Goal: Communication & Community: Answer question/provide support

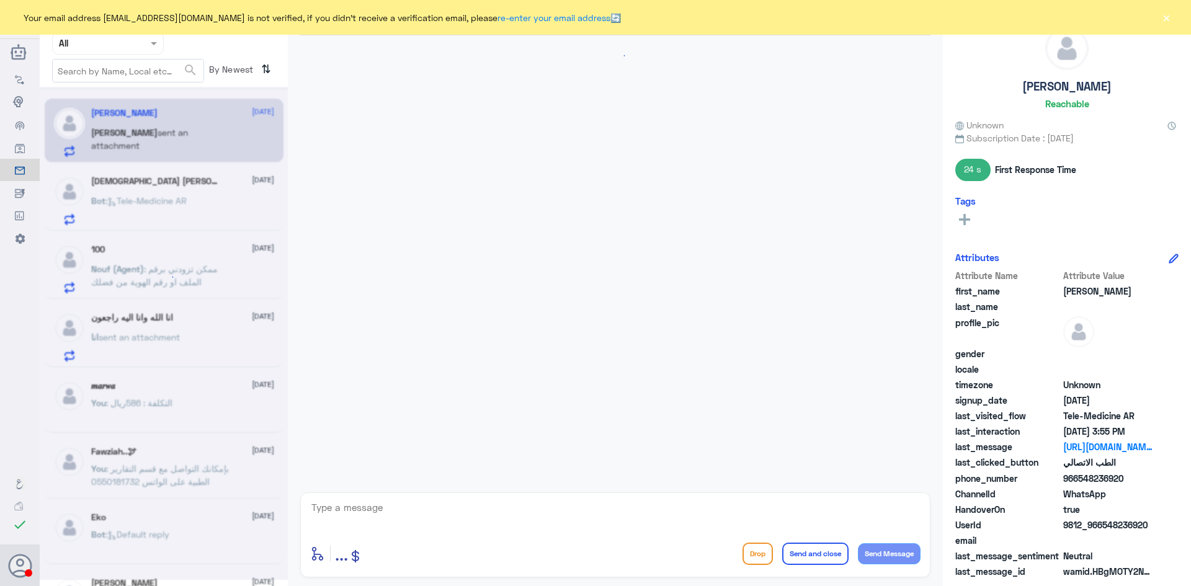
scroll to position [605, 0]
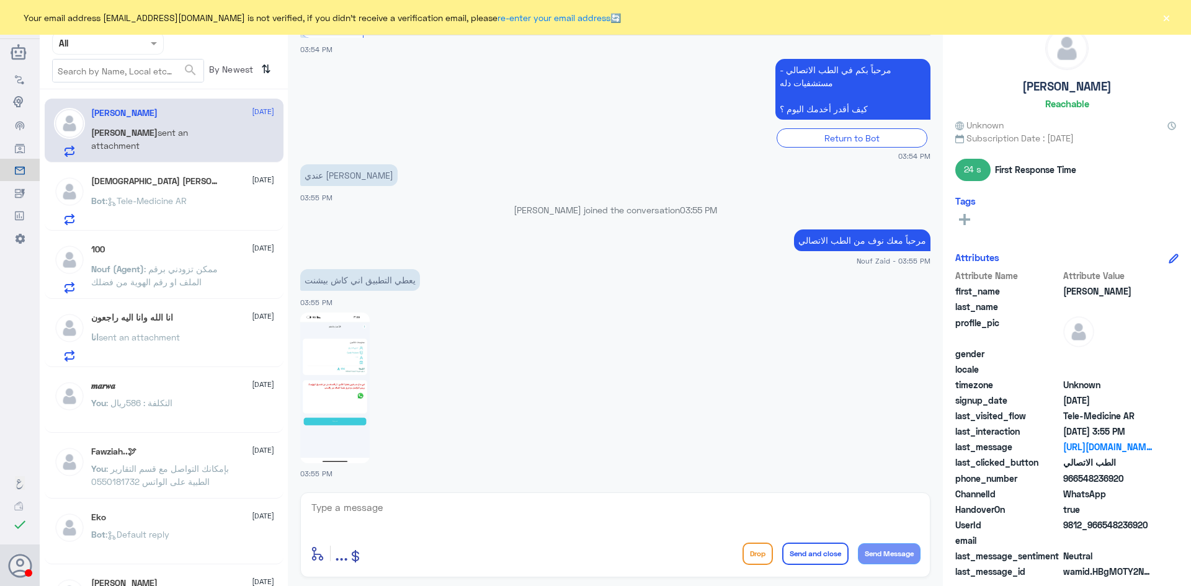
click at [398, 517] on textarea at bounding box center [615, 515] width 611 height 30
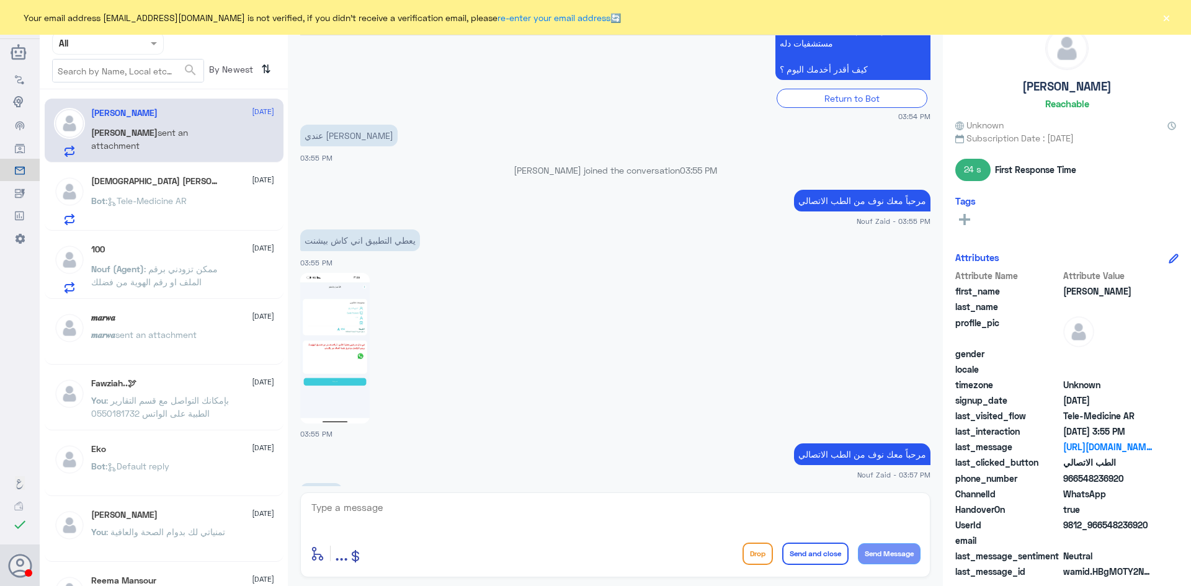
scroll to position [740, 0]
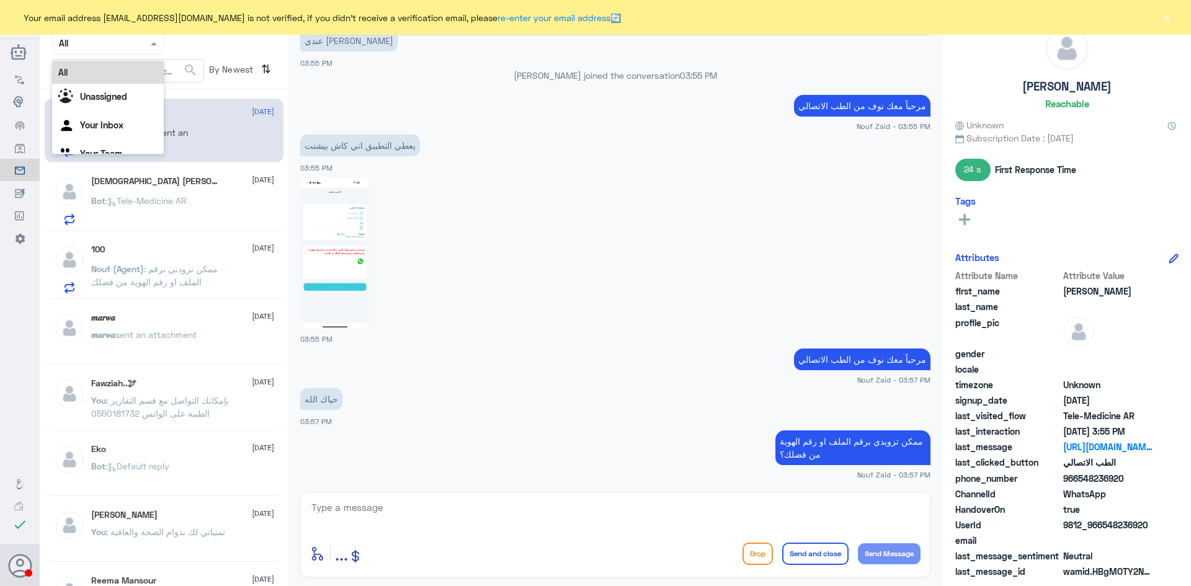
click at [152, 46] on span at bounding box center [156, 43] width 16 height 13
click at [124, 127] on div "Your Inbox" at bounding box center [108, 126] width 112 height 29
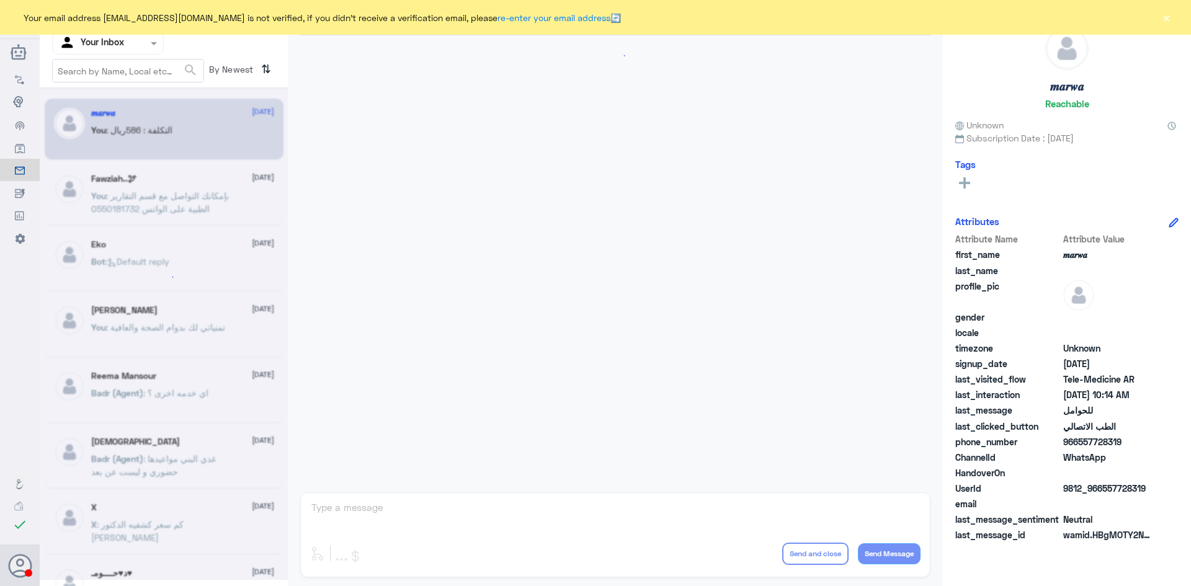
scroll to position [627, 0]
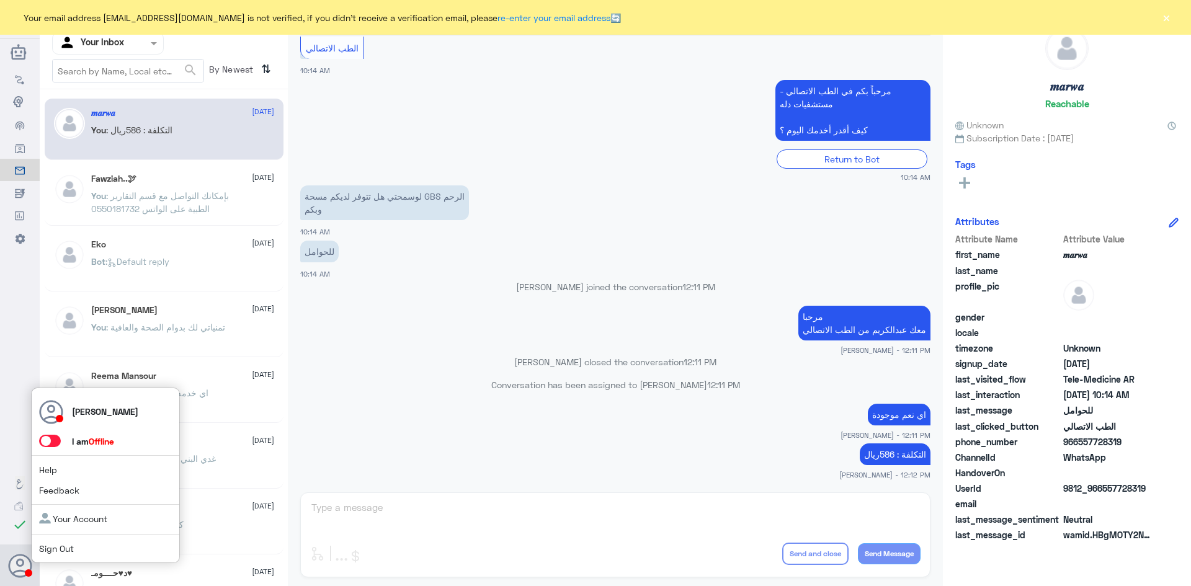
click at [58, 445] on span at bounding box center [50, 441] width 22 height 12
click at [0, 0] on input "checkbox" at bounding box center [0, 0] width 0 height 0
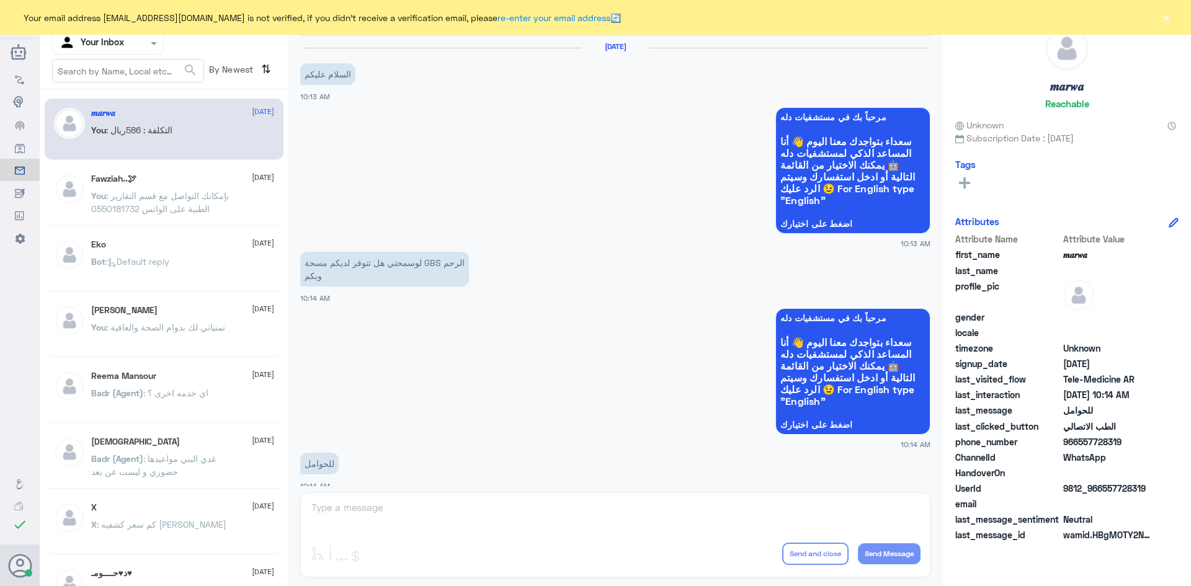
scroll to position [627, 0]
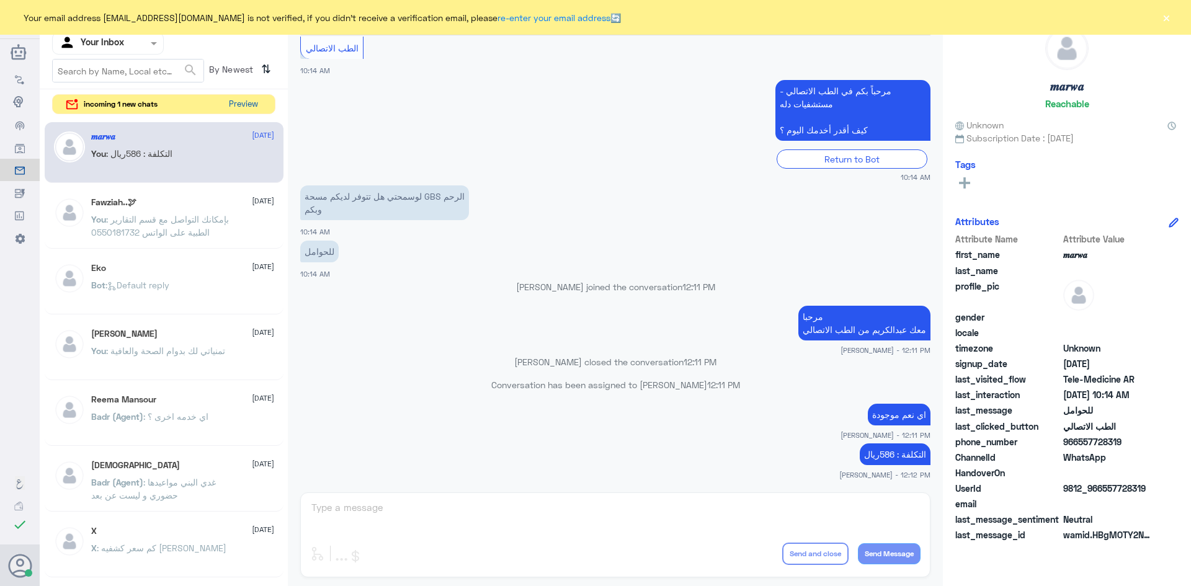
click at [240, 102] on button "Preview" at bounding box center [243, 104] width 38 height 19
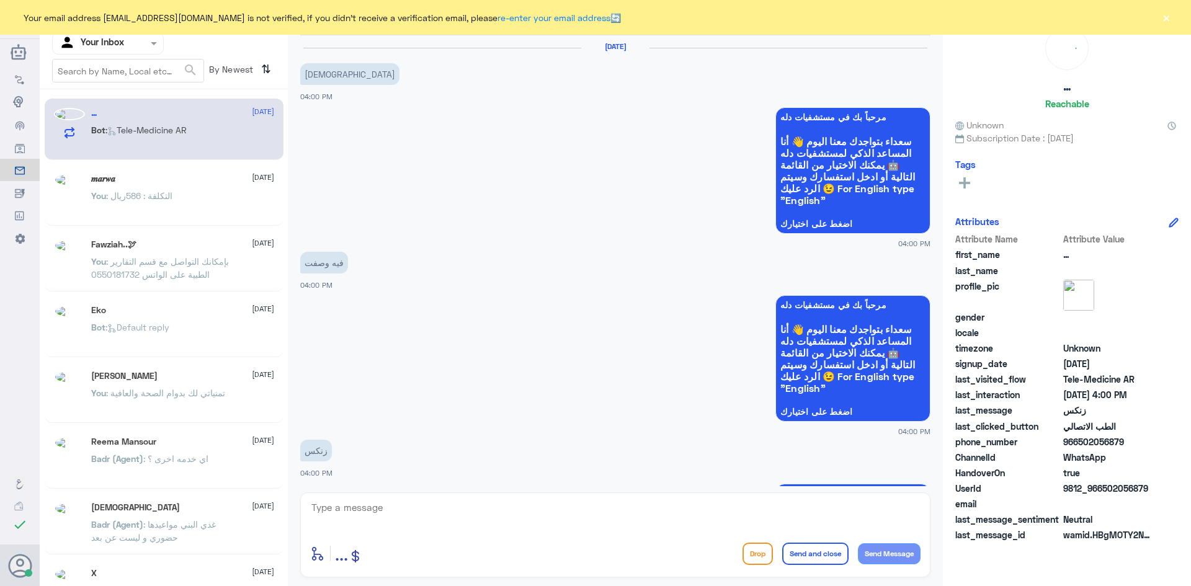
scroll to position [316, 0]
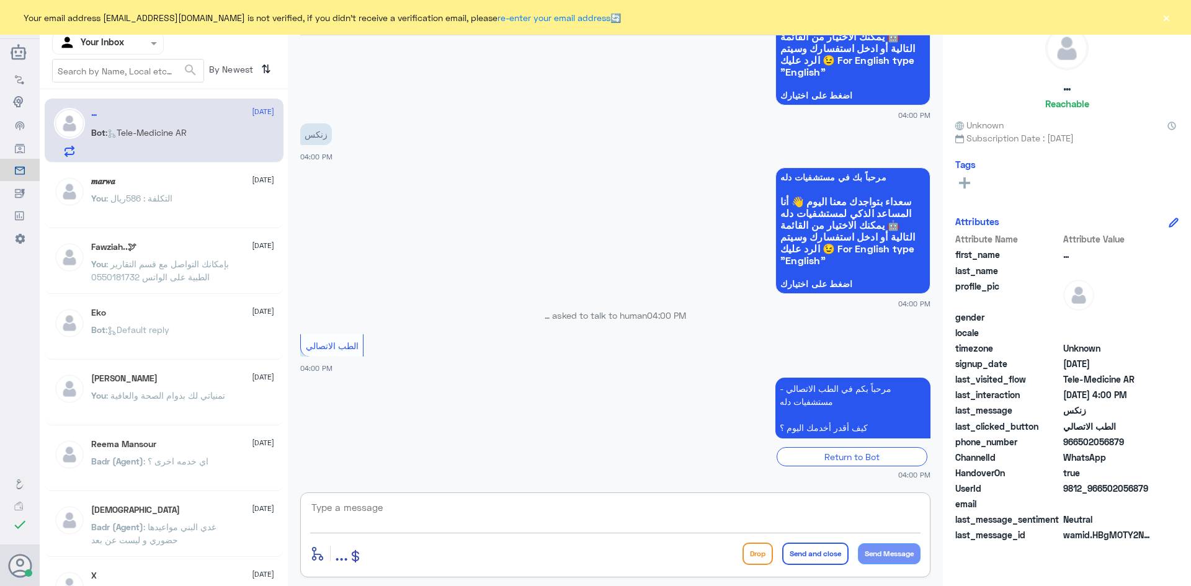
click at [448, 514] on textarea at bounding box center [615, 515] width 611 height 30
paste textarea "مرحبا معك [PERSON_NAME] من الطب الاتصالي"
type textarea "مرحبا معك [PERSON_NAME] من الطب الاتصالي"
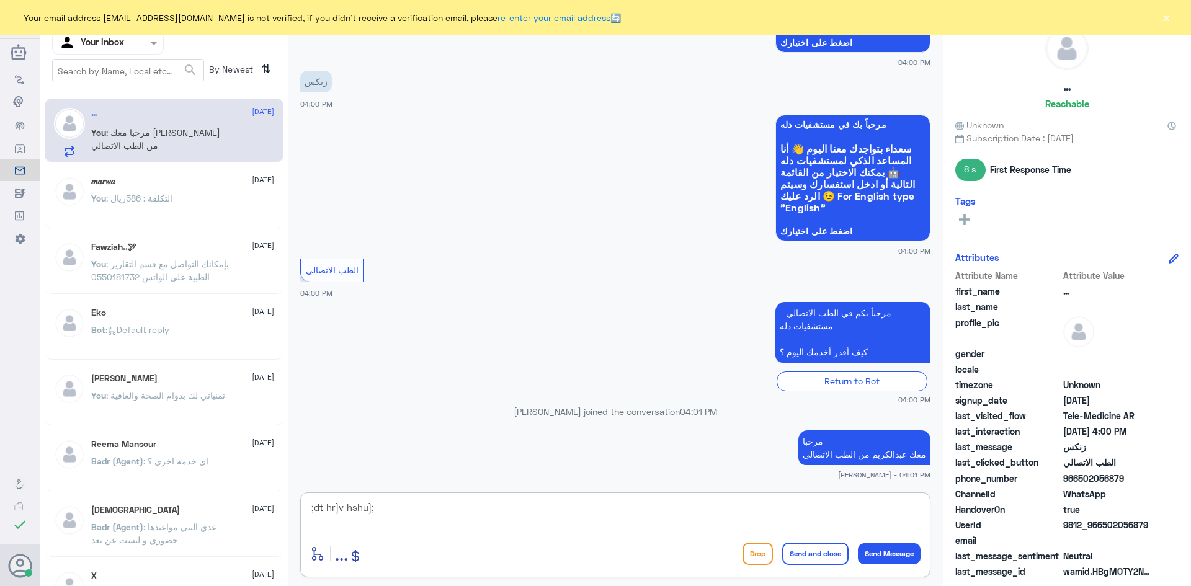
type textarea ";dt hr]v hshu];"
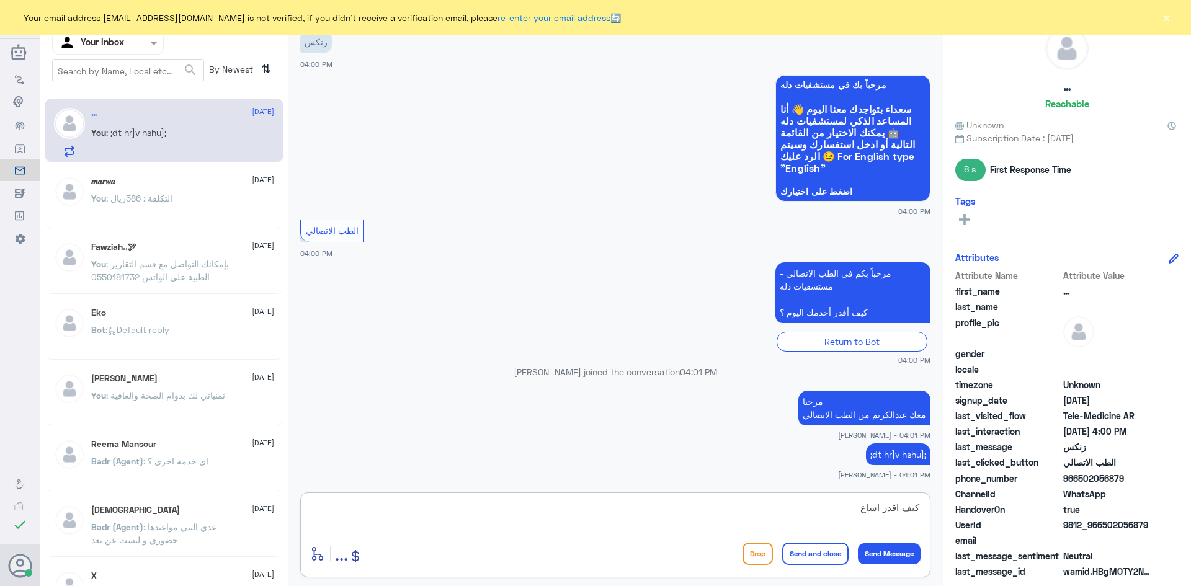
scroll to position [452, 0]
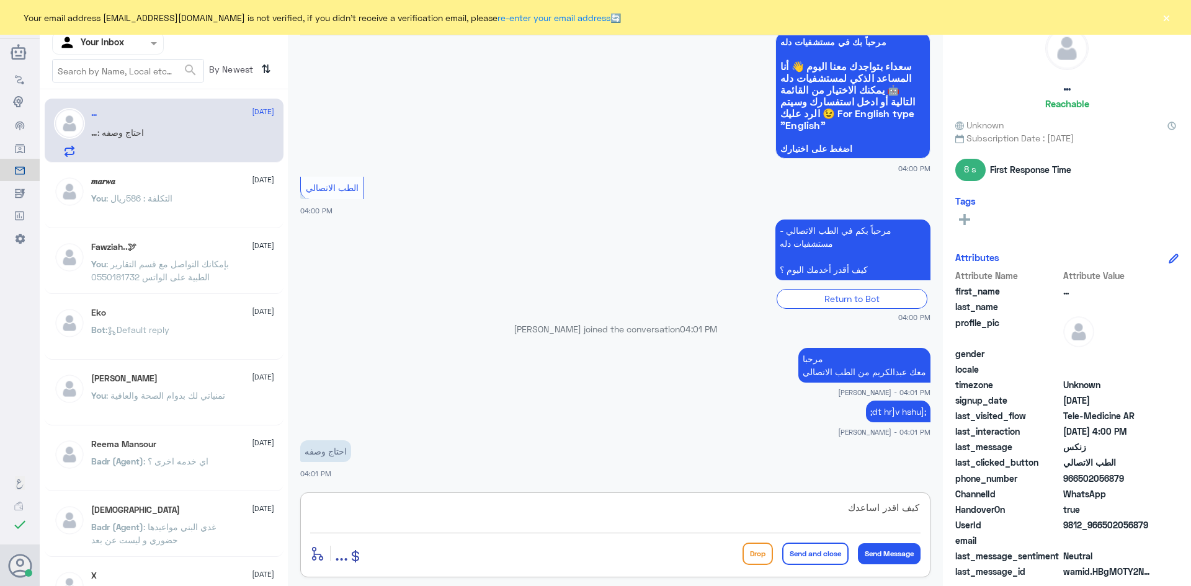
type textarea "كيف اقدر اساعدك"
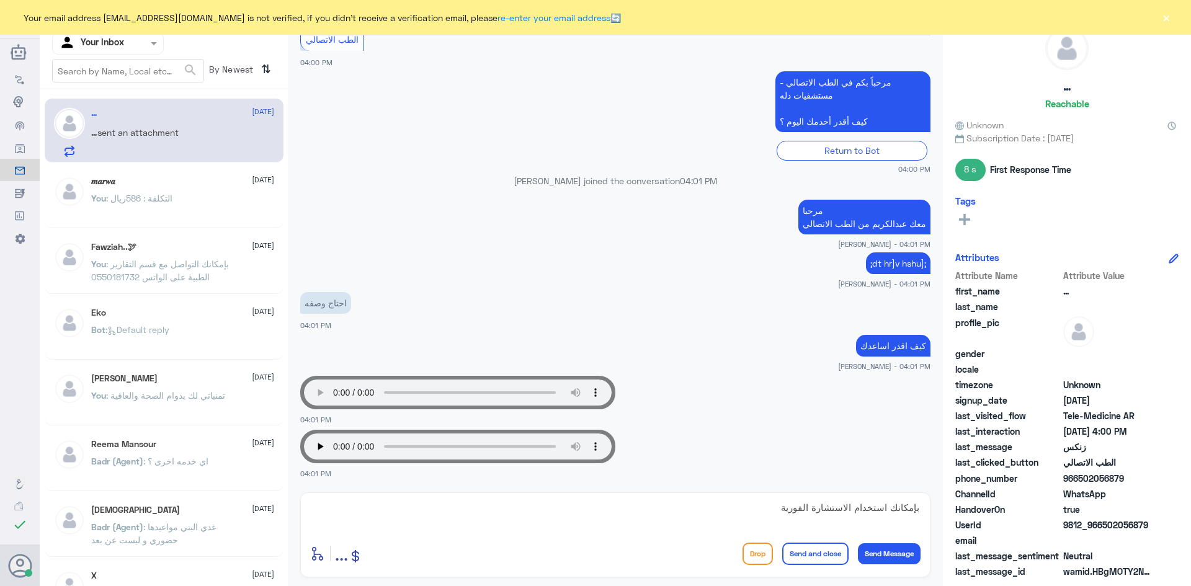
scroll to position [642, 0]
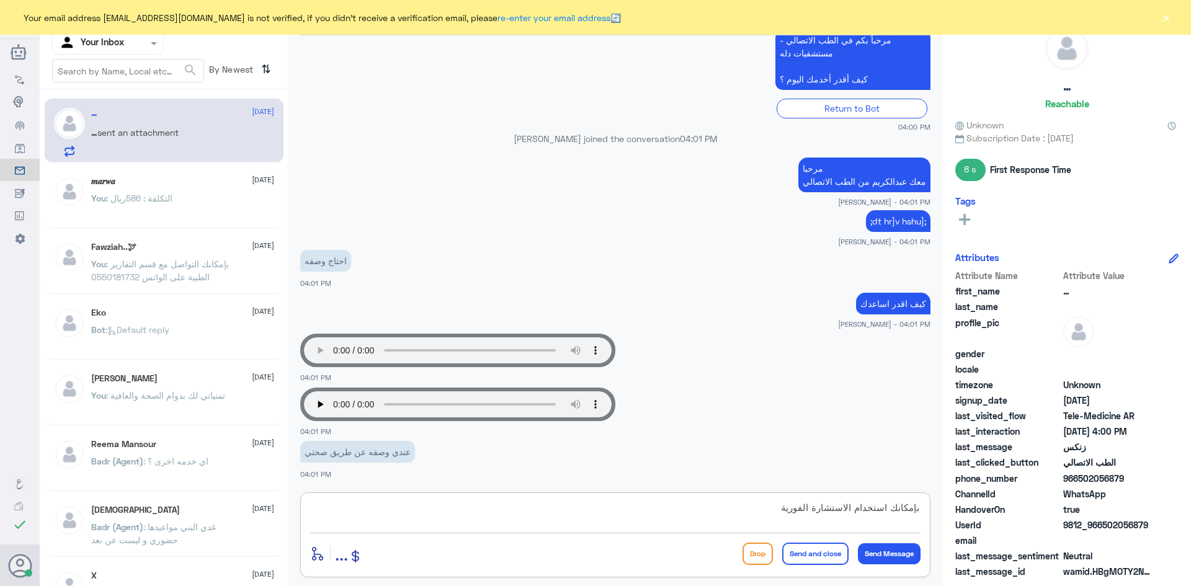
click at [758, 510] on textarea "بإمكانك استخدام الاستشارة الفورية" at bounding box center [615, 515] width 611 height 30
click at [783, 509] on textarea "بإمكانك استخدام الاستشارة الفورية ليتمكن الطبيب من صرف الدواء" at bounding box center [615, 515] width 611 height 30
click at [572, 511] on textarea "بإمكانك استخدام الاستشارة الفورية عن طريق التطبيق ليتمكن الطبيب من صرف الدواء" at bounding box center [615, 515] width 611 height 30
type textarea "بإمكانك استخدام الاستشارة الفورية عن طريق التطبيق ليتمكن الطبيب من صرف الدواء لك"
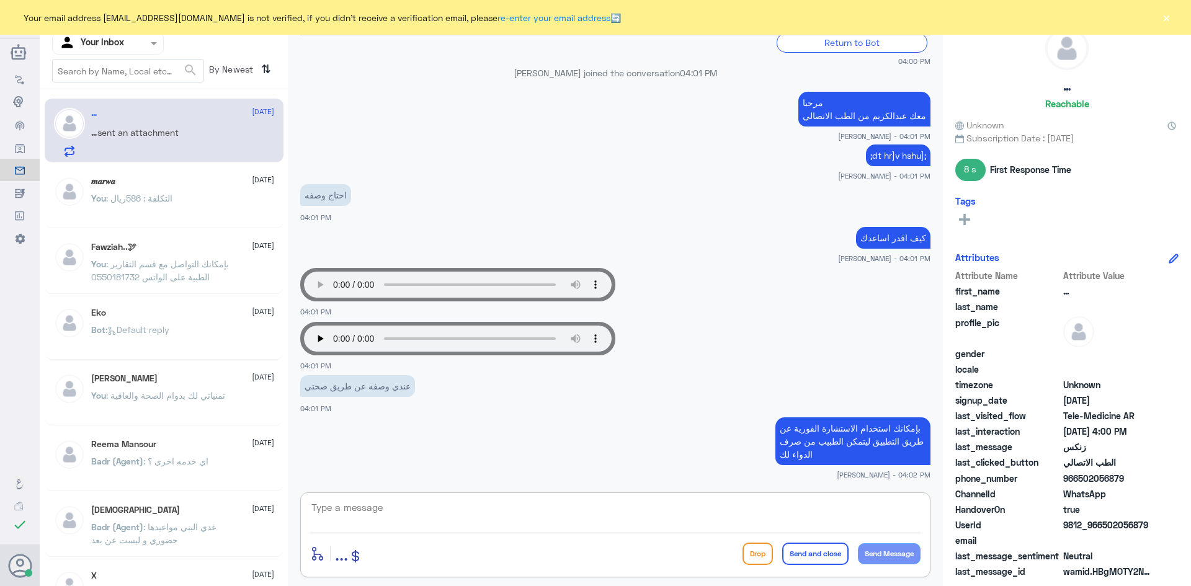
click at [1168, 17] on button "×" at bounding box center [1166, 17] width 12 height 12
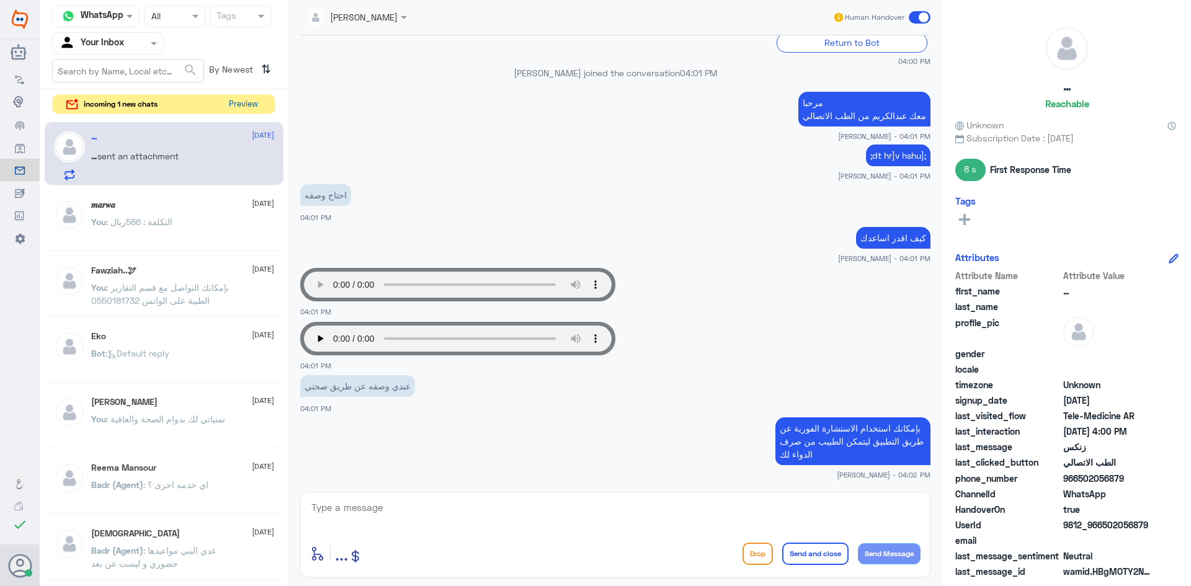
click at [249, 104] on button "Preview" at bounding box center [243, 104] width 38 height 19
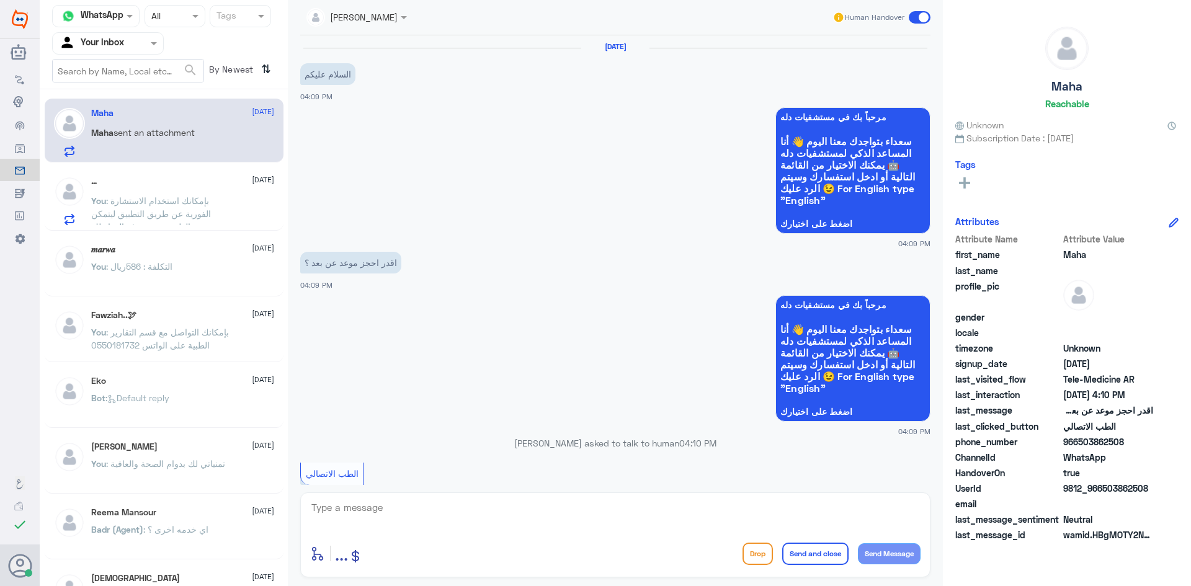
scroll to position [128, 0]
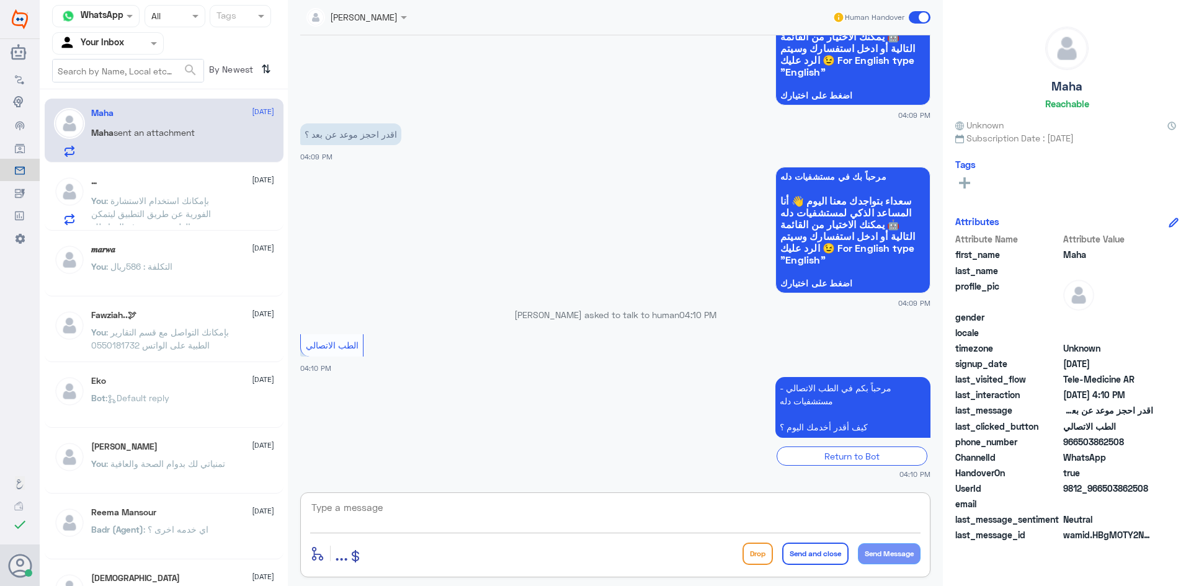
click at [528, 519] on textarea at bounding box center [615, 515] width 611 height 30
paste textarea "مرحبا معك [PERSON_NAME] من الطب الاتصالي"
type textarea "مرحبا معك [PERSON_NAME] من الطب الاتصالي"
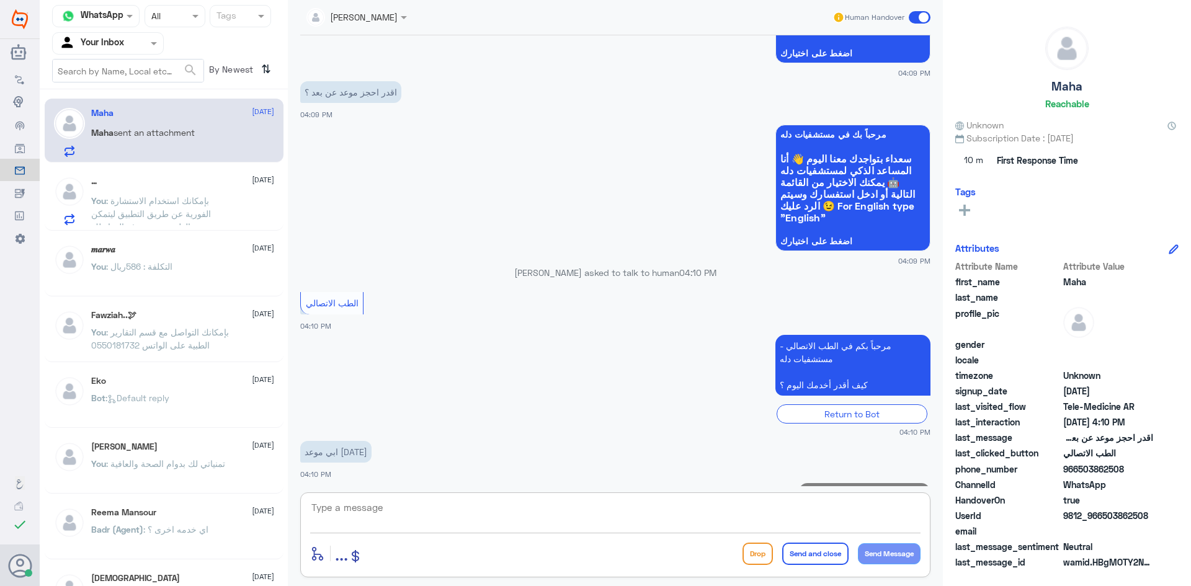
scroll to position [223, 0]
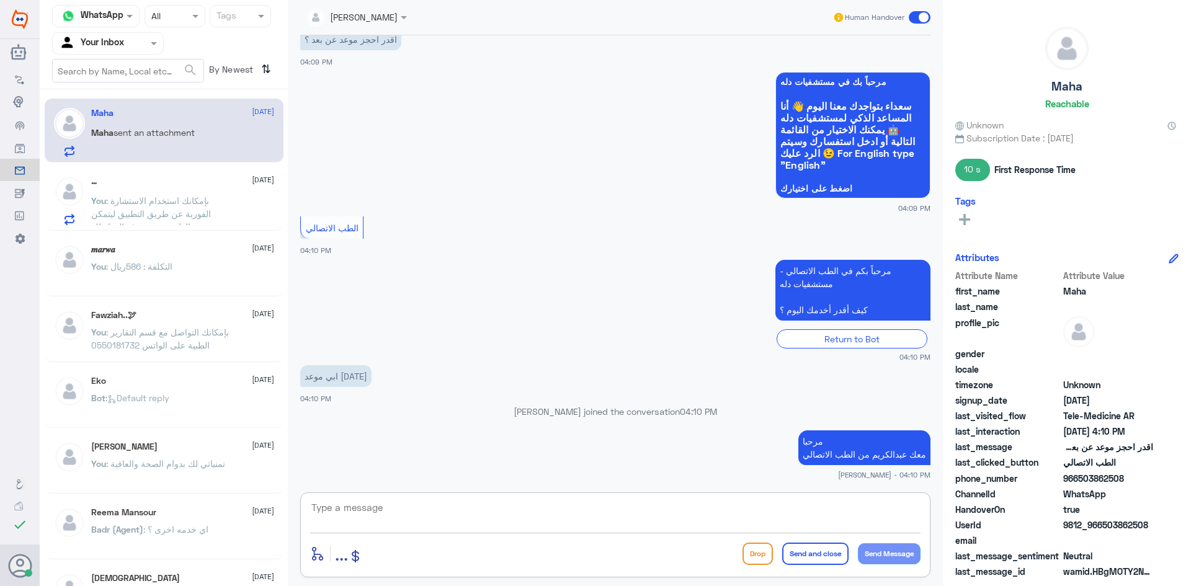
paste textarea "بإمكانك حجز موعد عن طريق التطبيق أو بالاتصال على الرقم الموحد 920012222"
type textarea "بإمكانك حجز موعد عن طريق التطبيق أو بالاتصال على الرقم الموحد 920012222"
click at [791, 560] on button "Send and close" at bounding box center [815, 554] width 66 height 22
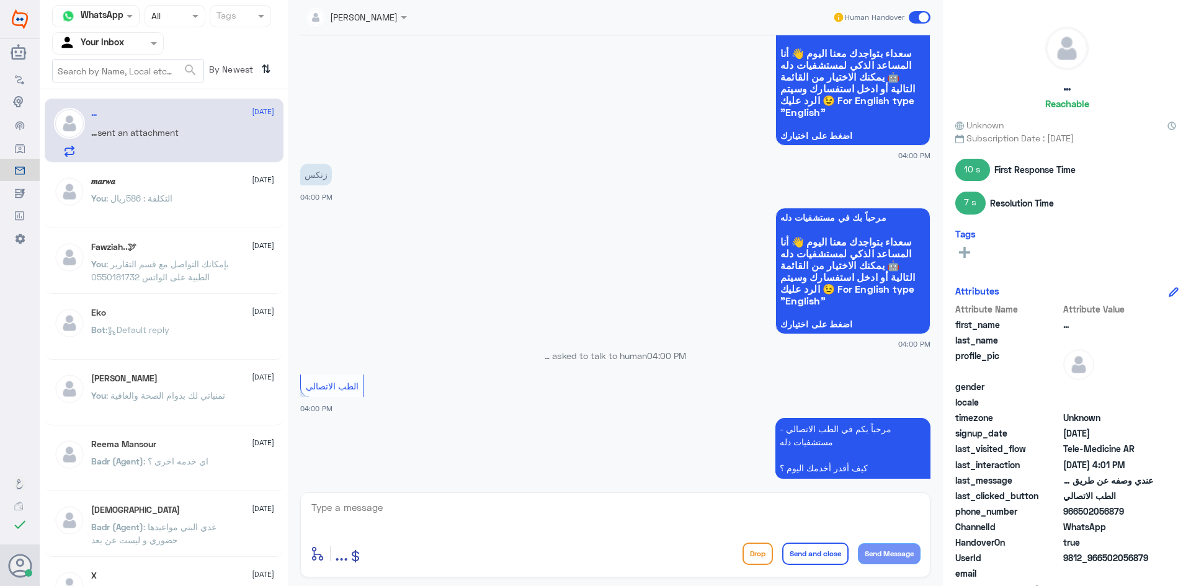
scroll to position [730, 0]
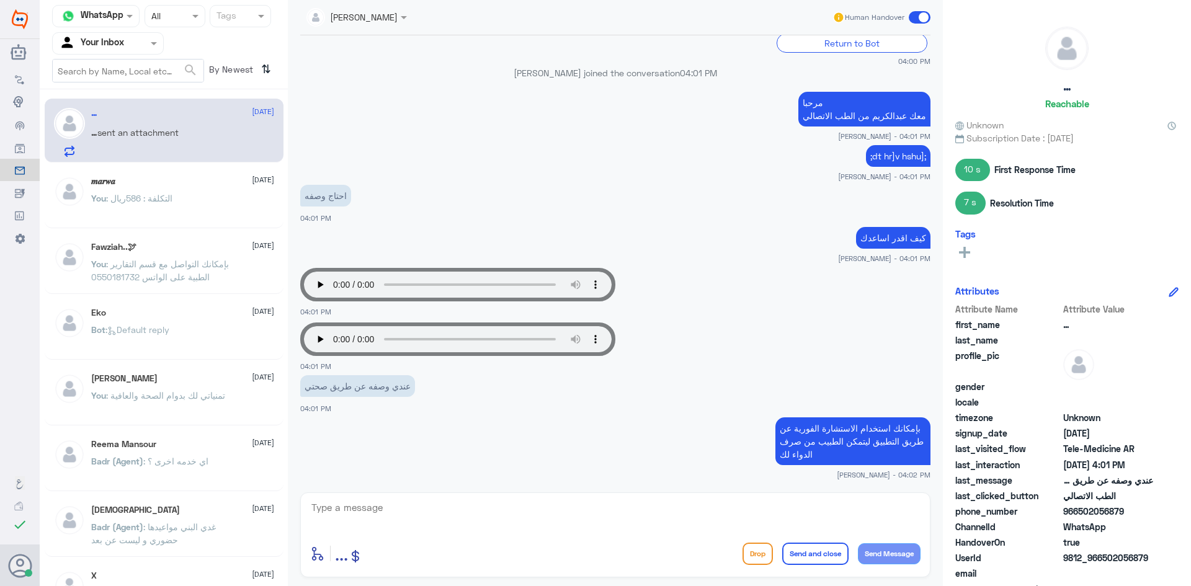
click at [915, 21] on span at bounding box center [920, 17] width 22 height 12
click at [0, 0] on input "checkbox" at bounding box center [0, 0] width 0 height 0
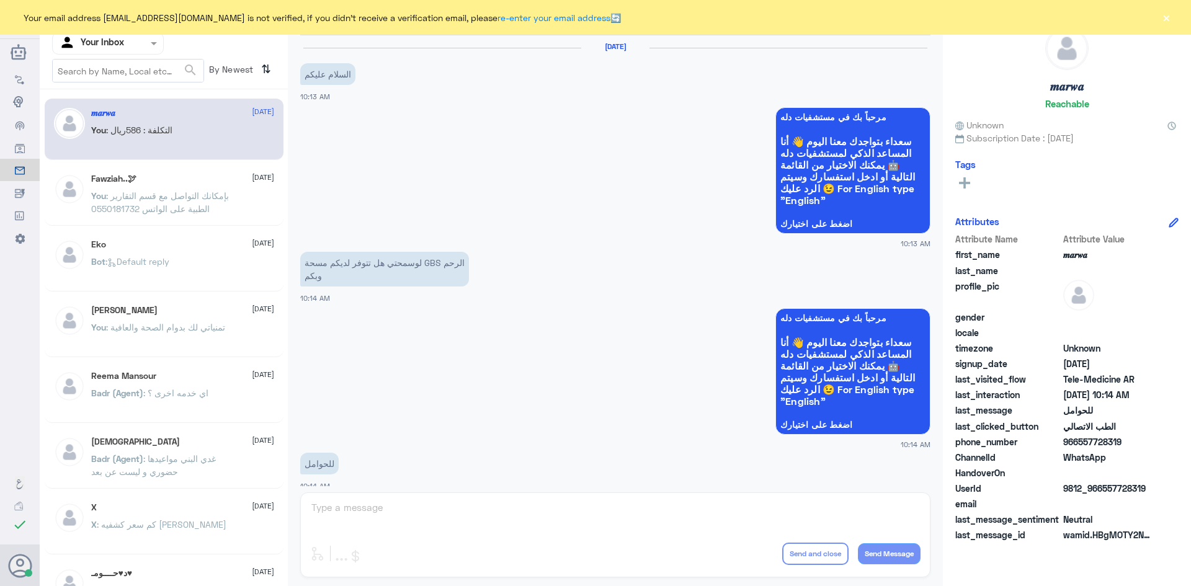
scroll to position [627, 0]
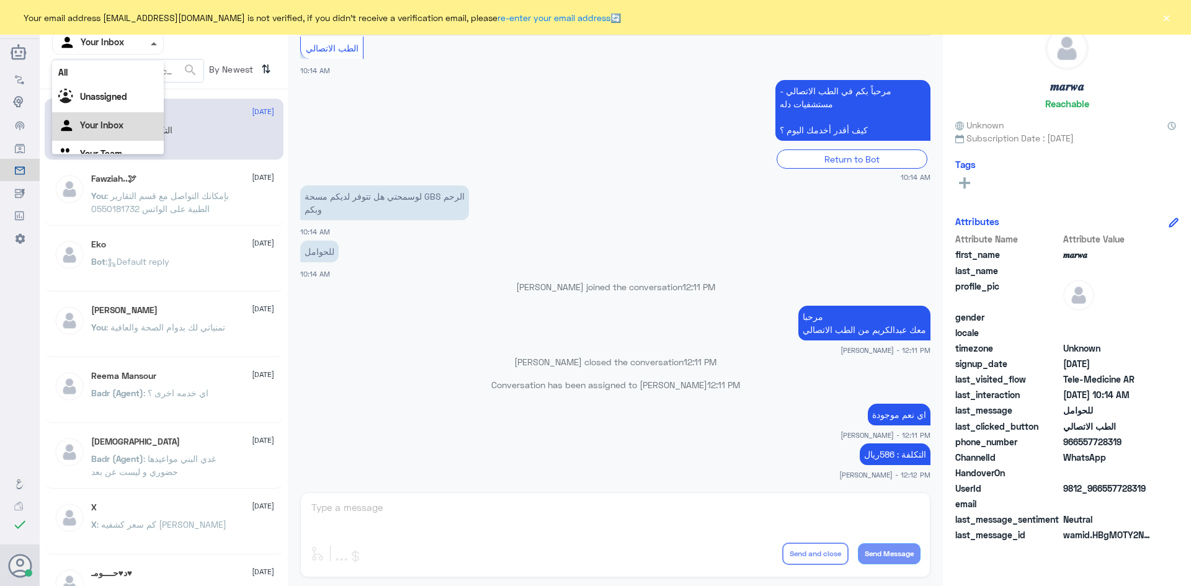
click at [151, 43] on span at bounding box center [154, 43] width 6 height 3
click at [222, 50] on div "Agent Filter Your Inbox" at bounding box center [163, 43] width 223 height 22
click at [1168, 22] on button "×" at bounding box center [1166, 17] width 12 height 12
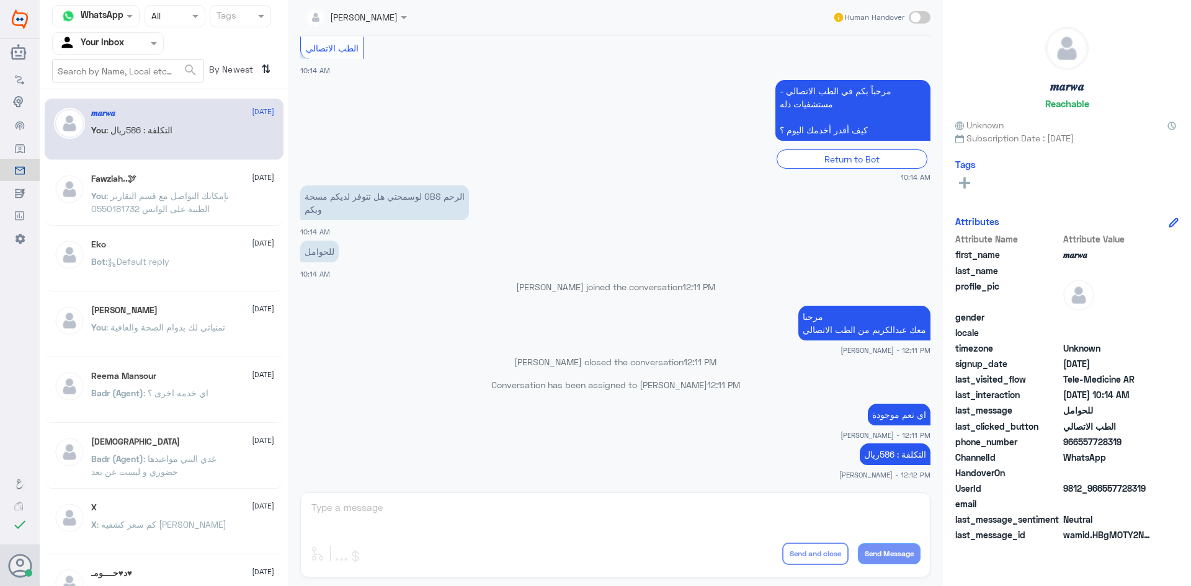
click at [407, 17] on span at bounding box center [406, 17] width 16 height 13
click at [606, 137] on app-msgs-text "مرحباً بكم في الطب الاتصالي - مستشفيات دله كيف أقدر أخدمك اليوم ؟" at bounding box center [615, 111] width 630 height 62
click at [154, 42] on span at bounding box center [154, 43] width 6 height 3
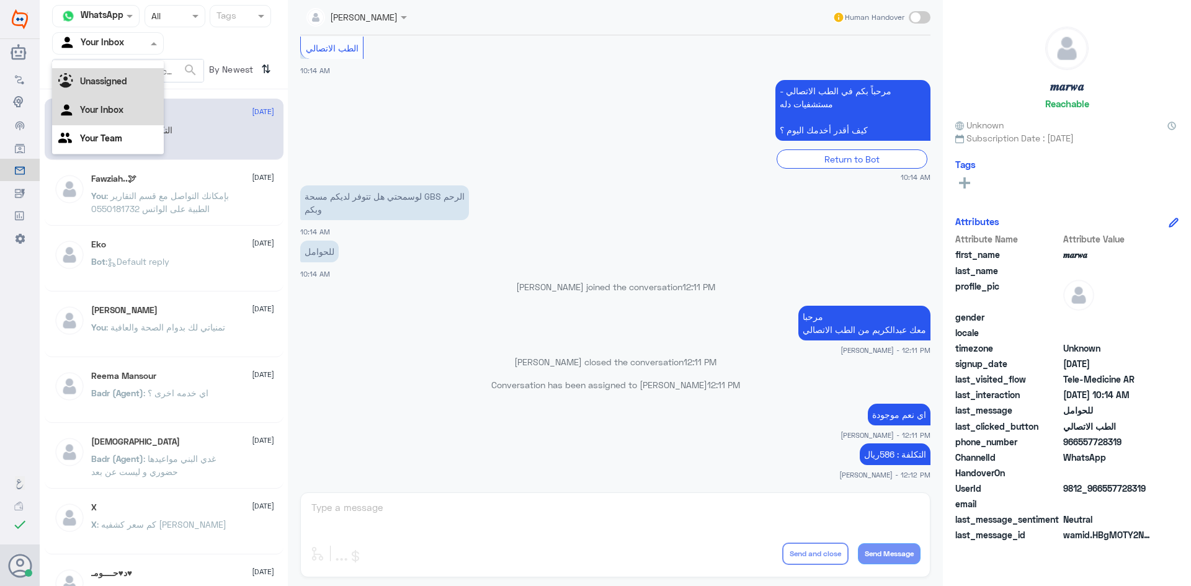
click at [120, 86] on b "Unassigned" at bounding box center [103, 81] width 47 height 11
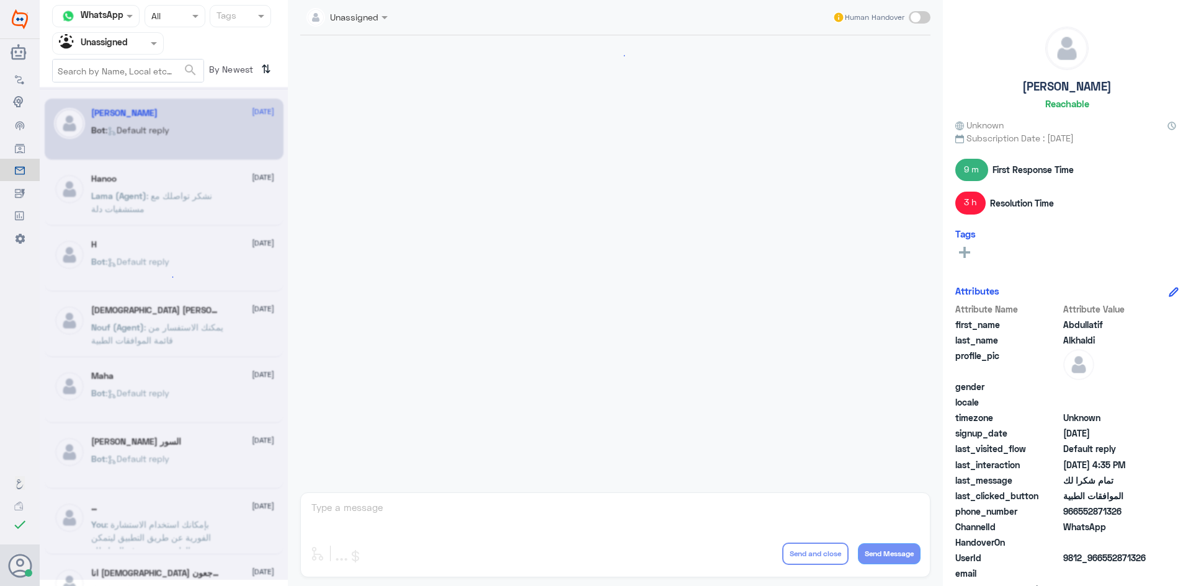
scroll to position [838, 0]
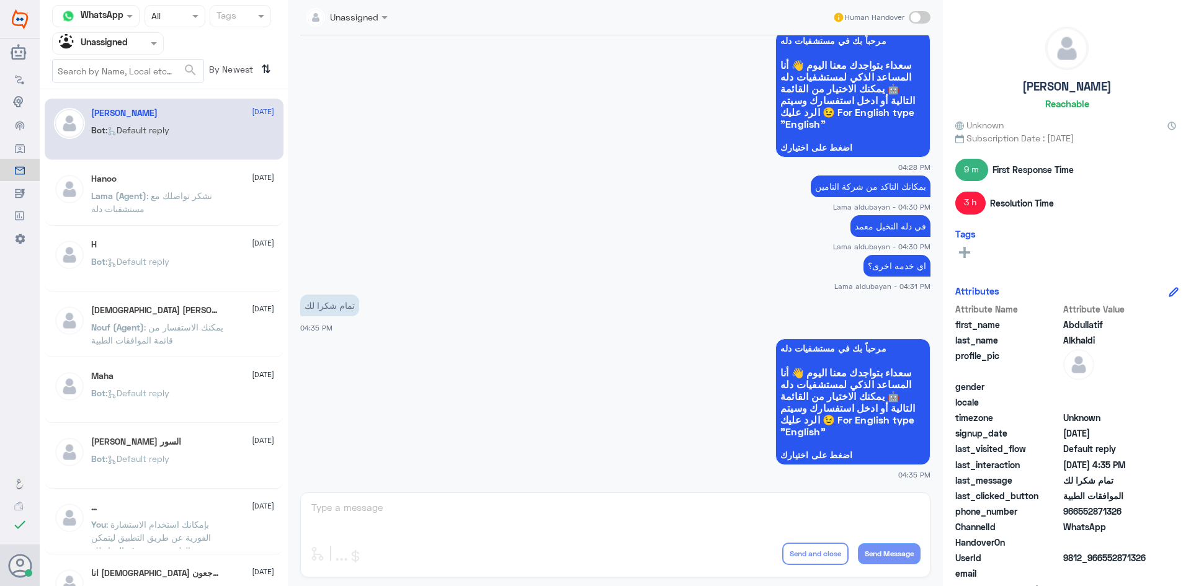
click at [189, 213] on p "Lama (Agent) : نشكر تواصلك مع مستشفيات دلة" at bounding box center [161, 204] width 140 height 31
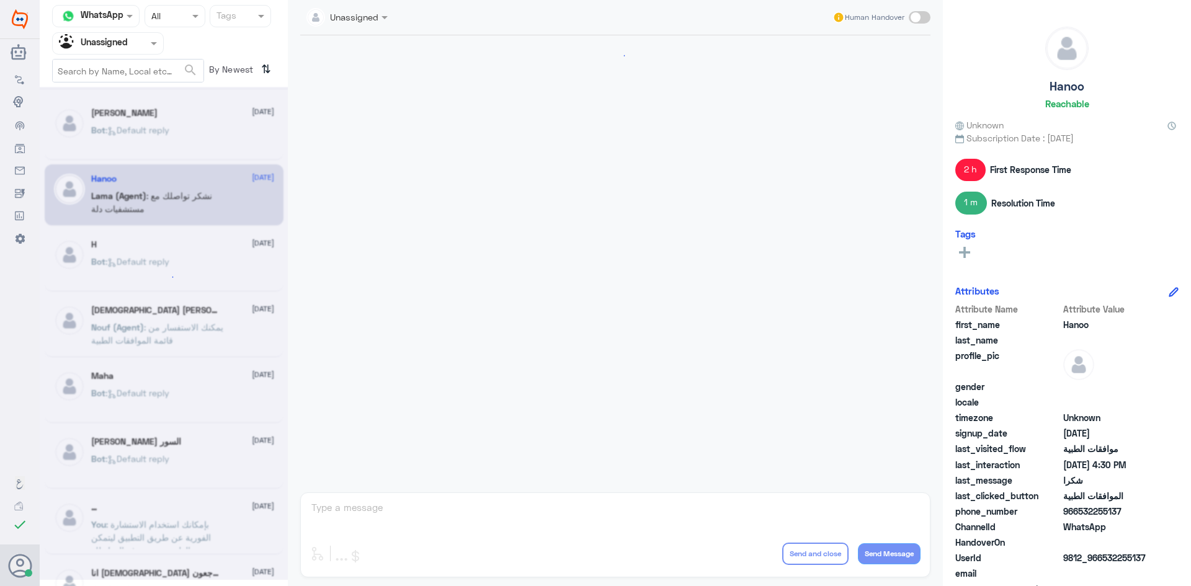
scroll to position [818, 0]
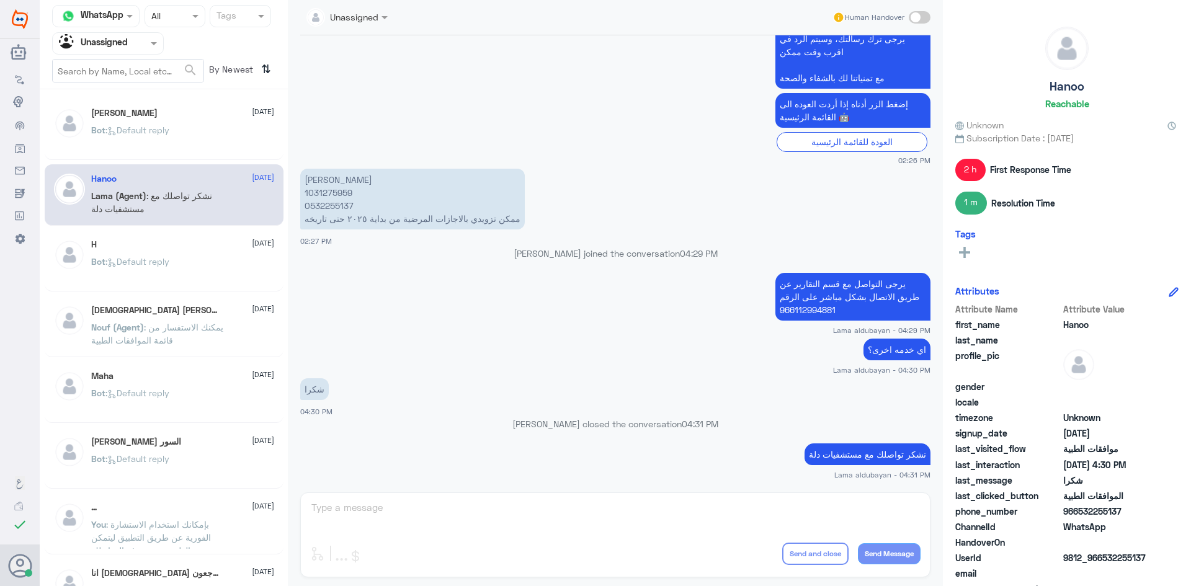
click at [200, 263] on div "Bot : Default reply" at bounding box center [182, 272] width 183 height 28
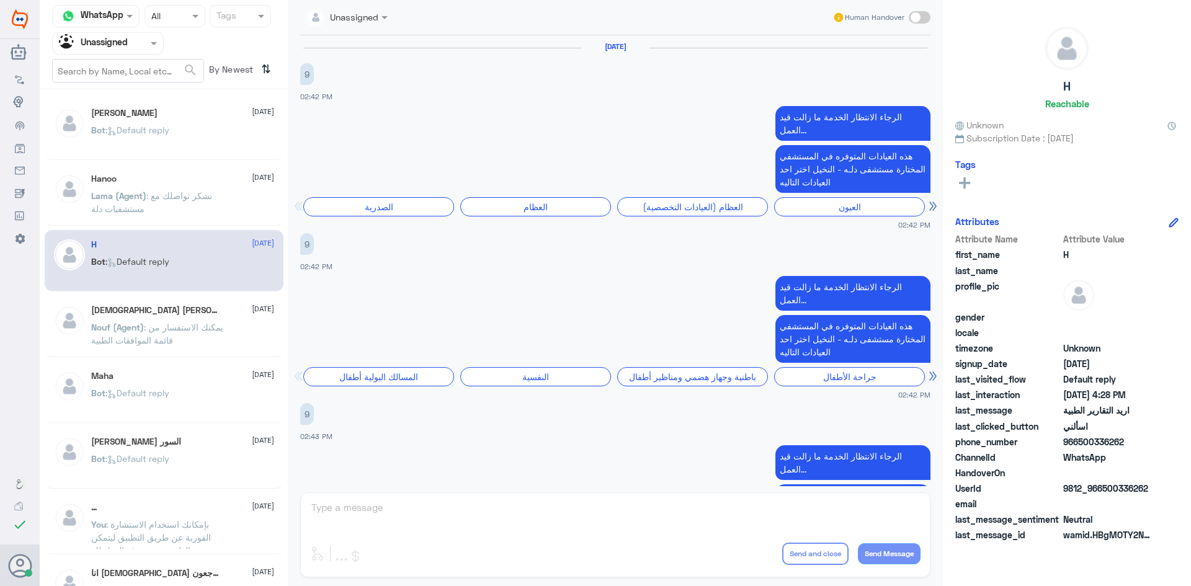
scroll to position [1184, 0]
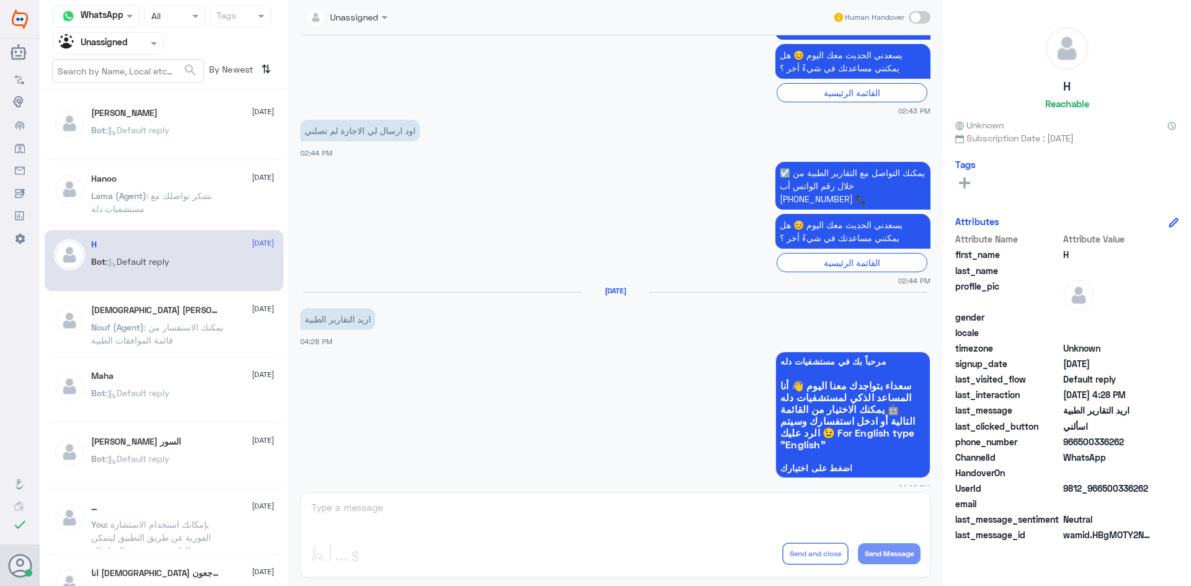
click at [191, 137] on div "Bot : Default reply" at bounding box center [182, 141] width 183 height 28
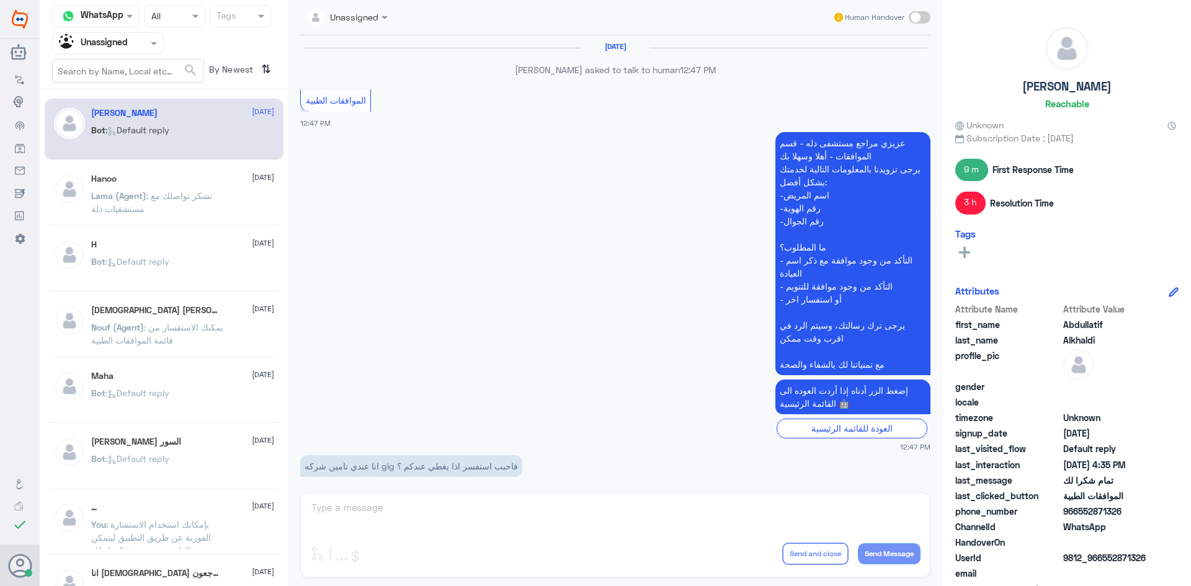
scroll to position [838, 0]
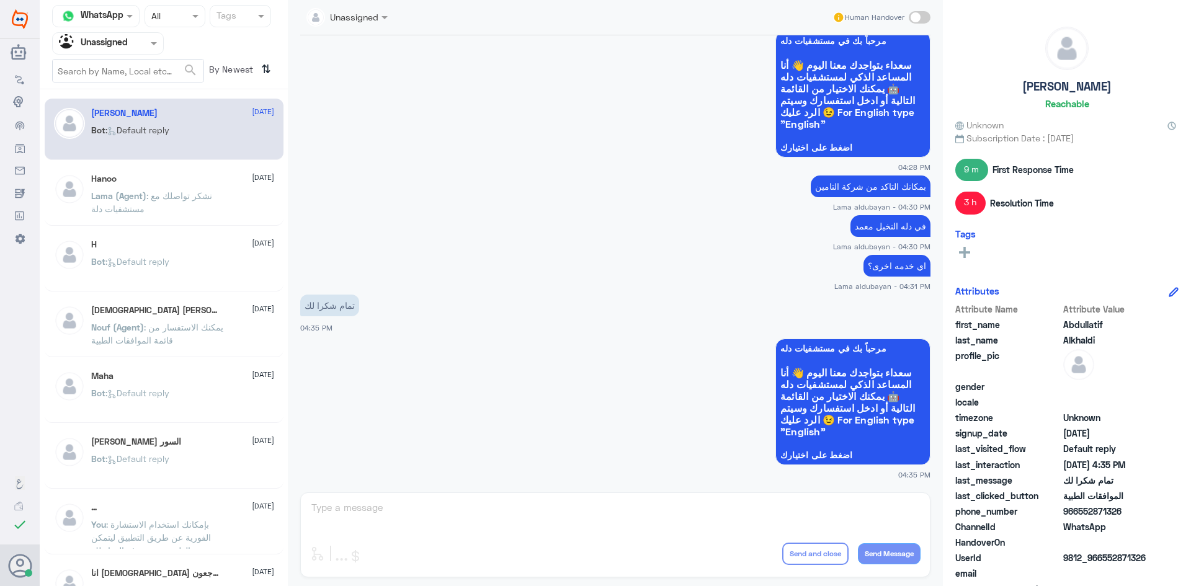
click at [191, 441] on div "سلطان نايف السور 11 September" at bounding box center [182, 442] width 183 height 11
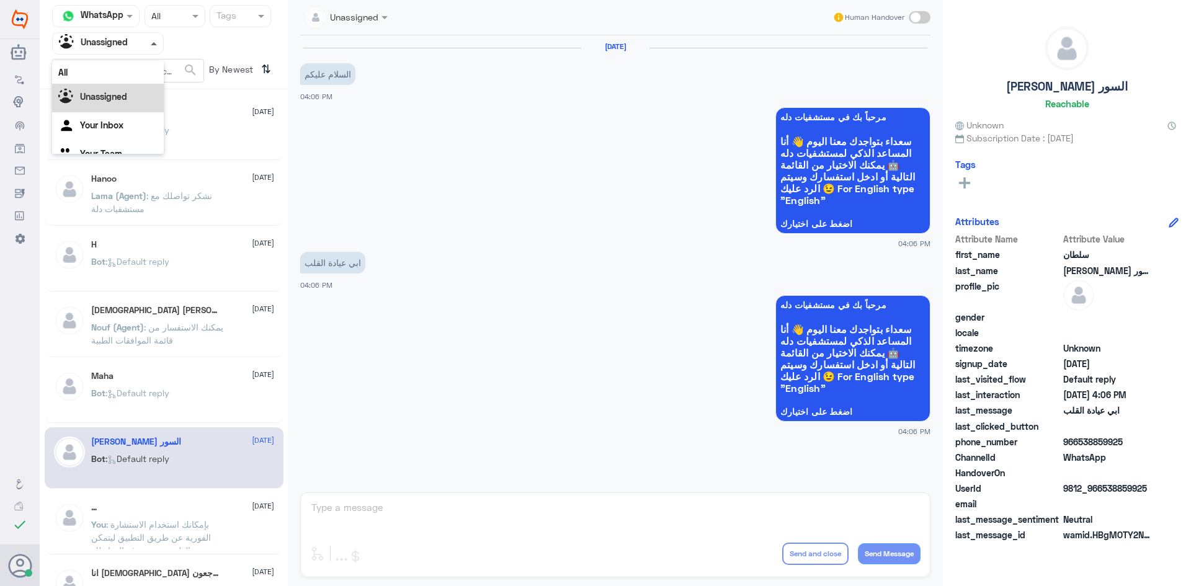
click at [155, 45] on span at bounding box center [154, 43] width 6 height 3
click at [125, 134] on div "Your Inbox" at bounding box center [108, 126] width 112 height 29
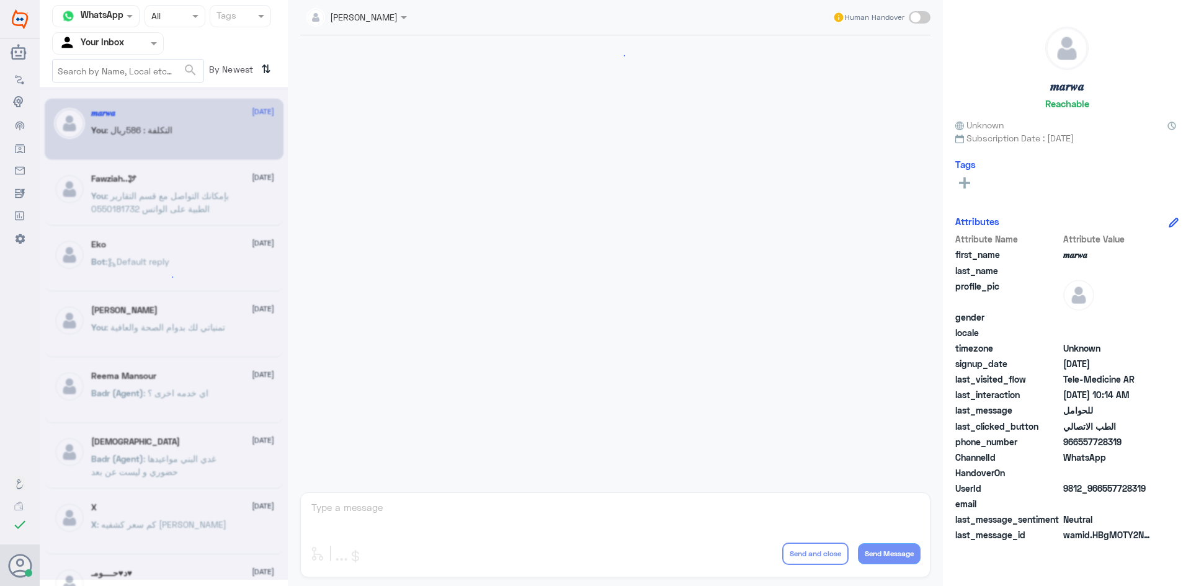
scroll to position [627, 0]
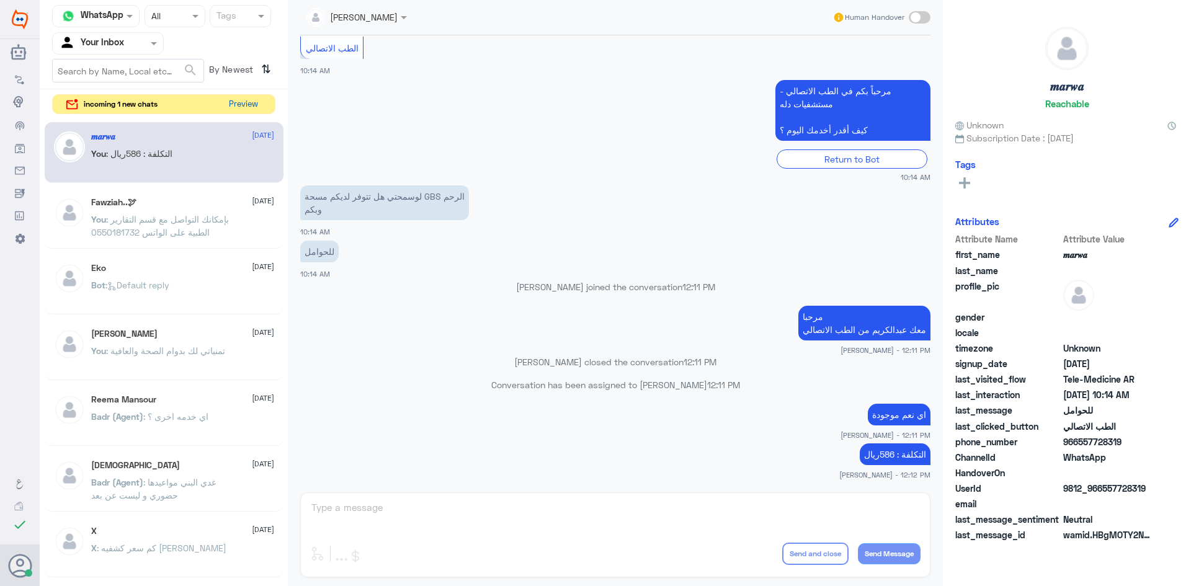
click at [250, 109] on button "Preview" at bounding box center [243, 104] width 38 height 19
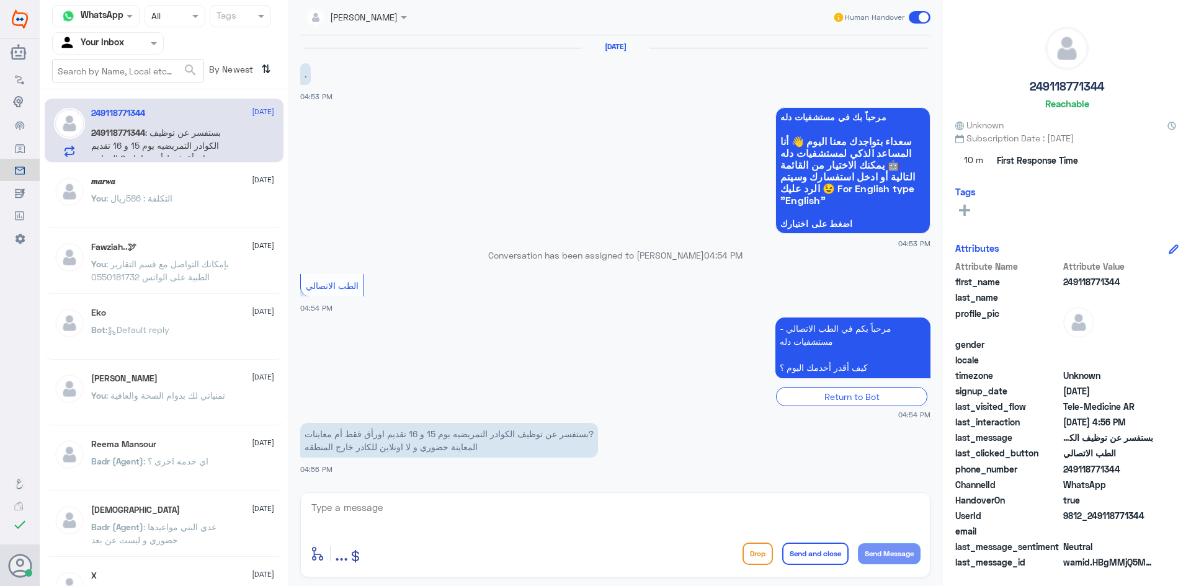
click at [585, 498] on div "enter flow name ... Drop Send and close Send Message" at bounding box center [615, 535] width 630 height 85
click at [586, 503] on textarea at bounding box center [615, 515] width 611 height 30
paste textarea "مرحبا معك [PERSON_NAME] من الطب الاتصالي"
type textarea "مرحبا معك [PERSON_NAME] من الطب الاتصالي"
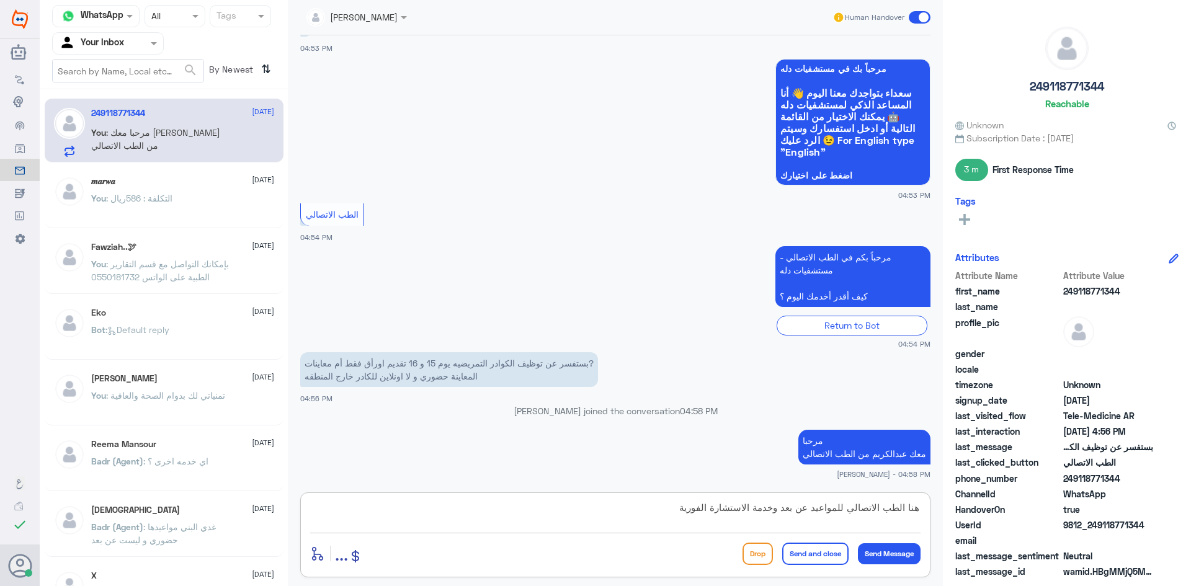
type textarea "هنا الطب الاتصالي للمواعيد عن بعد وخدمة الاستشارة الفورية"
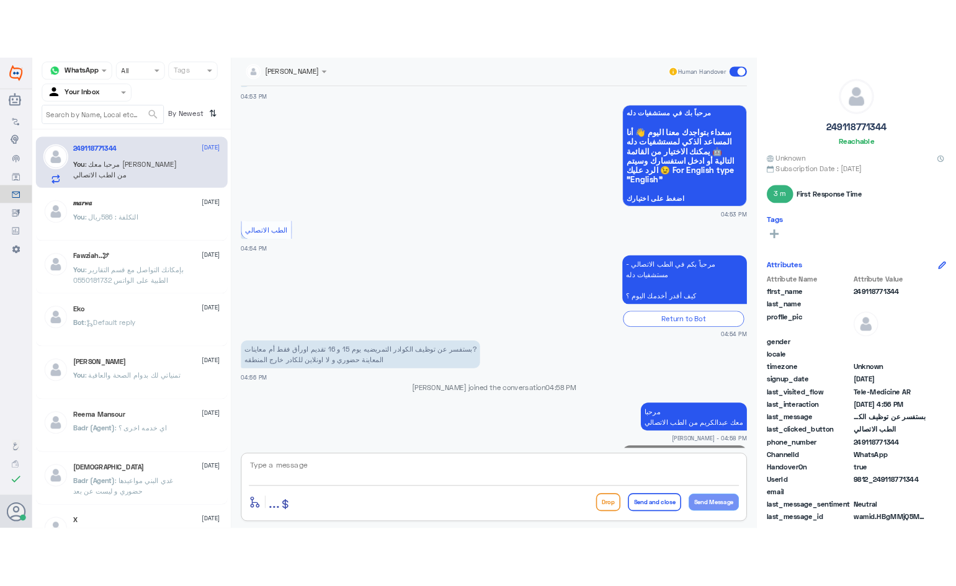
scroll to position [101, 0]
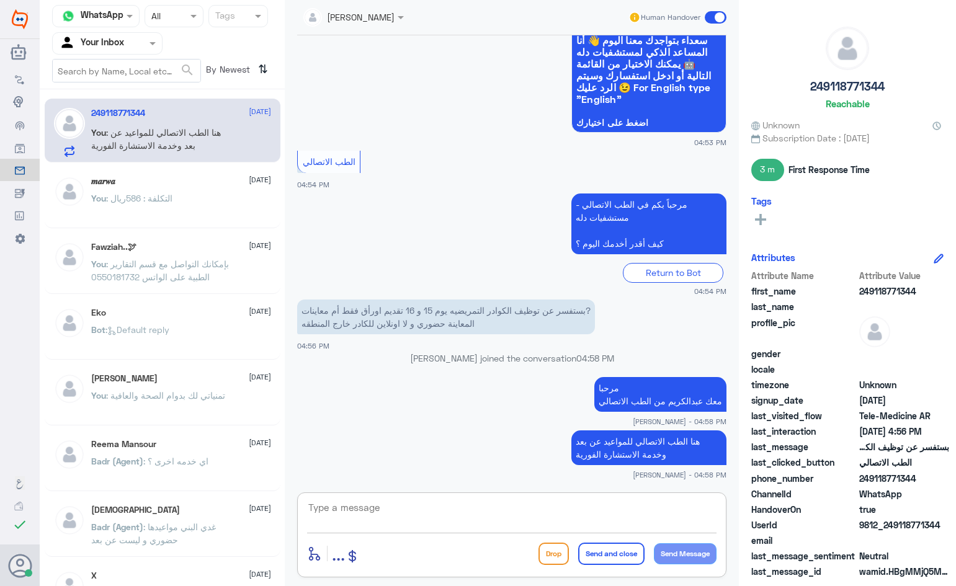
click at [604, 502] on textarea at bounding box center [512, 515] width 410 height 30
paste textarea "https://www.dallahhealth.com/arabic/hr-careers"
type textarea "https://www.dallahhealth.com/arabic/hr-careers"
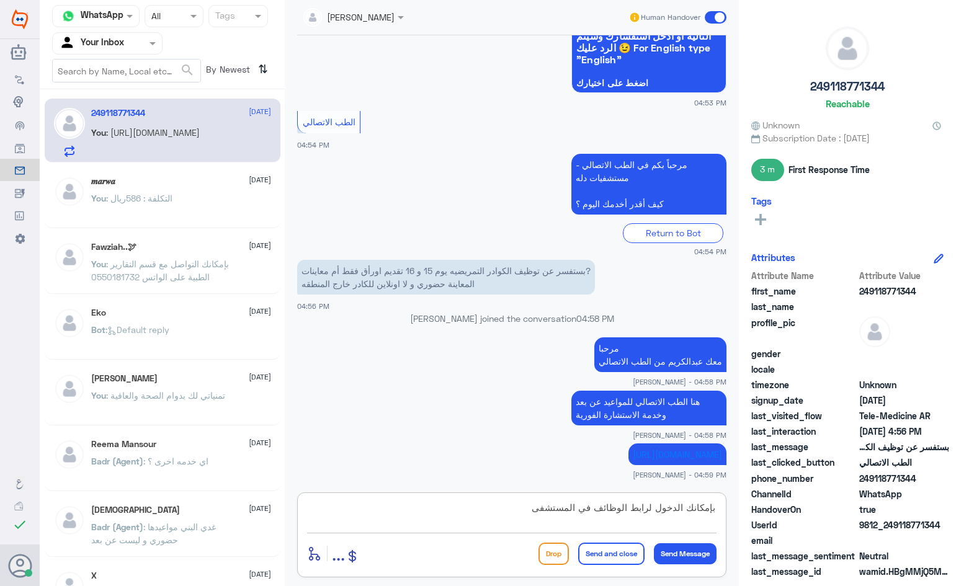
type textarea "بإمكانك الدخول لرابط الوظائف في المستشفى"
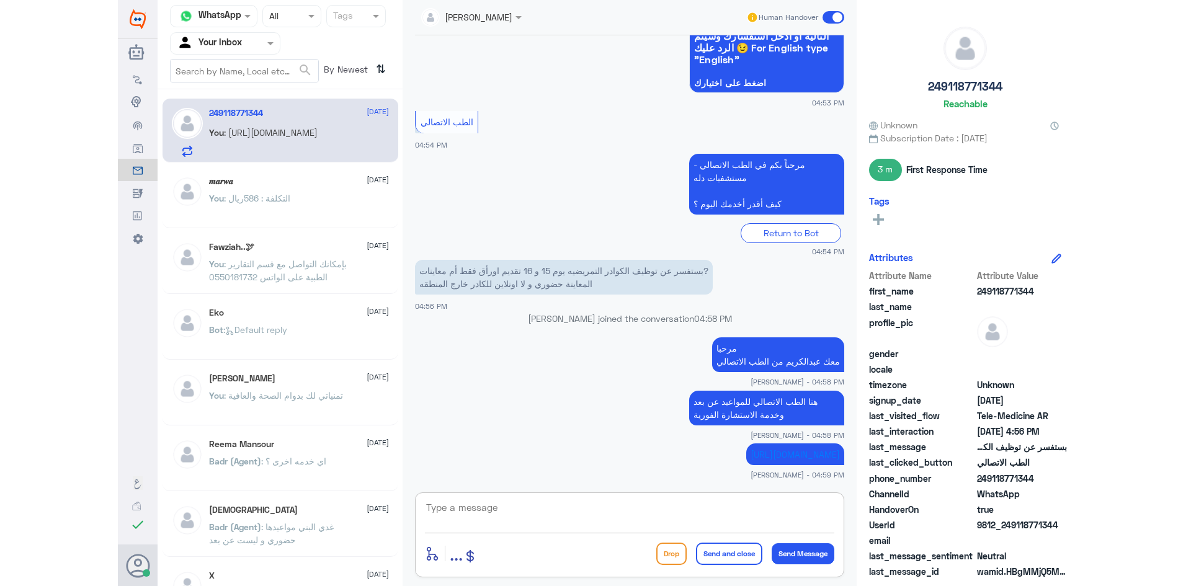
scroll to position [207, 0]
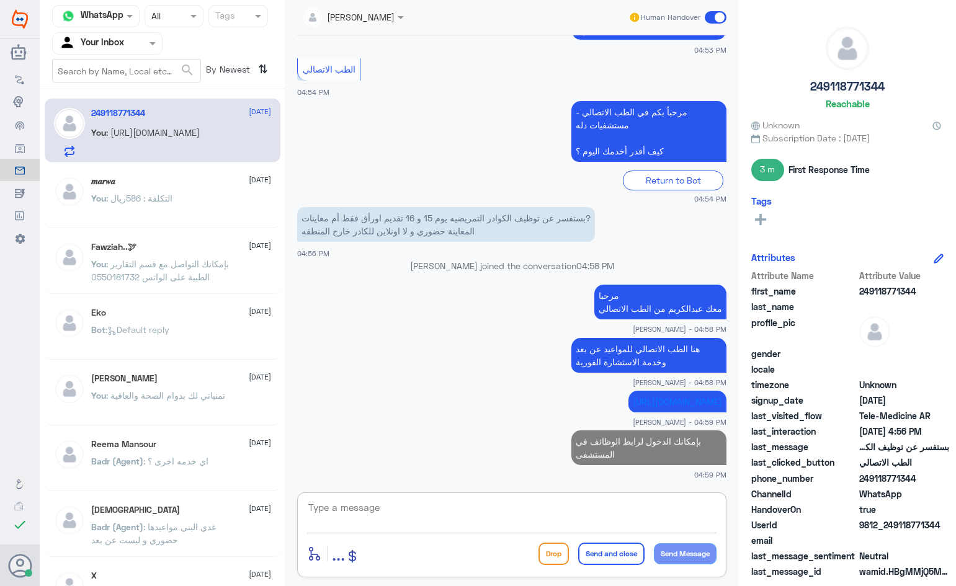
click at [710, 12] on span at bounding box center [716, 17] width 22 height 12
click at [0, 0] on input "checkbox" at bounding box center [0, 0] width 0 height 0
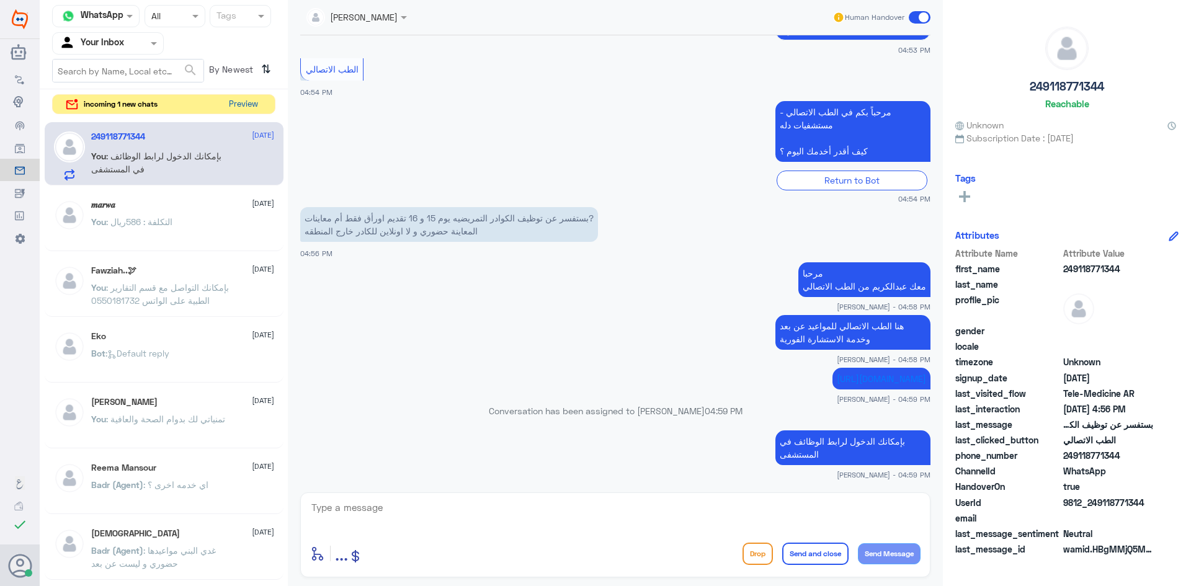
click at [243, 109] on button "Preview" at bounding box center [243, 104] width 38 height 19
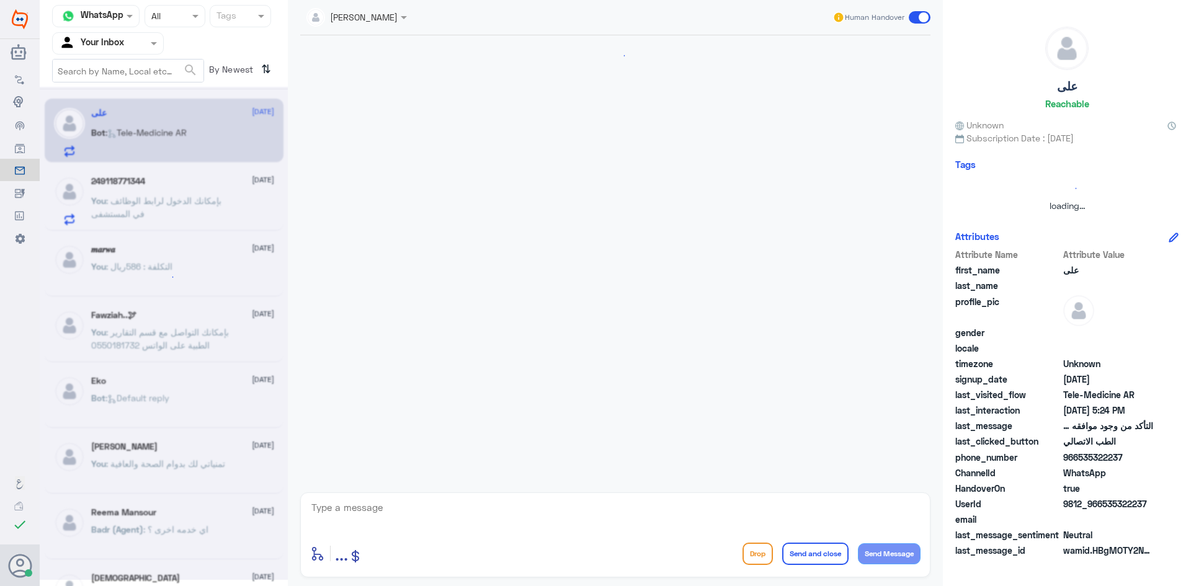
scroll to position [1172, 0]
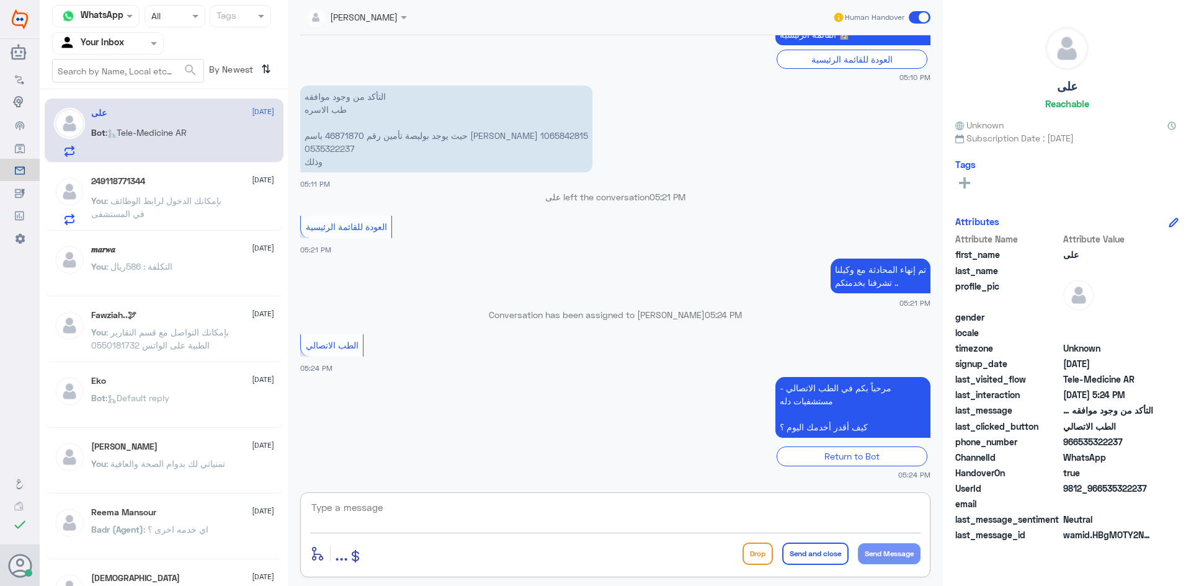
click at [578, 522] on textarea at bounding box center [615, 515] width 611 height 30
paste textarea "مرحبا معك [PERSON_NAME] من الطب الاتصالي"
type textarea "مرحبا معك [PERSON_NAME] من الطب الاتصالي"
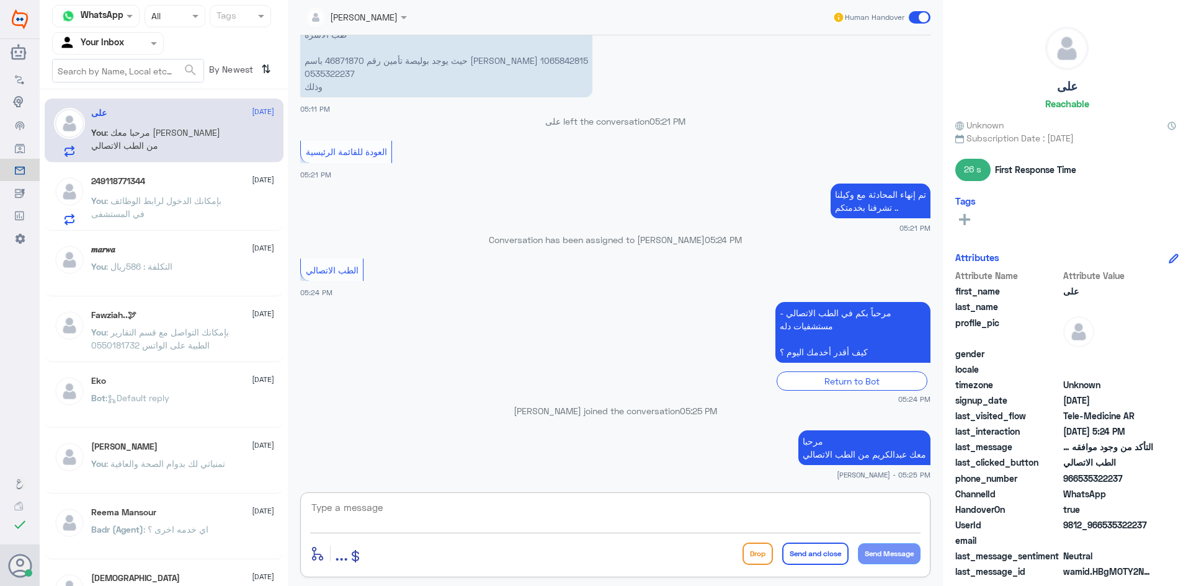
scroll to position [1267, 0]
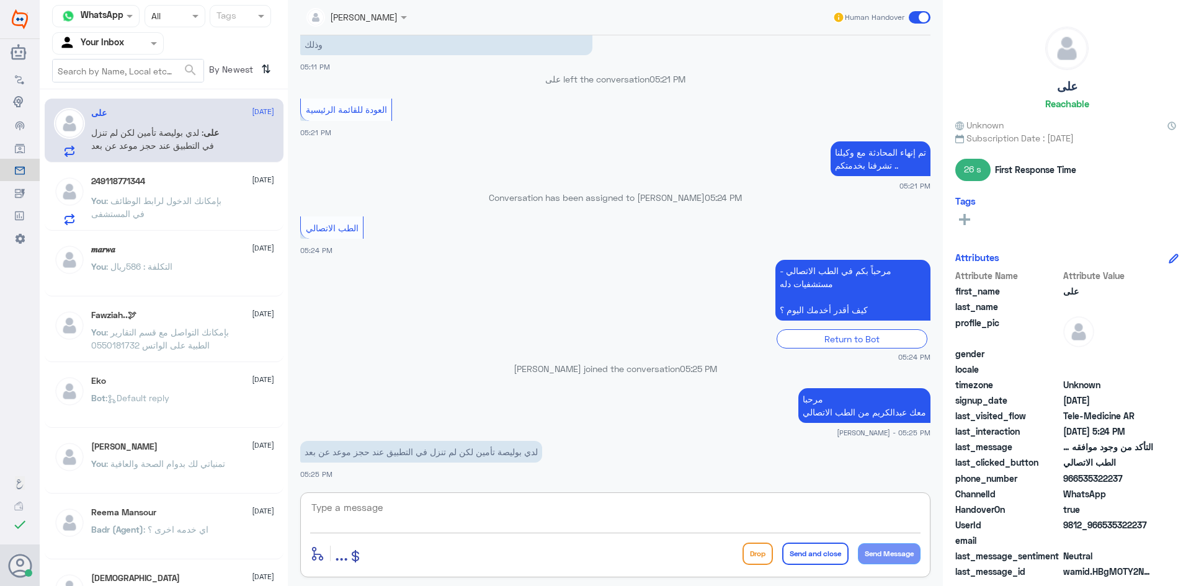
click at [496, 505] on textarea at bounding box center [615, 515] width 611 height 30
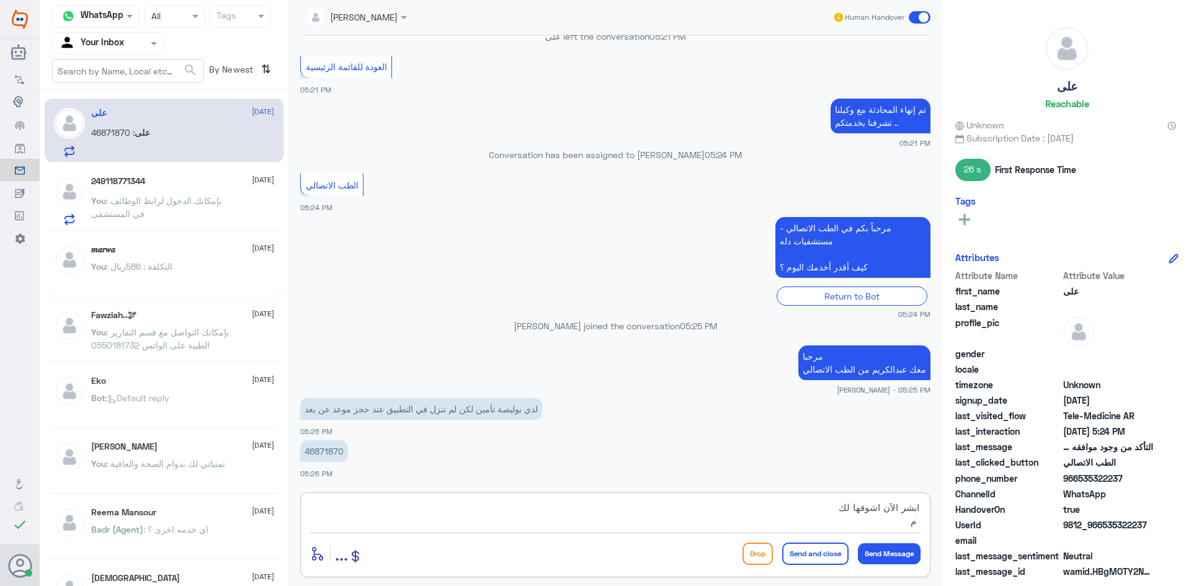
type textarea "ابشر الآن اشوفها لك"
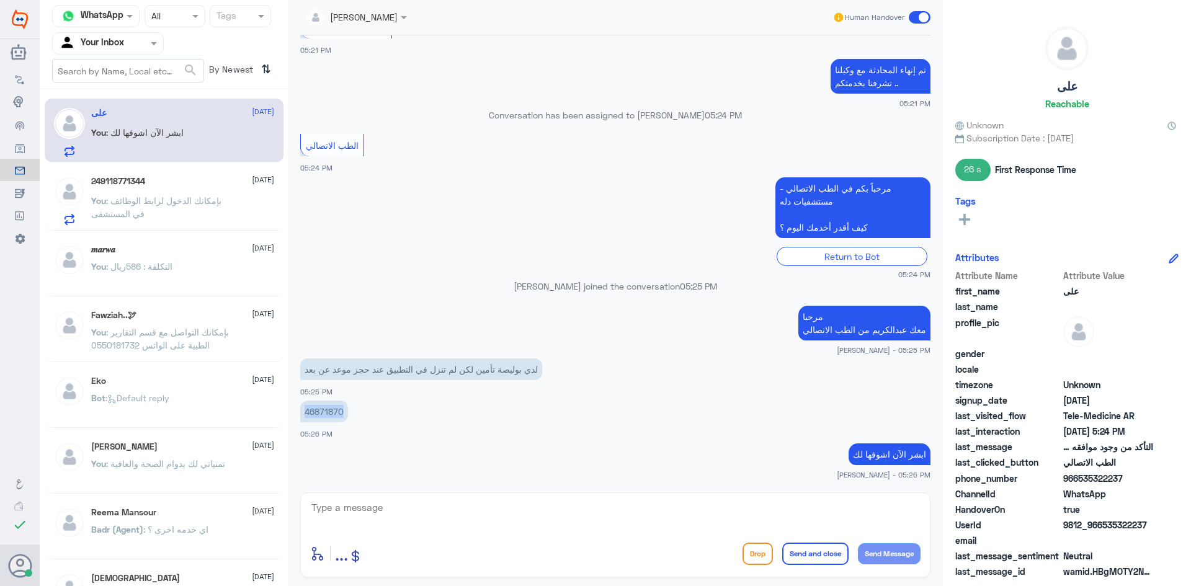
drag, startPoint x: 344, startPoint y: 411, endPoint x: 305, endPoint y: 414, distance: 39.8
click at [305, 414] on p "46871870" at bounding box center [324, 412] width 48 height 22
copy p "46871870"
click at [521, 508] on textarea at bounding box center [615, 515] width 611 height 30
type textarea "ممكن تزودني برقم الهوية من فضلك"
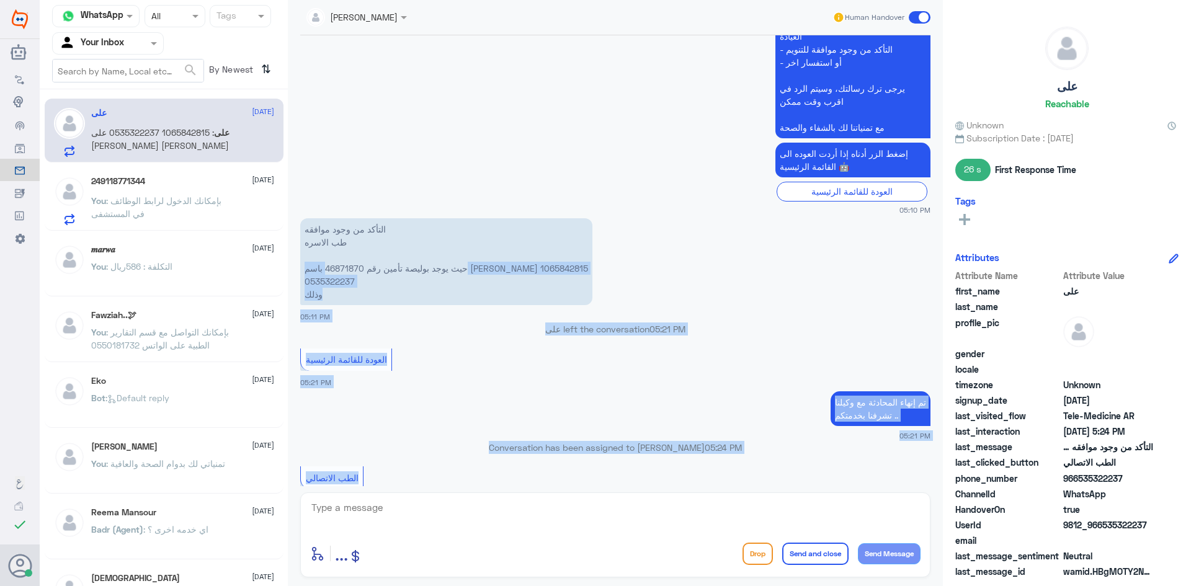
scroll to position [1458, 0]
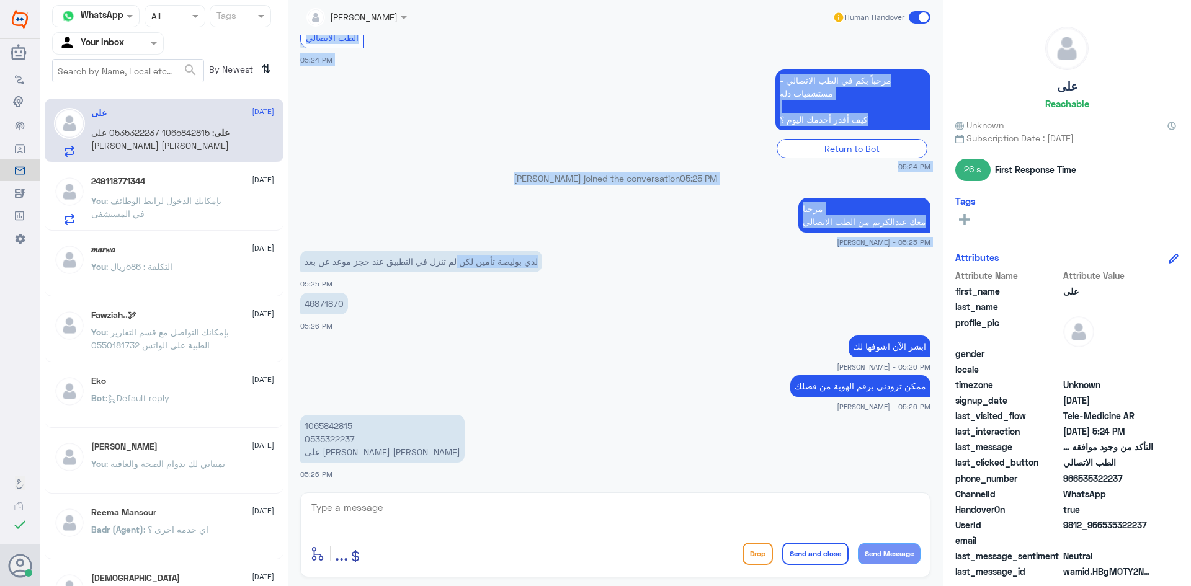
drag, startPoint x: 493, startPoint y: 268, endPoint x: 455, endPoint y: 272, distance: 38.0
click at [455, 272] on div "11 Sep 2025 عزيزي مراجع مستشفى دله - قسم الموافقات - أهلا وسهلا بك يرجى تزويدنا…" at bounding box center [615, 260] width 643 height 451
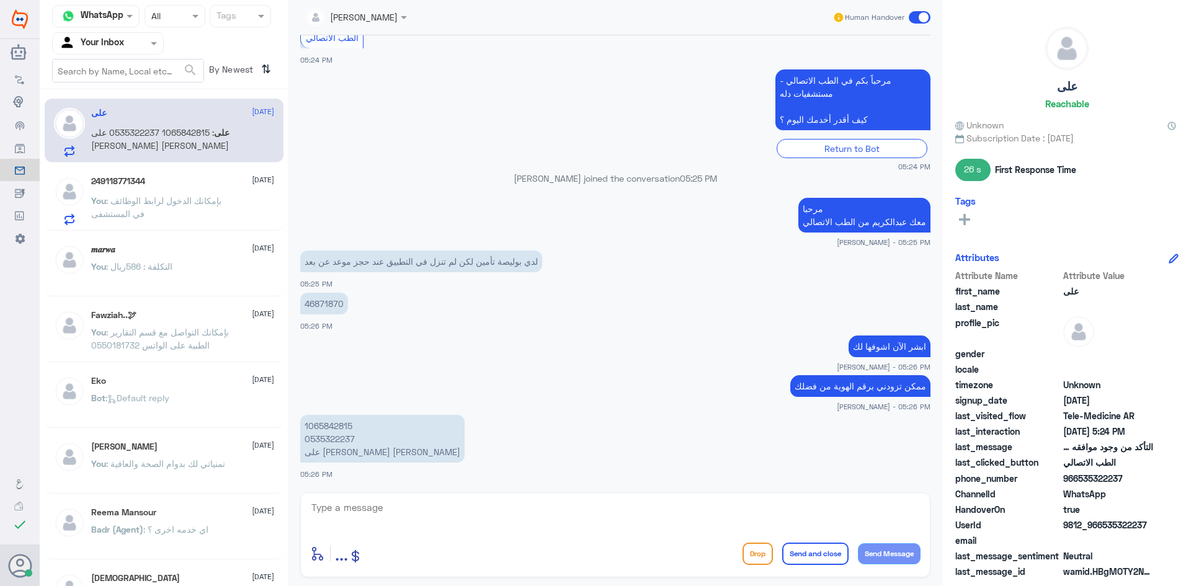
click at [509, 522] on textarea at bounding box center [615, 515] width 611 height 30
drag, startPoint x: 351, startPoint y: 428, endPoint x: 305, endPoint y: 427, distance: 46.6
click at [305, 427] on p "1065842815 0535322237 على عبدالعزيز علي العريني" at bounding box center [382, 439] width 164 height 48
copy p "1065842815"
click at [468, 509] on textarea at bounding box center [615, 515] width 611 height 30
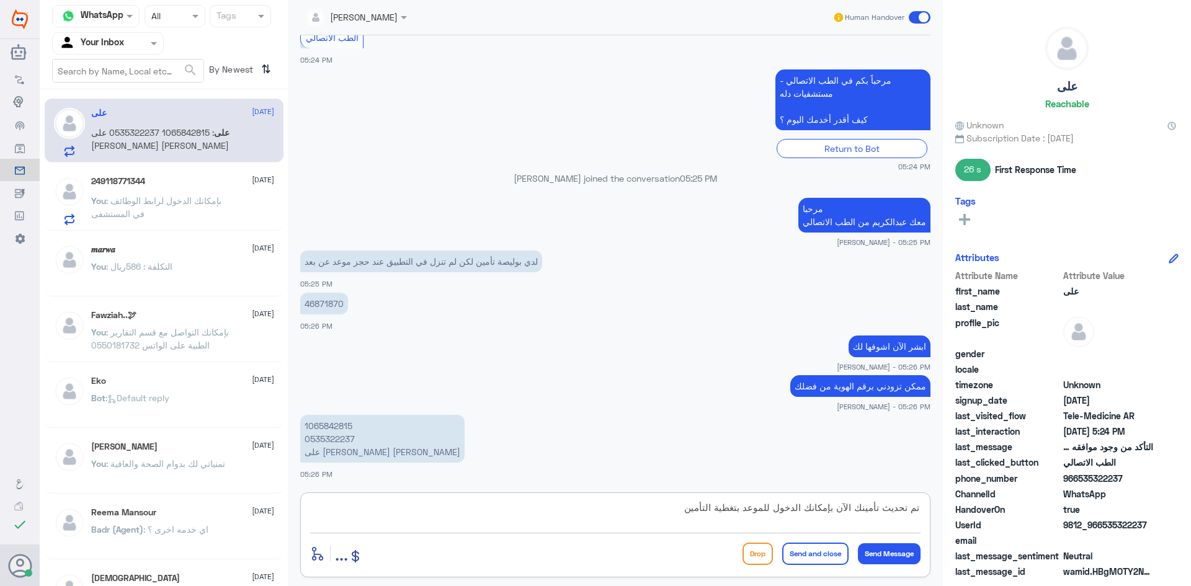
type textarea "تم تحديث تأمينك الآن بإمكانك الدخول للموعد بتغطية التأمين"
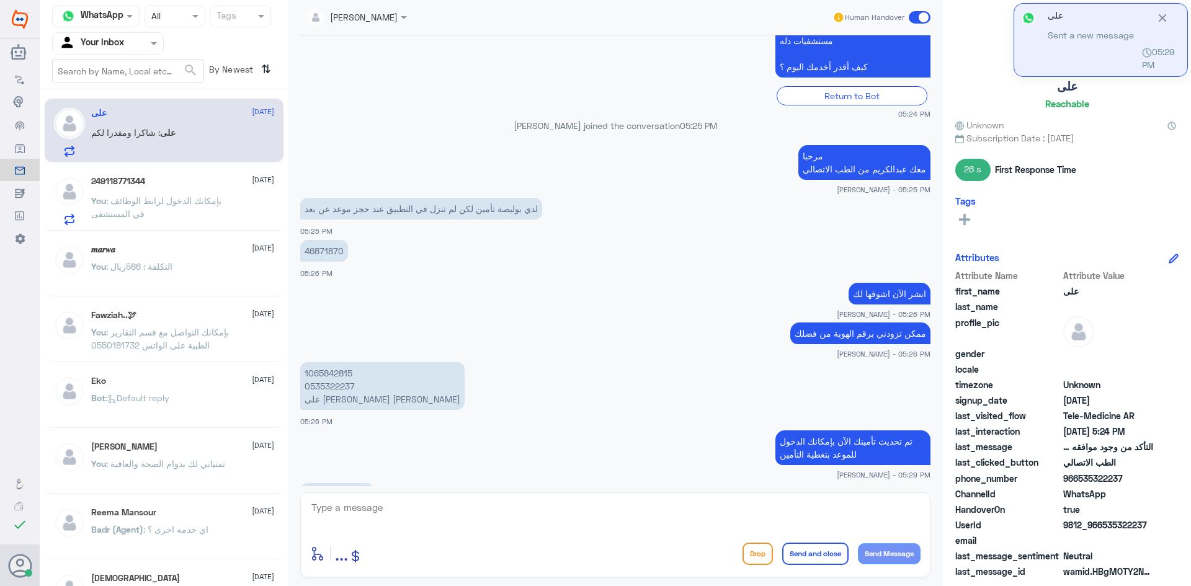
scroll to position [1553, 0]
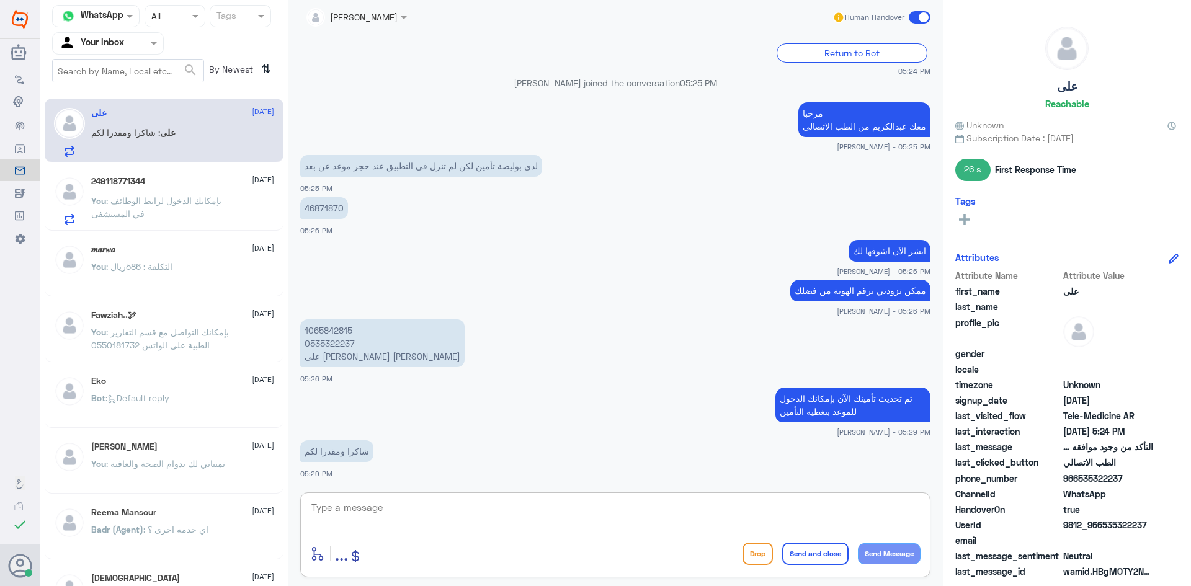
click at [516, 507] on textarea at bounding box center [615, 515] width 611 height 30
type textarea "العفو وتمنياتنا لك بدوام الصحة والعافية"
click at [813, 551] on button "Send and close" at bounding box center [815, 554] width 66 height 22
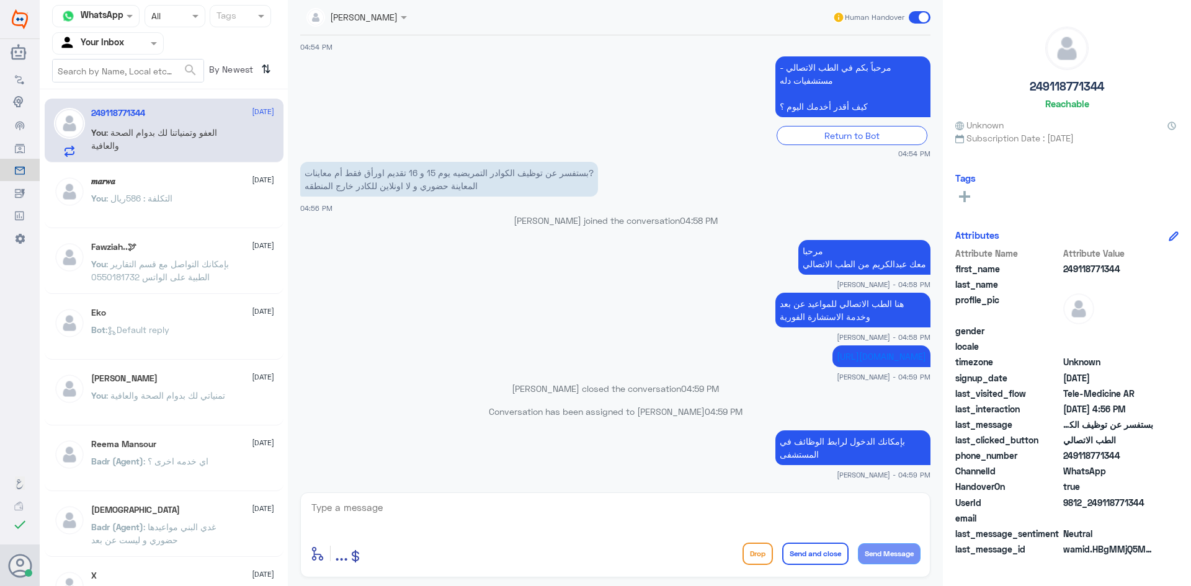
scroll to position [274, 0]
click at [915, 17] on span at bounding box center [920, 17] width 22 height 12
click at [0, 0] on input "checkbox" at bounding box center [0, 0] width 0 height 0
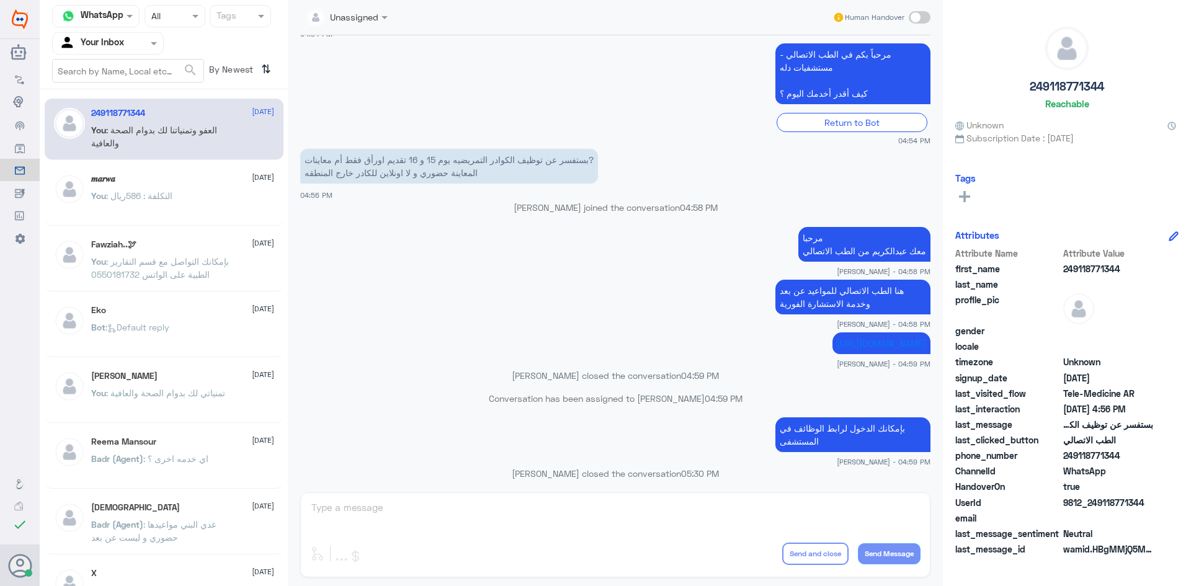
scroll to position [297, 0]
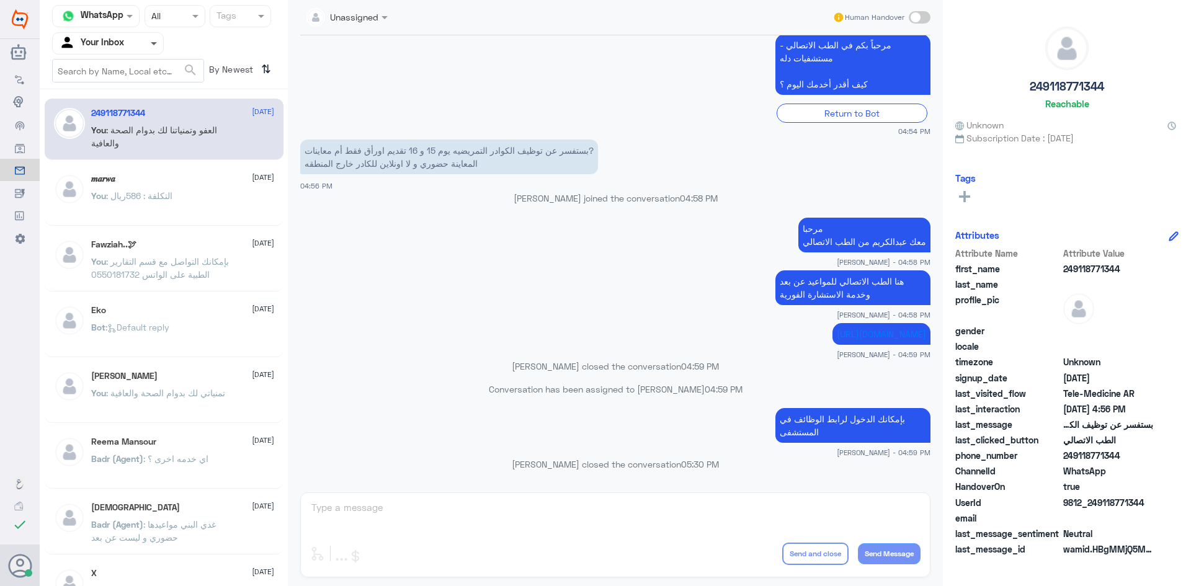
click at [151, 42] on span at bounding box center [154, 44] width 6 height 4
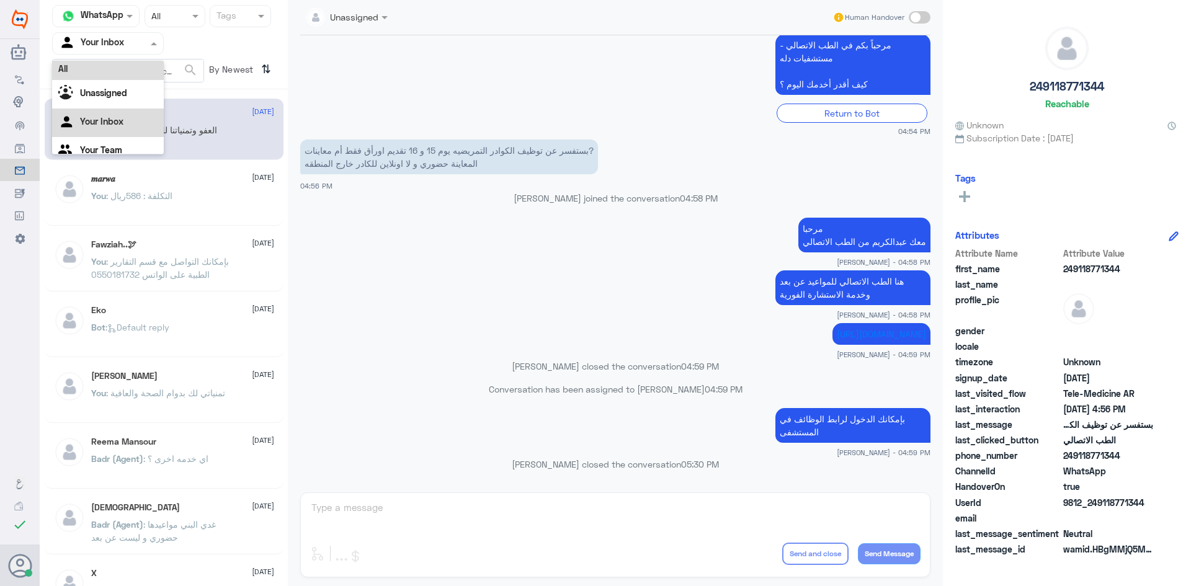
scroll to position [0, 0]
click at [114, 76] on div "All" at bounding box center [108, 72] width 112 height 23
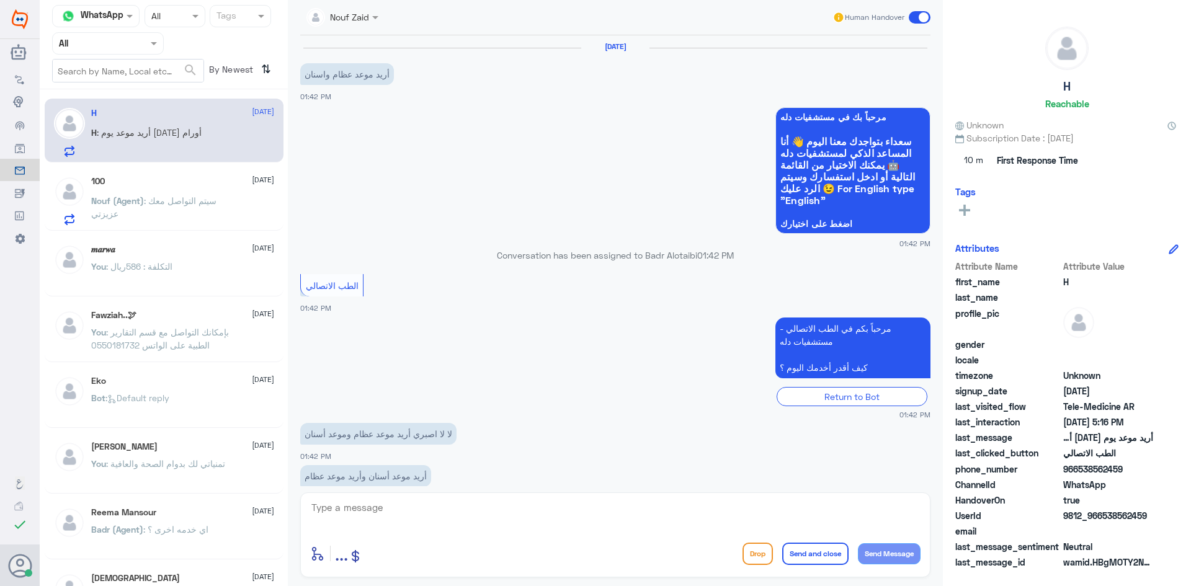
scroll to position [557, 0]
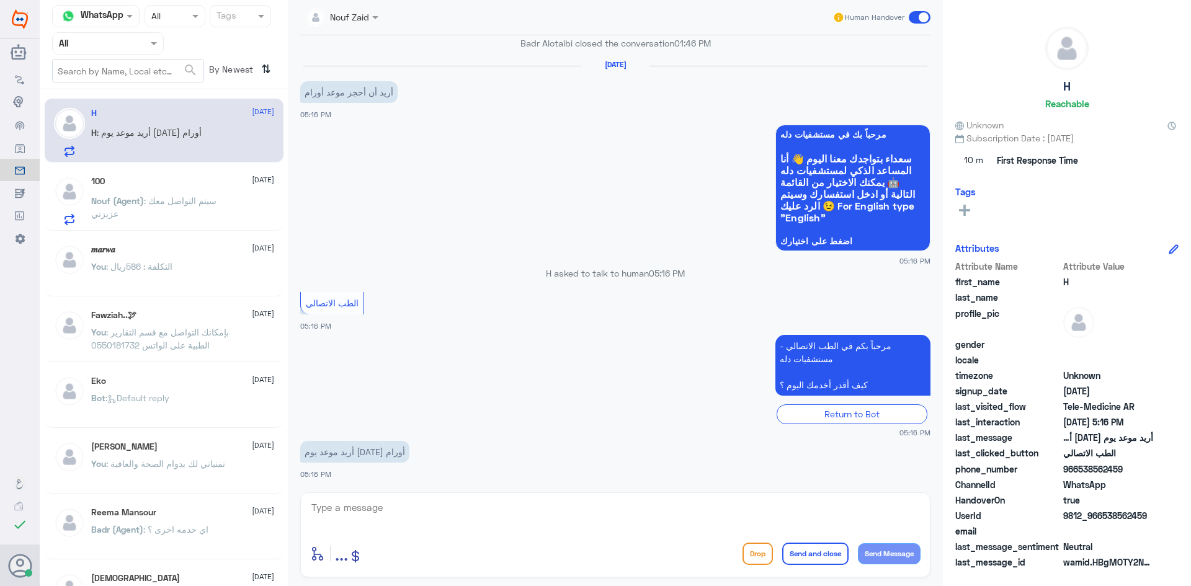
click at [391, 525] on textarea at bounding box center [615, 515] width 611 height 30
paste textarea "مرحبا معك [PERSON_NAME] من الطب الاتصالي"
type textarea "مرحبا معك [PERSON_NAME] من الطب الاتصالي"
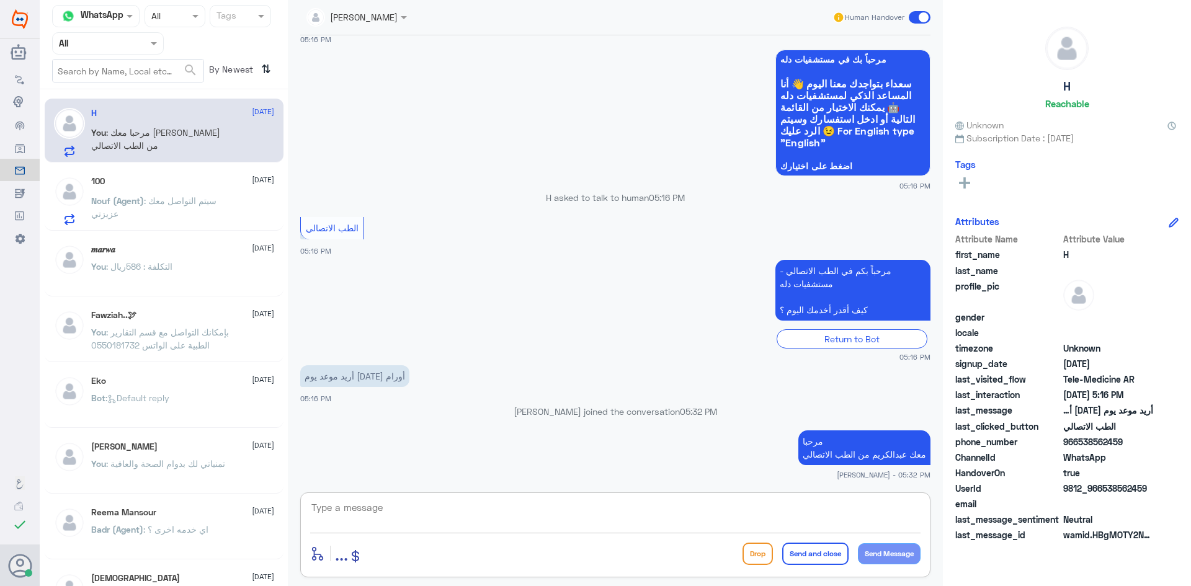
paste textarea "بإمكانك حجز موعد عن طريق التطبيق أو بالاتصال على الرقم الموحد 920012222"
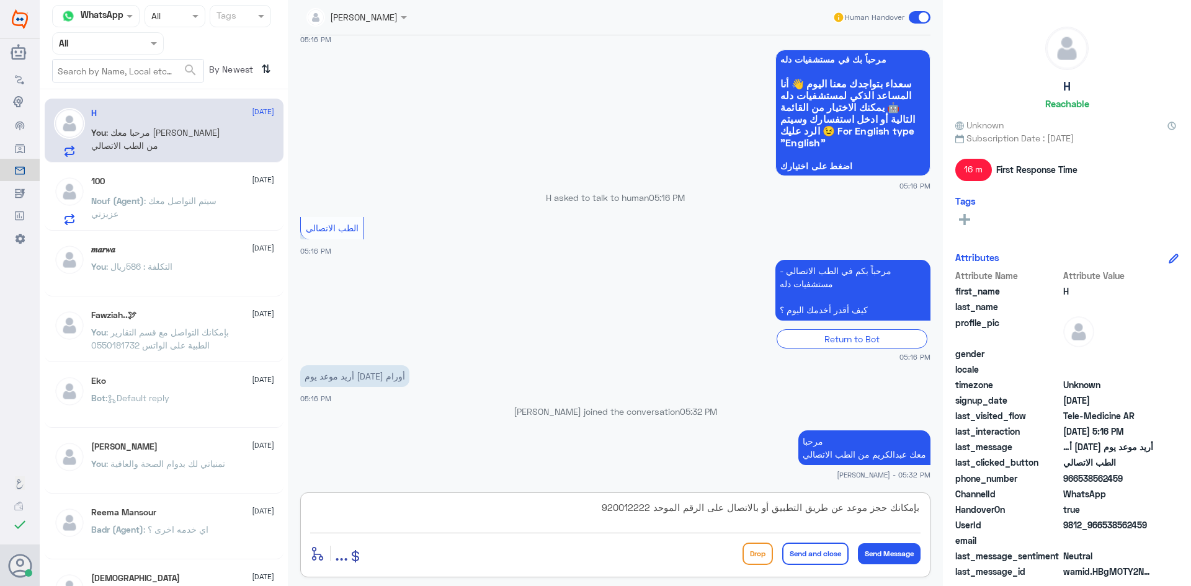
type textarea "بإمكانك حجز موعد عن طريق التطبيق أو بالاتصال على الرقم الموحد 920012222"
click at [792, 553] on button "Send and close" at bounding box center [815, 554] width 66 height 22
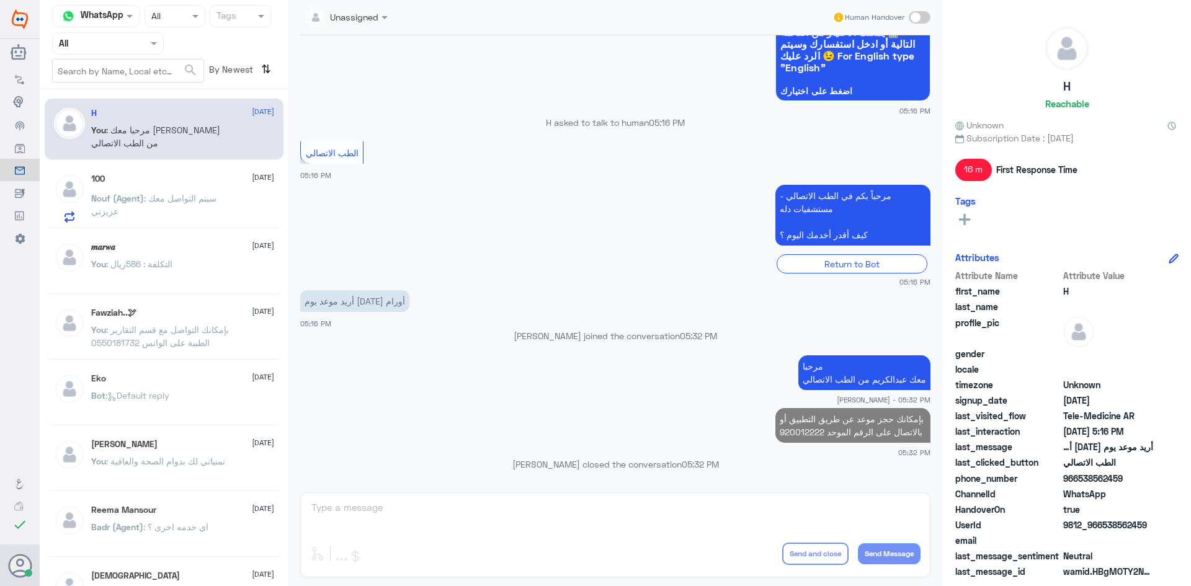
click at [237, 195] on div "Nouf (Agent) : سيتم التواصل معك عزيزتي" at bounding box center [182, 209] width 183 height 28
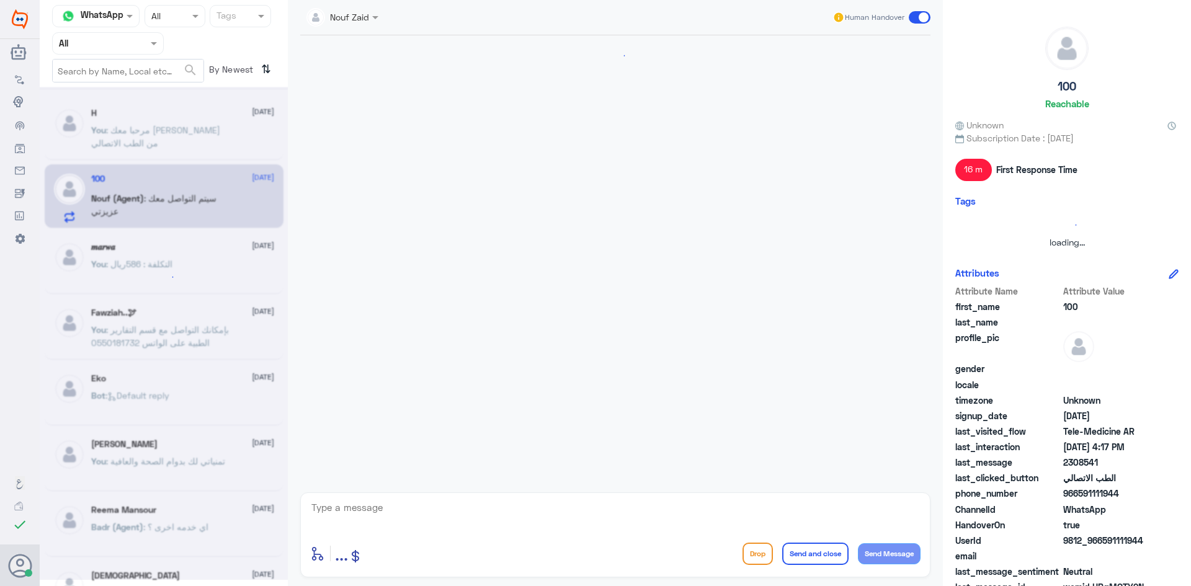
scroll to position [510, 0]
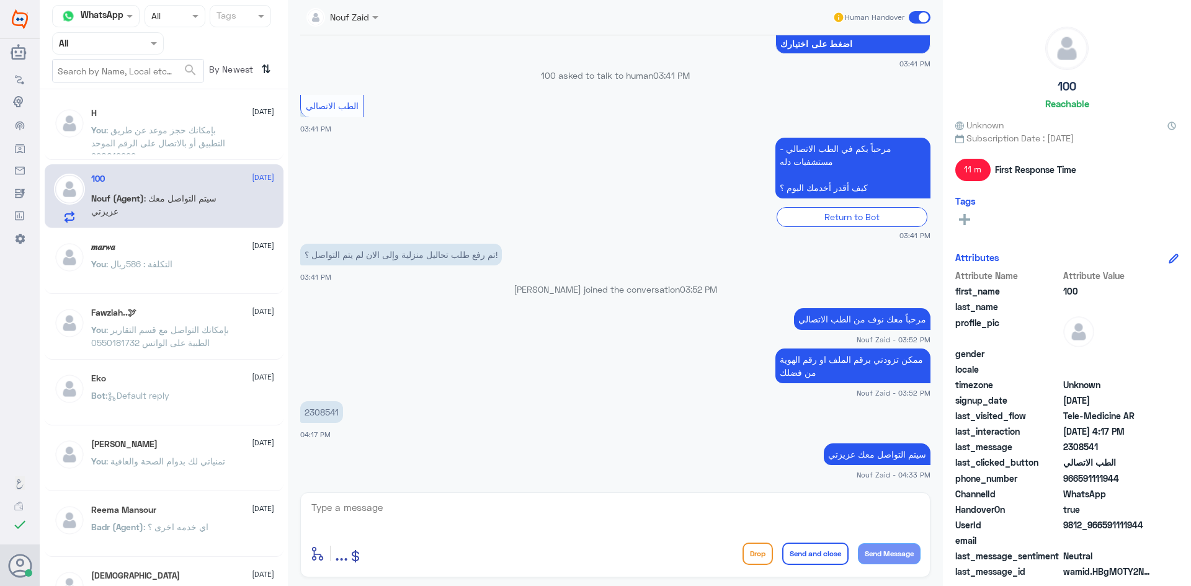
click at [912, 16] on span at bounding box center [920, 17] width 22 height 12
click at [0, 0] on input "checkbox" at bounding box center [0, 0] width 0 height 0
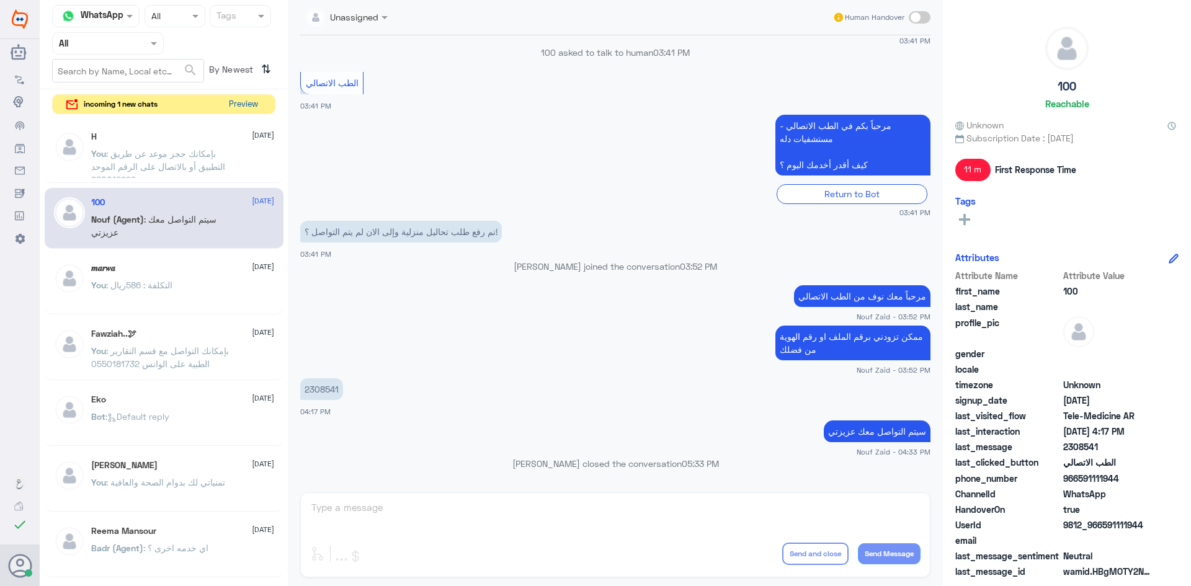
click at [254, 101] on button "Preview" at bounding box center [243, 104] width 38 height 19
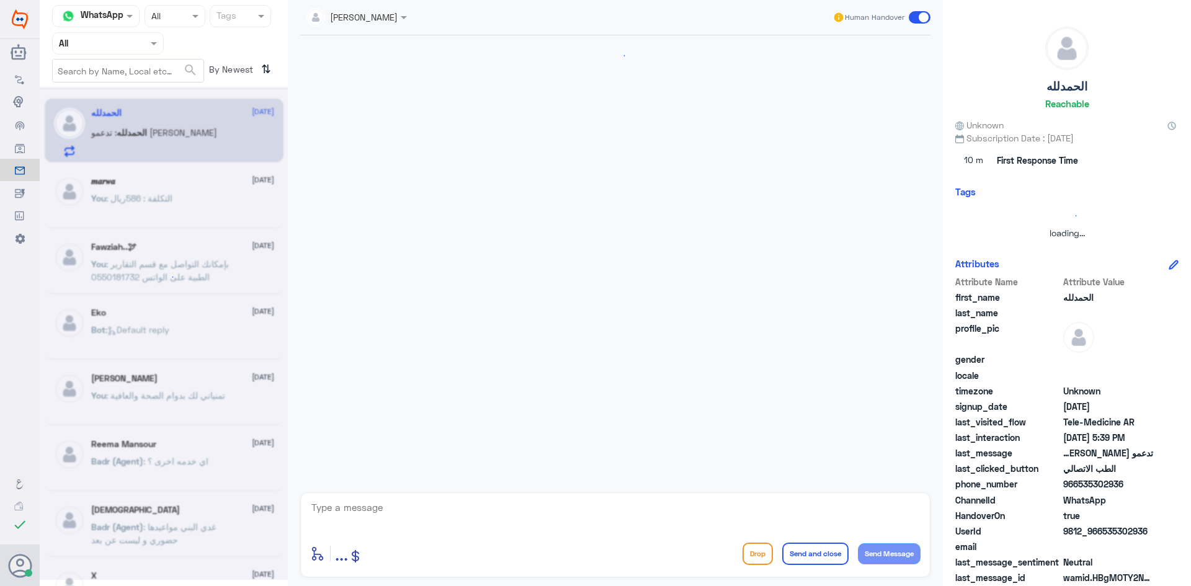
scroll to position [171, 0]
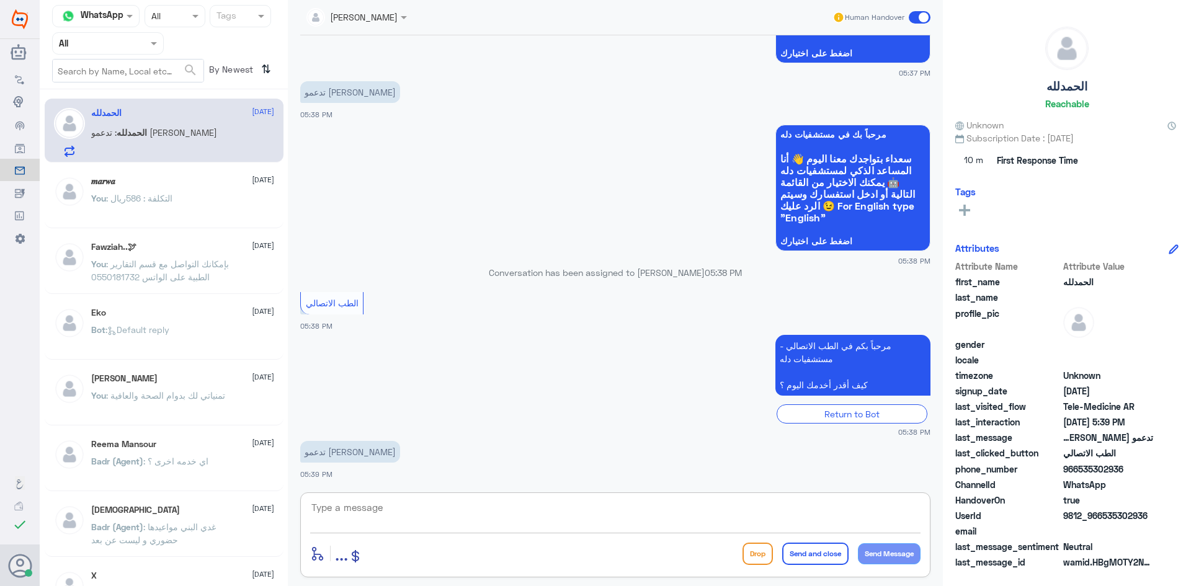
click at [379, 509] on textarea at bounding box center [615, 515] width 611 height 30
paste textarea "مرحبا معك [PERSON_NAME] من الطب الاتصالي"
type textarea "مرحبا معك [PERSON_NAME] من الطب الاتصالي"
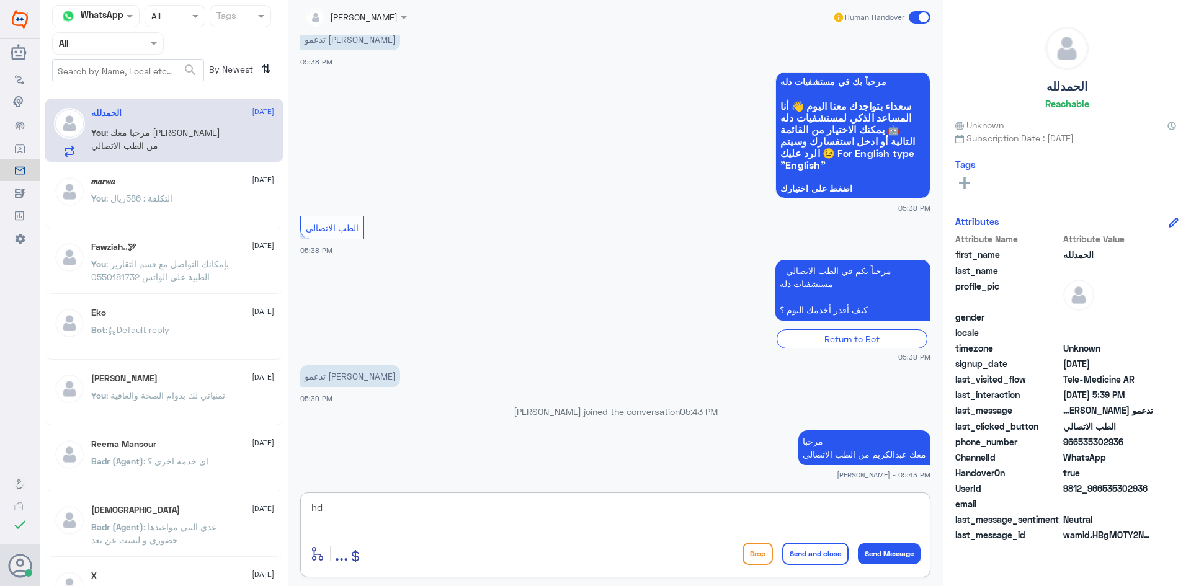
type textarea "h"
type textarea "بإمكانك اختيار ( الموافقات الطبية )"
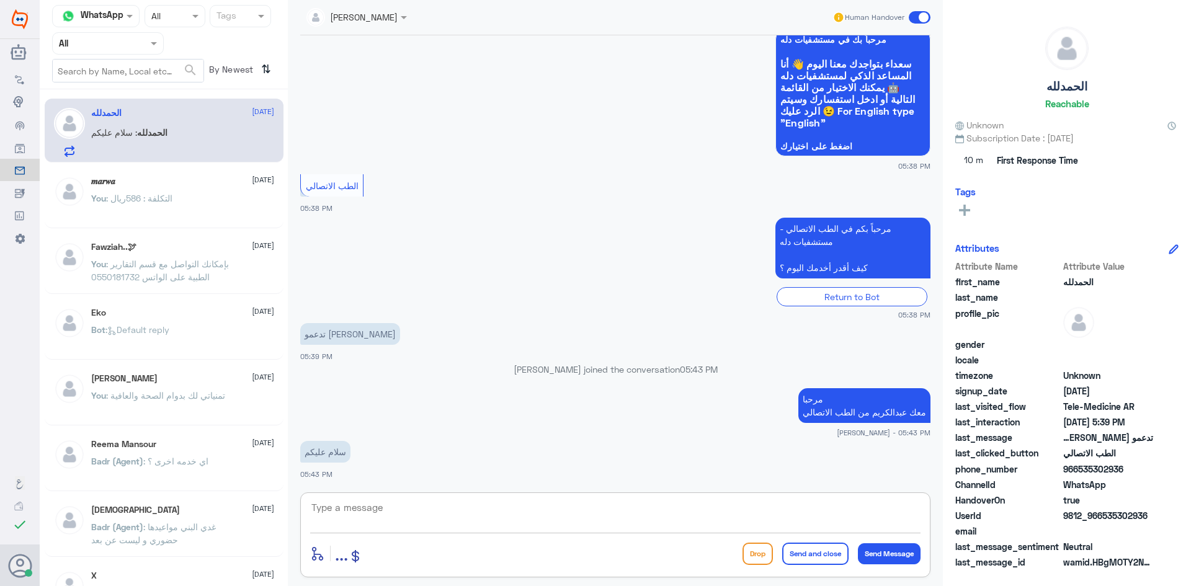
scroll to position [306, 0]
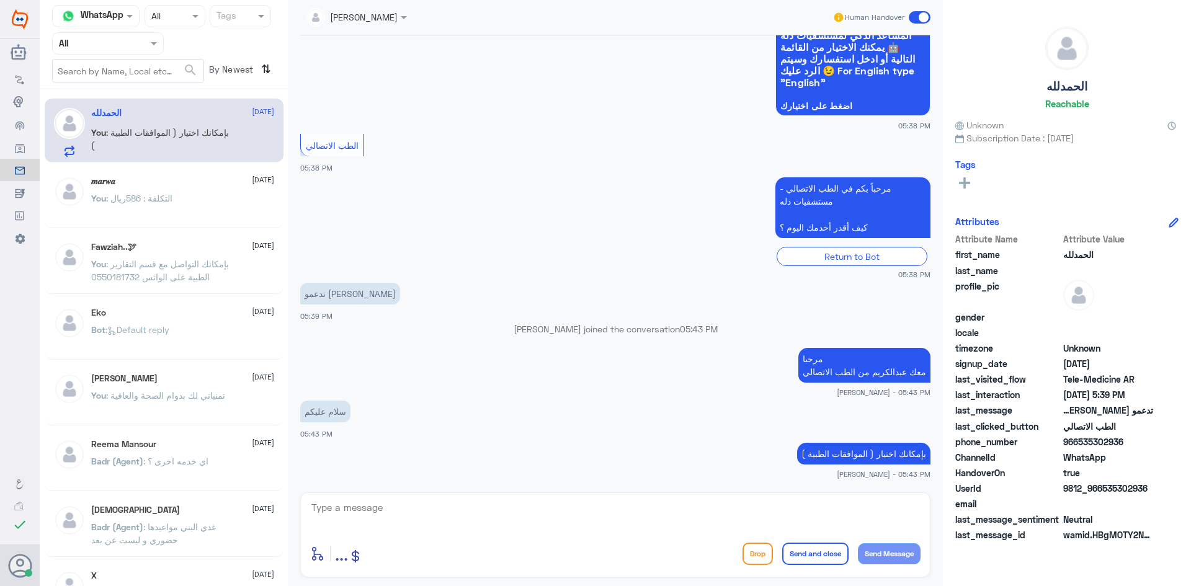
click at [916, 18] on span at bounding box center [920, 17] width 22 height 12
click at [0, 0] on input "checkbox" at bounding box center [0, 0] width 0 height 0
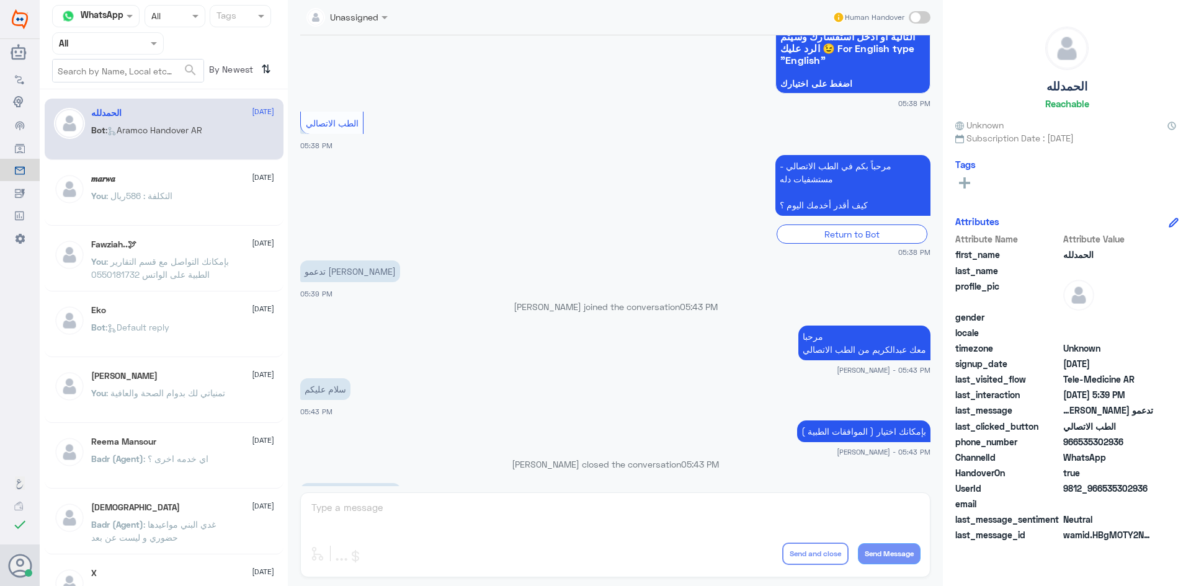
scroll to position [724, 0]
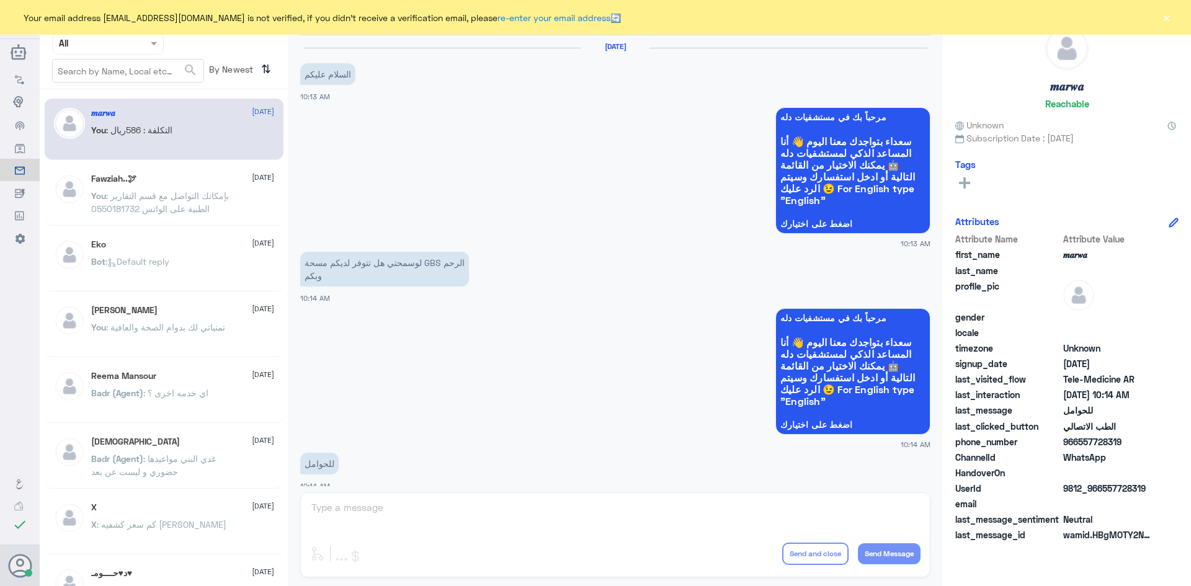
scroll to position [627, 0]
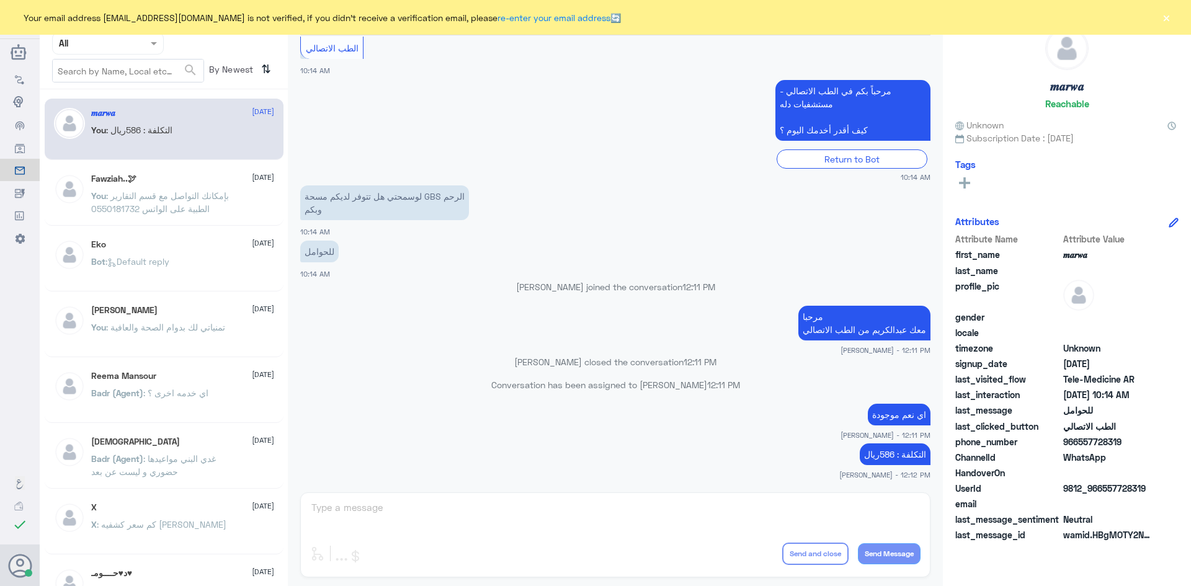
click at [437, 379] on p "Conversation has been assigned to عبدالكريم الموسى 12:11 PM" at bounding box center [615, 385] width 630 height 13
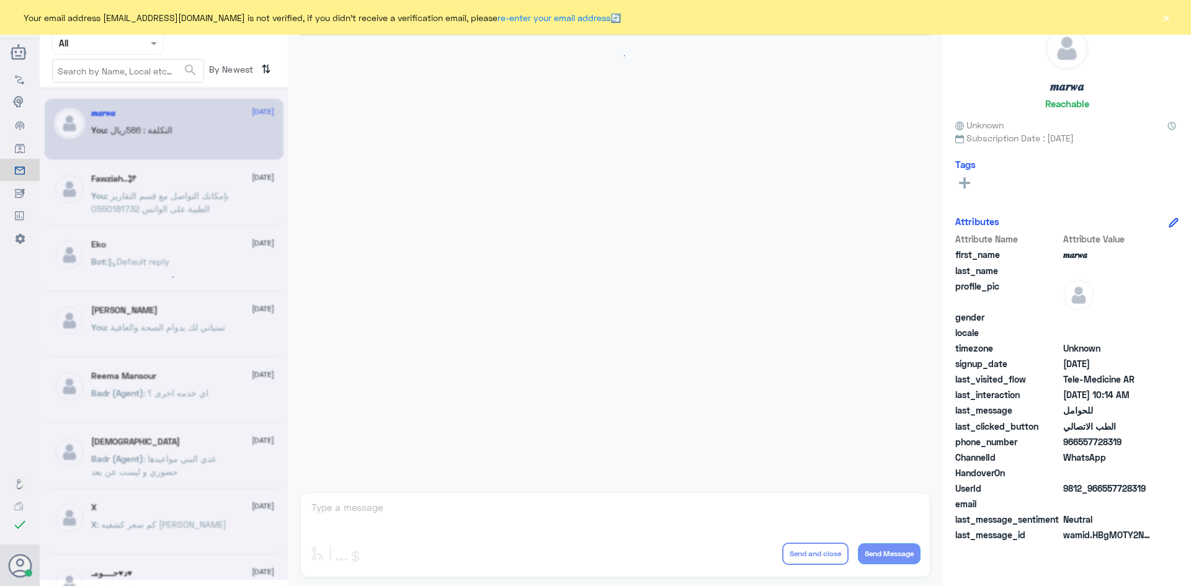
scroll to position [627, 0]
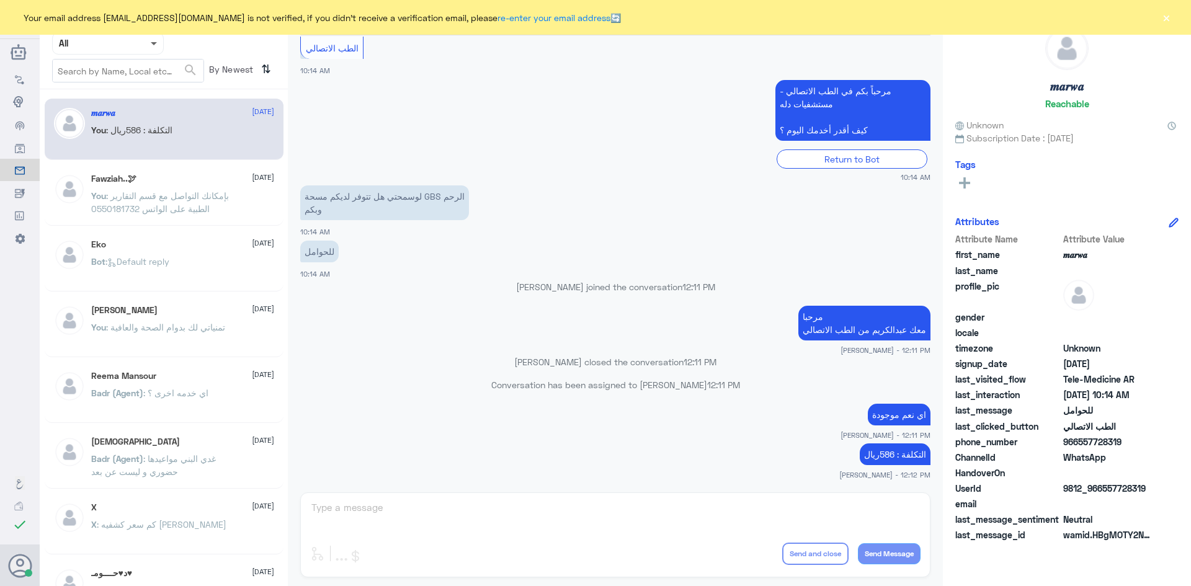
click at [153, 43] on span at bounding box center [154, 44] width 6 height 4
click at [137, 96] on div "Unassigned" at bounding box center [108, 98] width 112 height 29
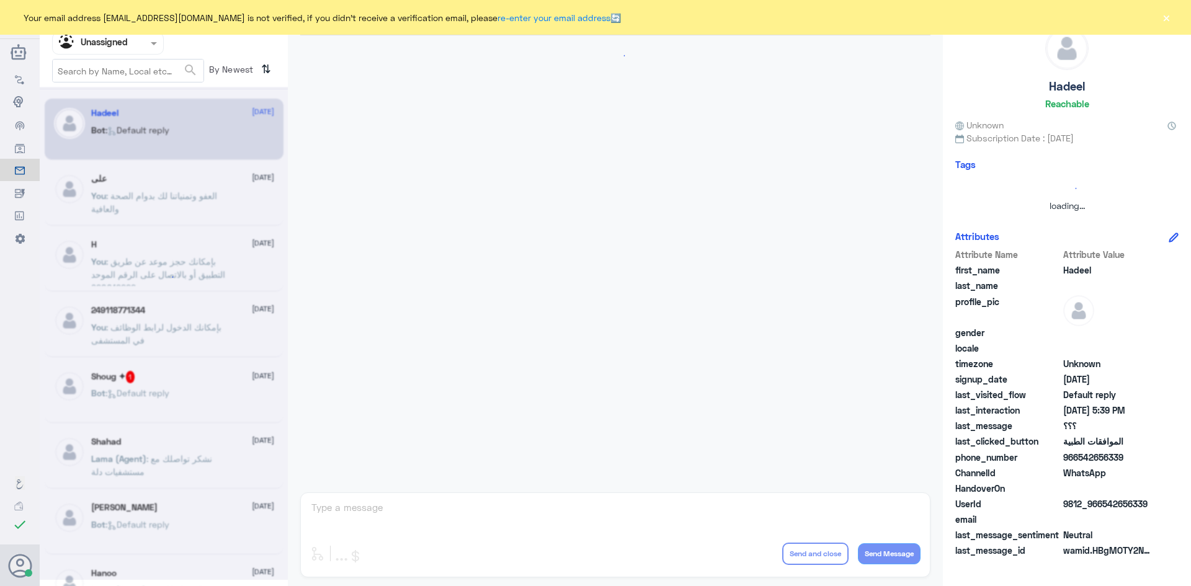
scroll to position [626, 0]
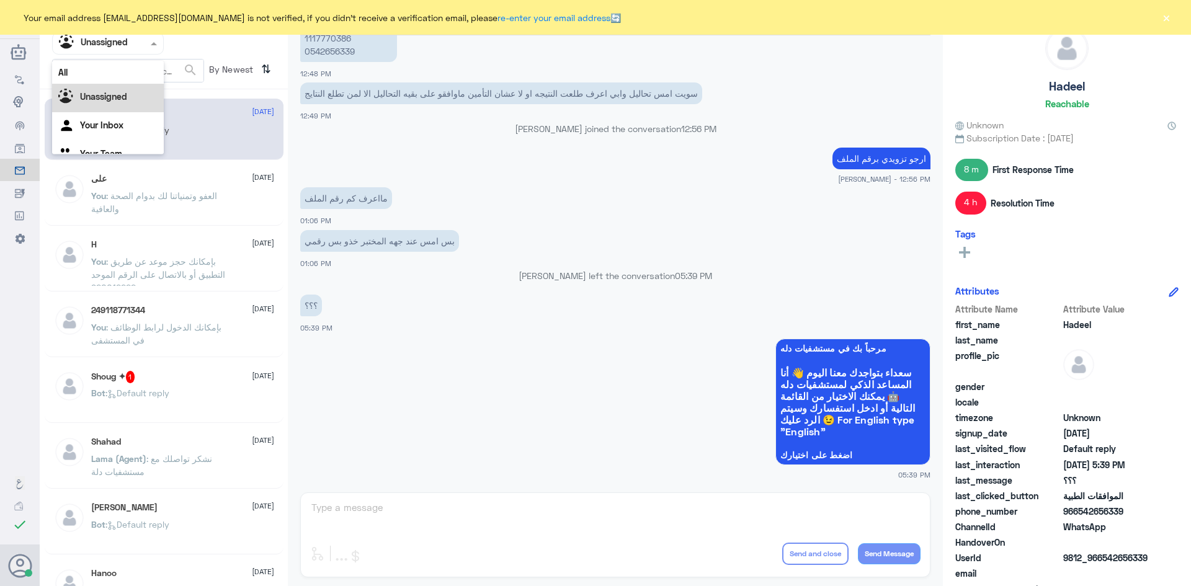
click at [145, 40] on div at bounding box center [108, 43] width 110 height 14
click at [127, 76] on div "All" at bounding box center [108, 72] width 112 height 23
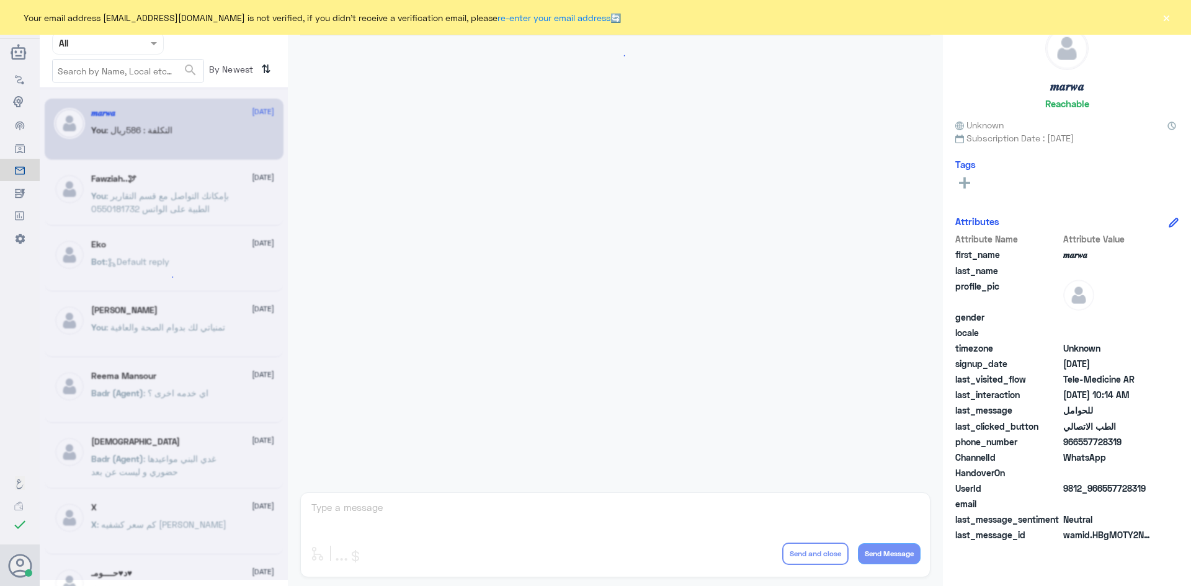
scroll to position [627, 0]
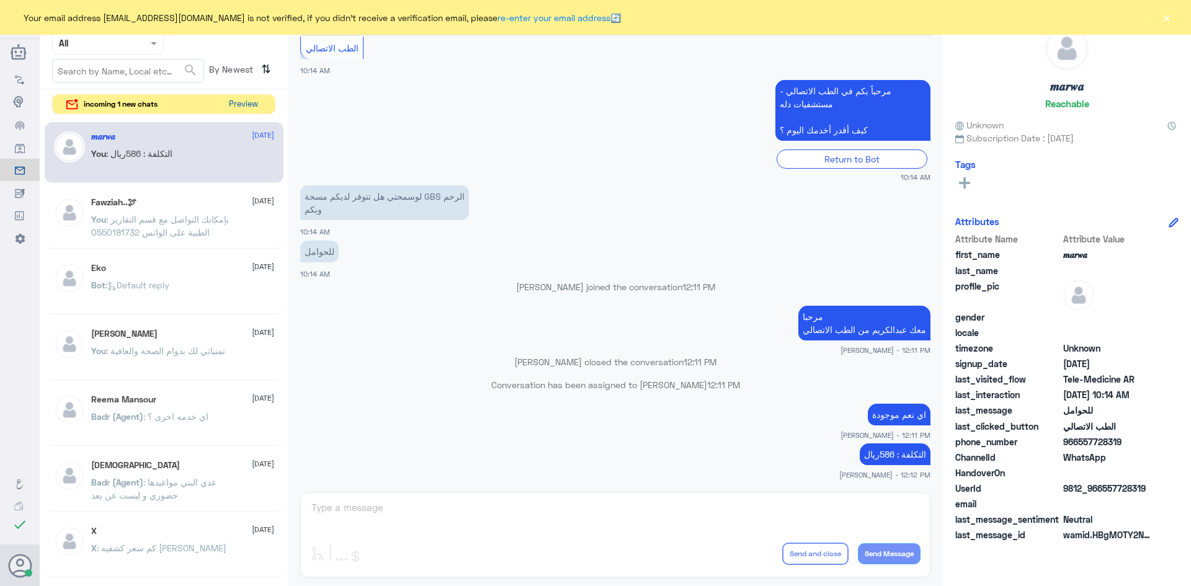
click at [254, 109] on button "Preview" at bounding box center [243, 104] width 38 height 19
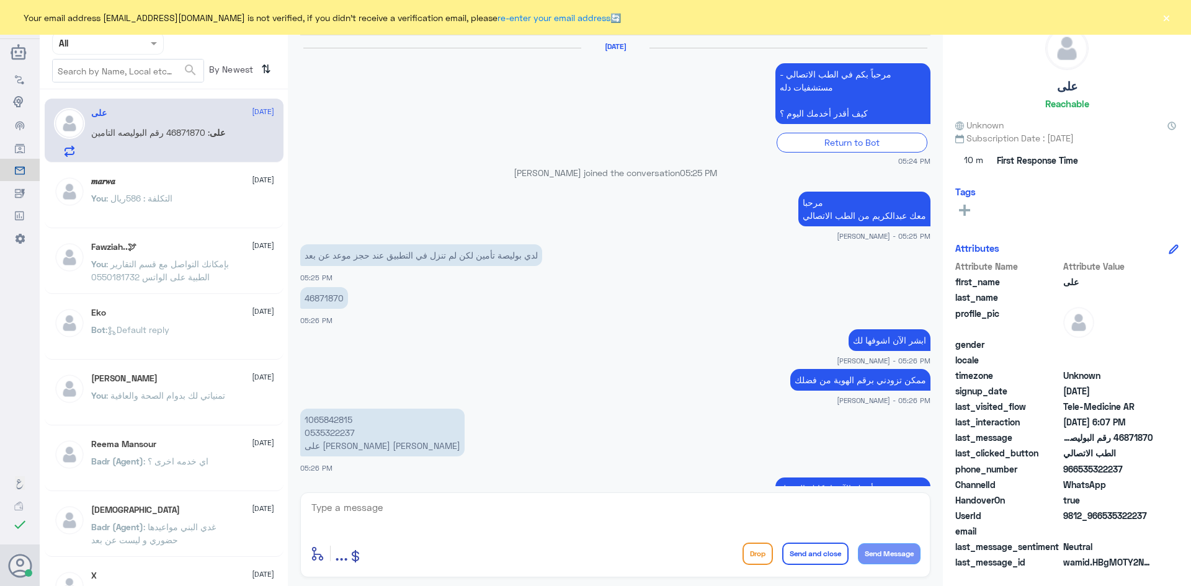
scroll to position [648, 0]
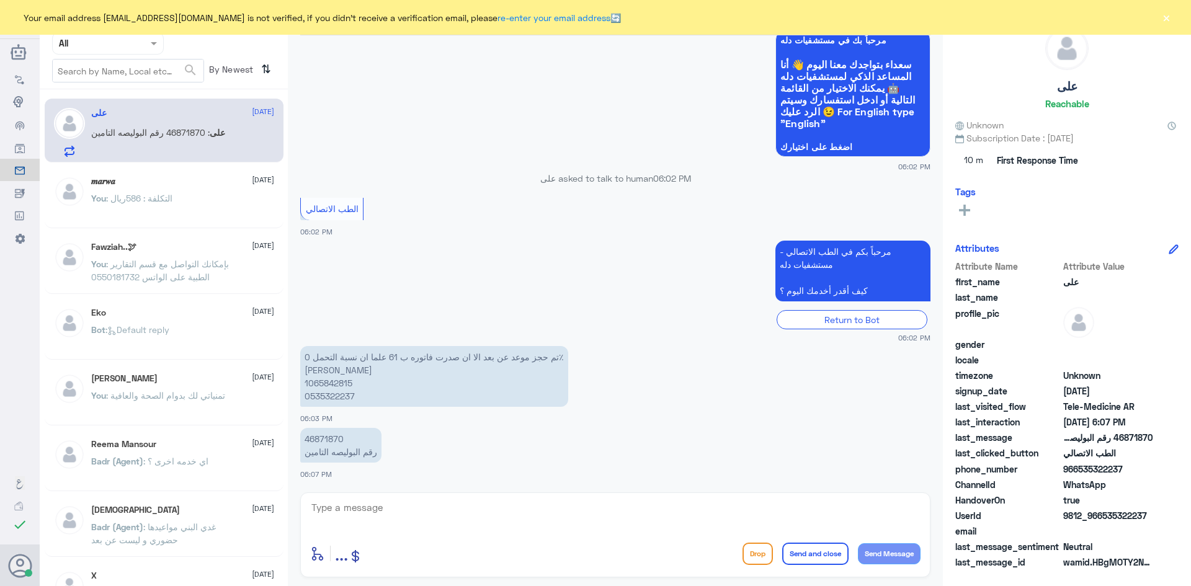
click at [488, 503] on textarea at bounding box center [615, 515] width 611 height 30
paste textarea "مرحبا معك [PERSON_NAME] من الطب الاتصالي"
type textarea "مرحبا معك [PERSON_NAME] من الطب الاتصالي"
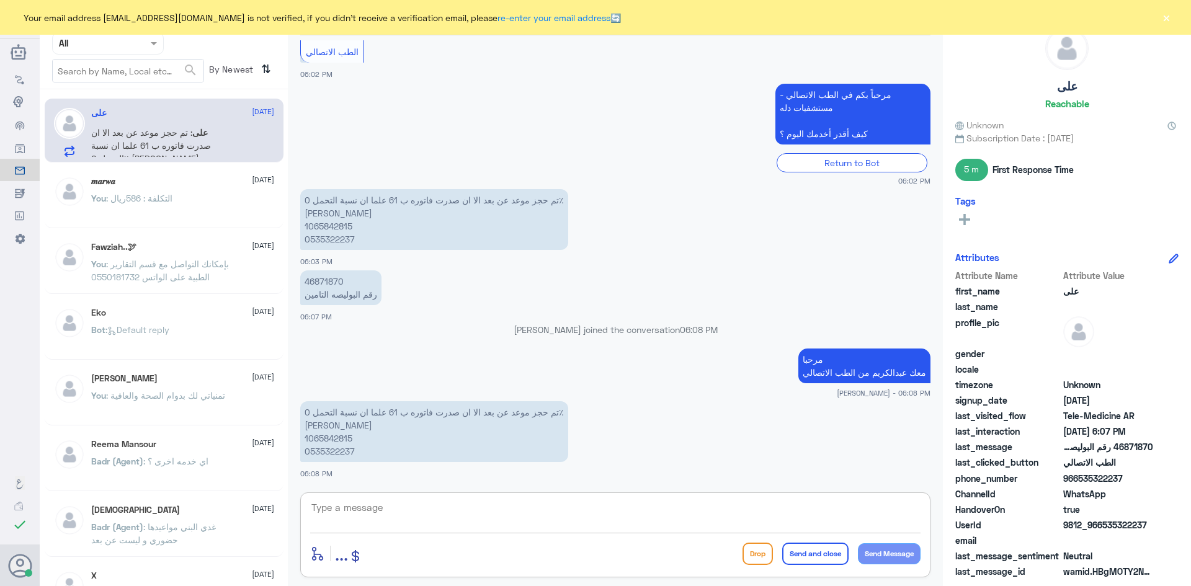
scroll to position [838, 0]
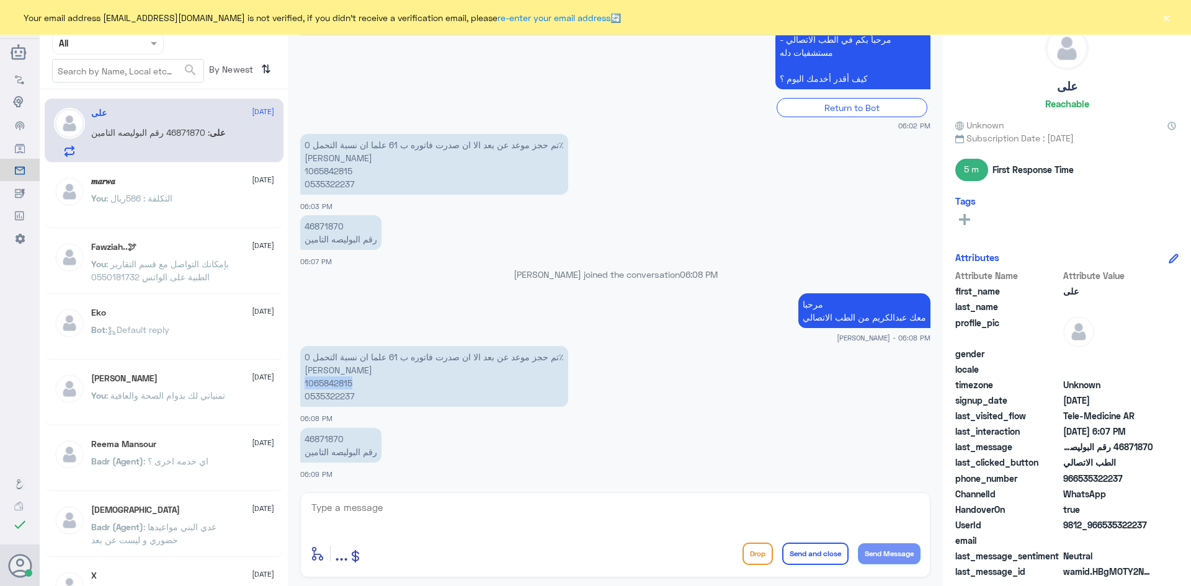
drag, startPoint x: 354, startPoint y: 382, endPoint x: 302, endPoint y: 385, distance: 52.2
click at [302, 385] on p "تم حجز موعد عن بعد الا ان صدرت فاتوره ب 61 علما ان نسبة التحمل 0٪ [PERSON_NAME]…" at bounding box center [434, 376] width 268 height 61
copy p "1065842815"
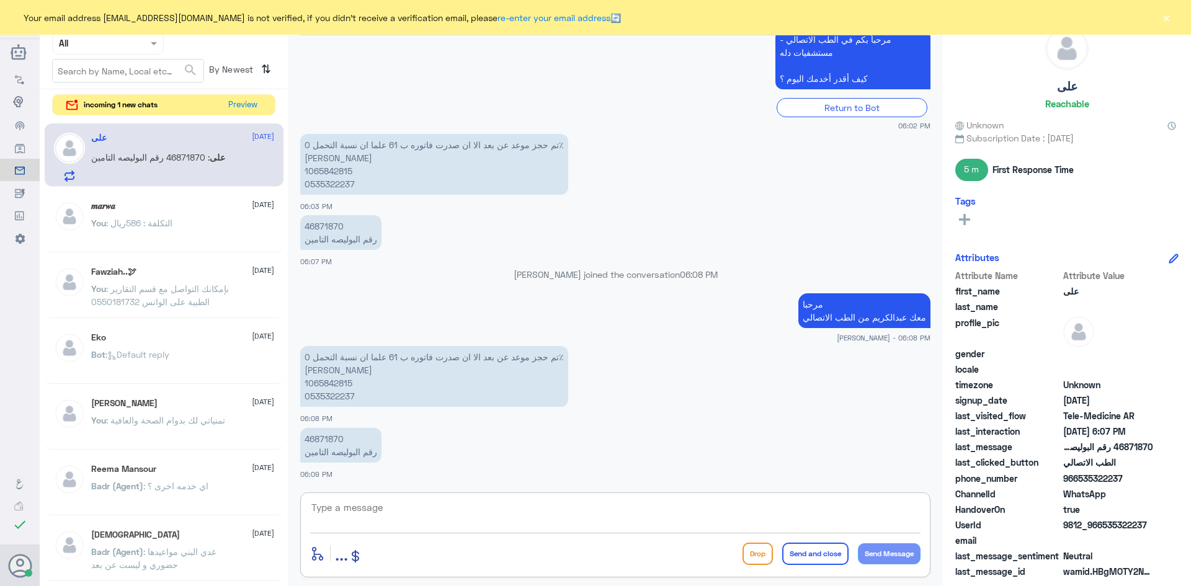
click at [531, 525] on textarea at bounding box center [615, 515] width 611 height 30
type textarea "ف"
type textarea "عليك نسبة تحمل 20%"
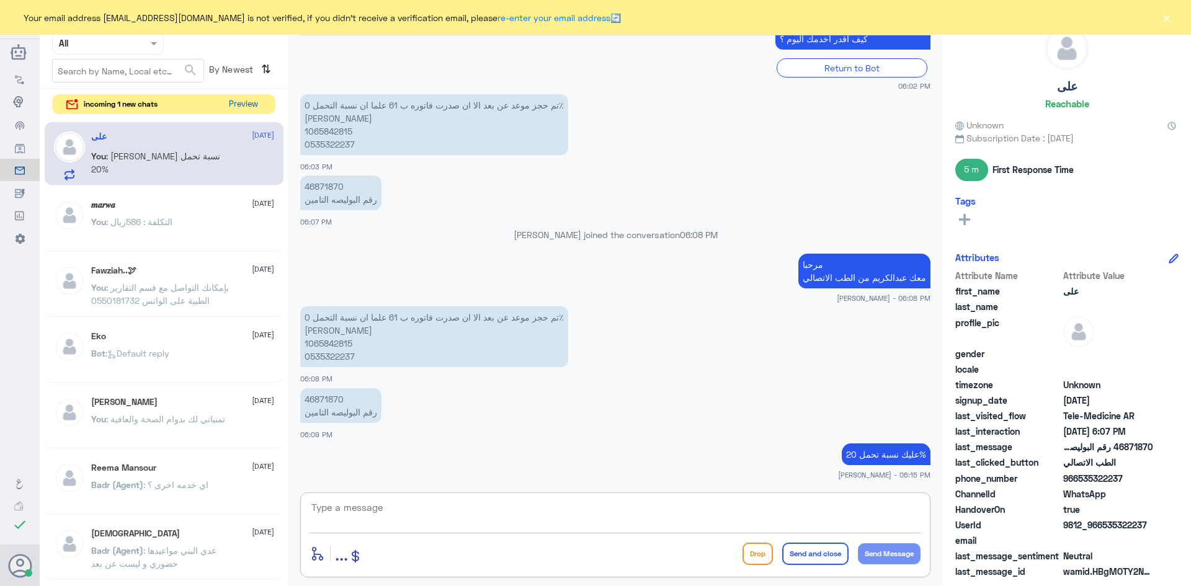
click at [243, 107] on button "Preview" at bounding box center [243, 104] width 38 height 19
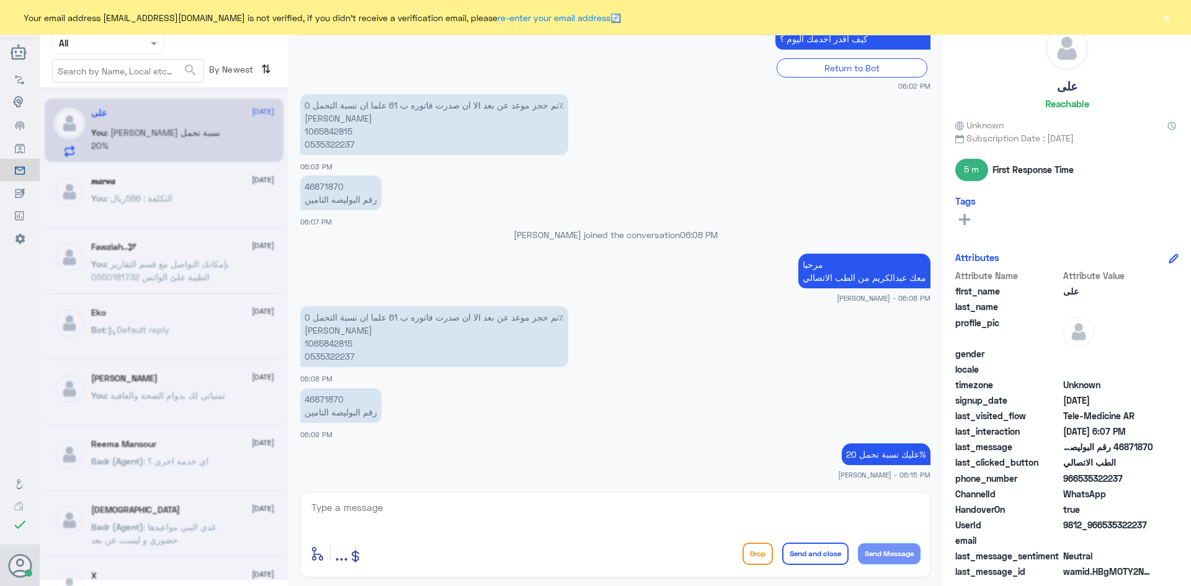
scroll to position [0, 0]
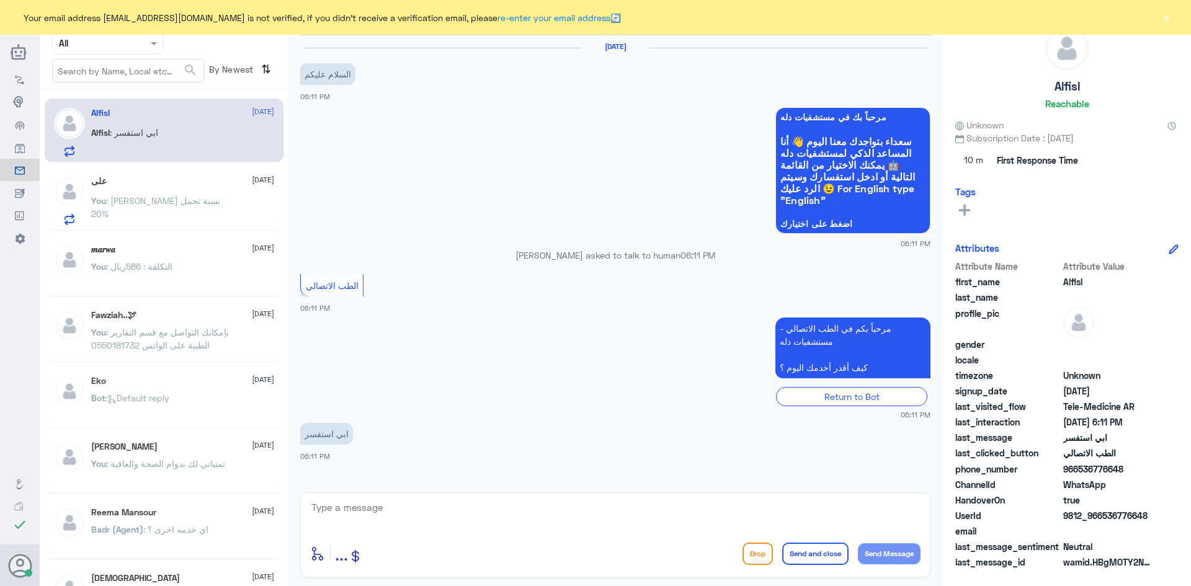
click at [490, 515] on textarea at bounding box center [615, 515] width 611 height 30
paste textarea "مرحبا معك [PERSON_NAME] من الطب الاتصالي"
type textarea "مرحبا معك [PERSON_NAME] من الطب الاتصالي"
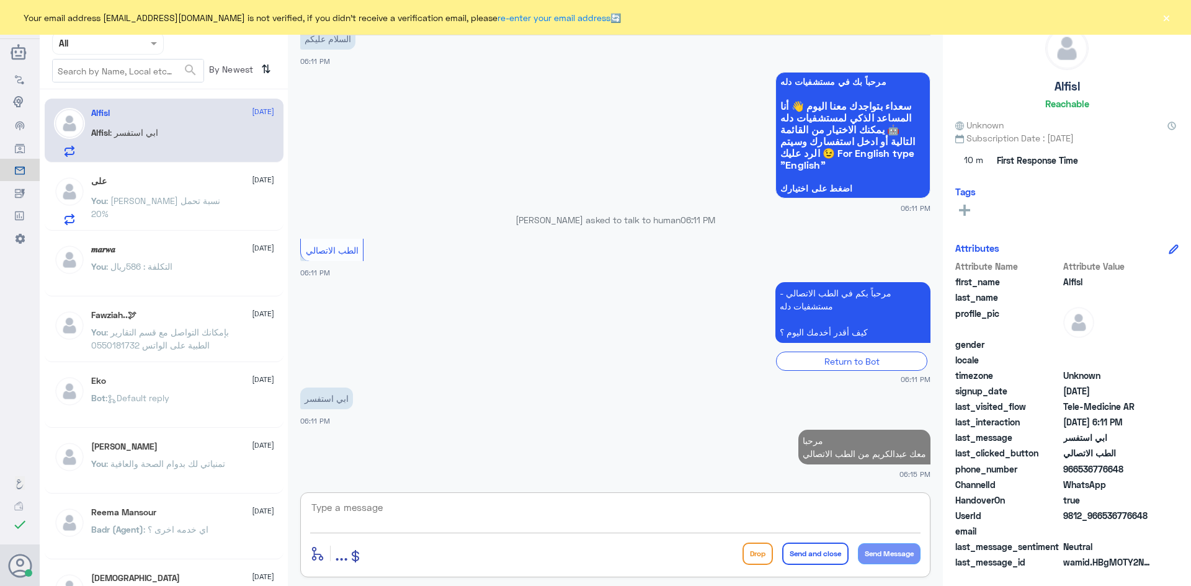
click at [516, 515] on textarea at bounding box center [615, 515] width 611 height 30
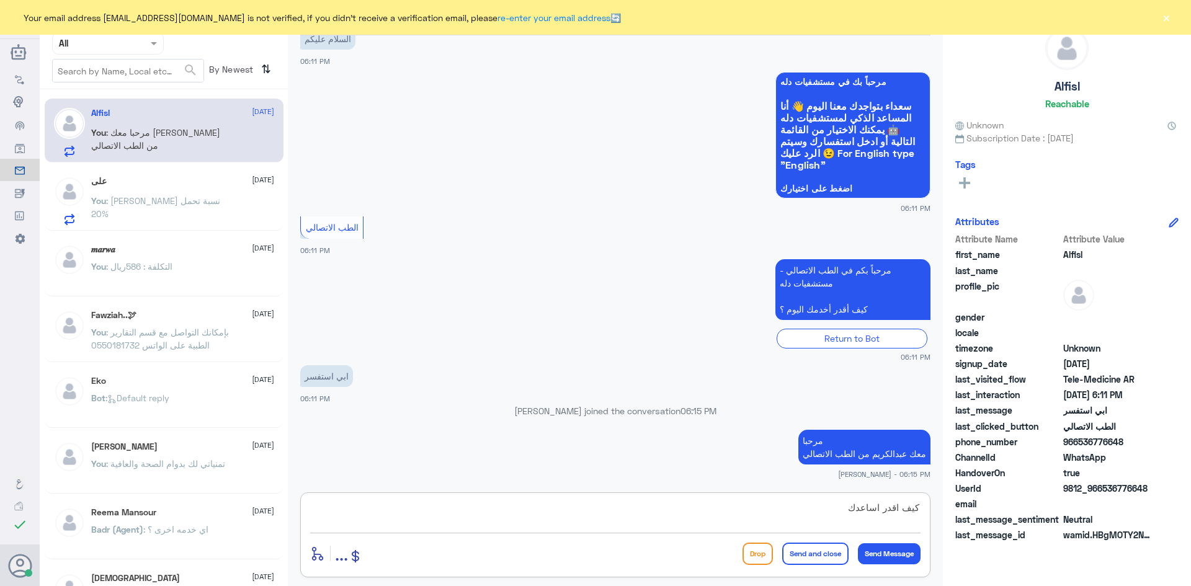
type textarea "كيف اقدر اساعدك"
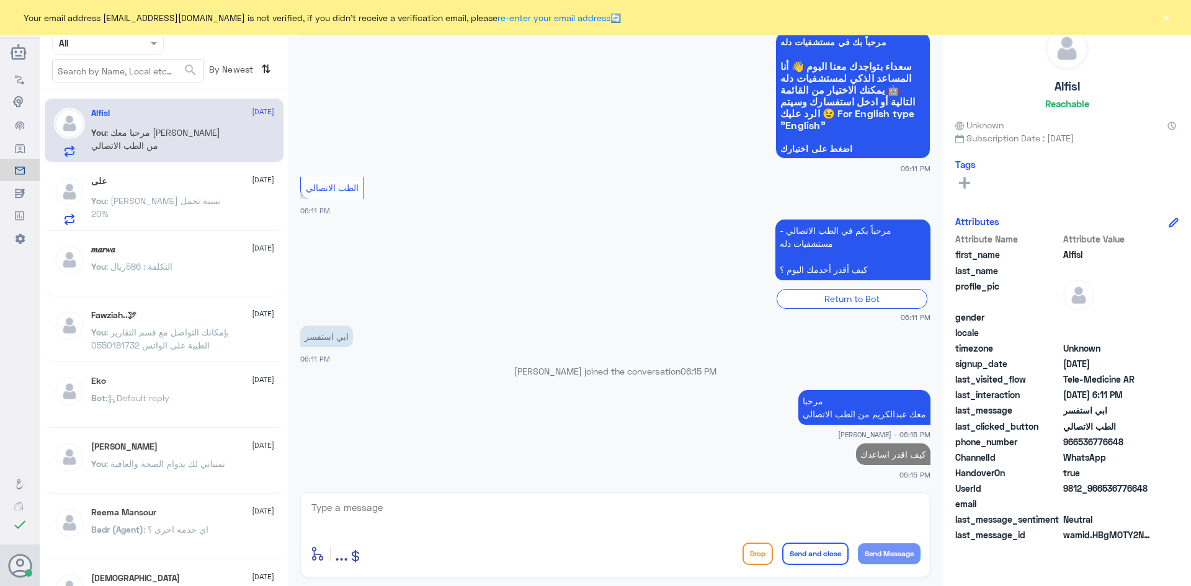
click at [227, 200] on div "You : عليك نسبة تحمل 20%" at bounding box center [182, 211] width 183 height 28
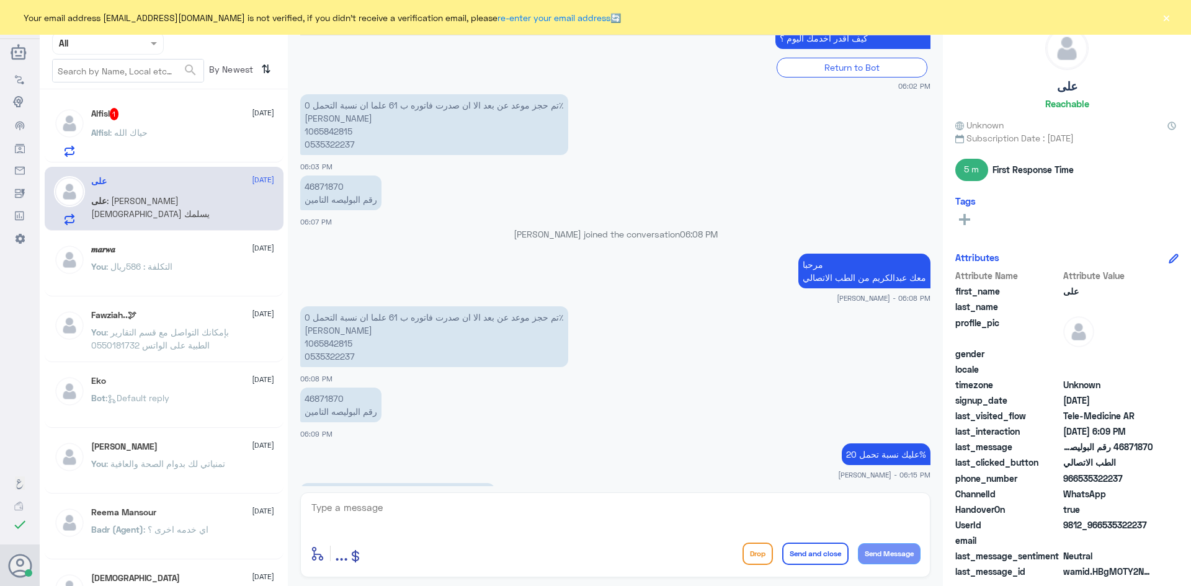
scroll to position [677, 0]
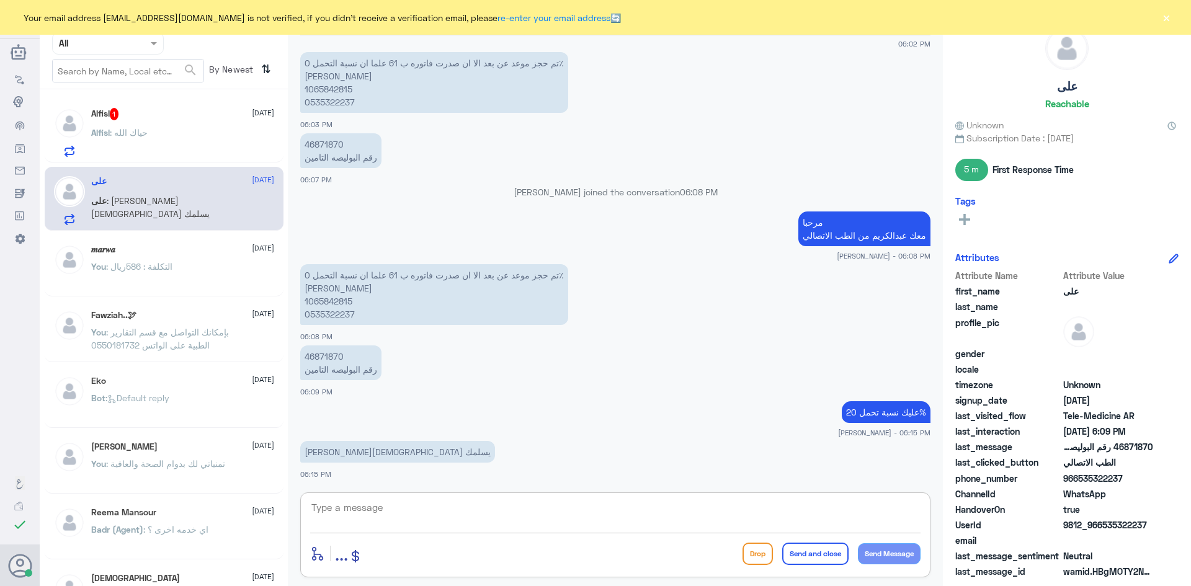
click at [411, 511] on textarea at bounding box center [615, 515] width 611 height 30
type textarea "ويسلمك وتمنياتي لك بدوام الصحة والعافية"
click at [817, 560] on button "Send and close" at bounding box center [815, 554] width 66 height 22
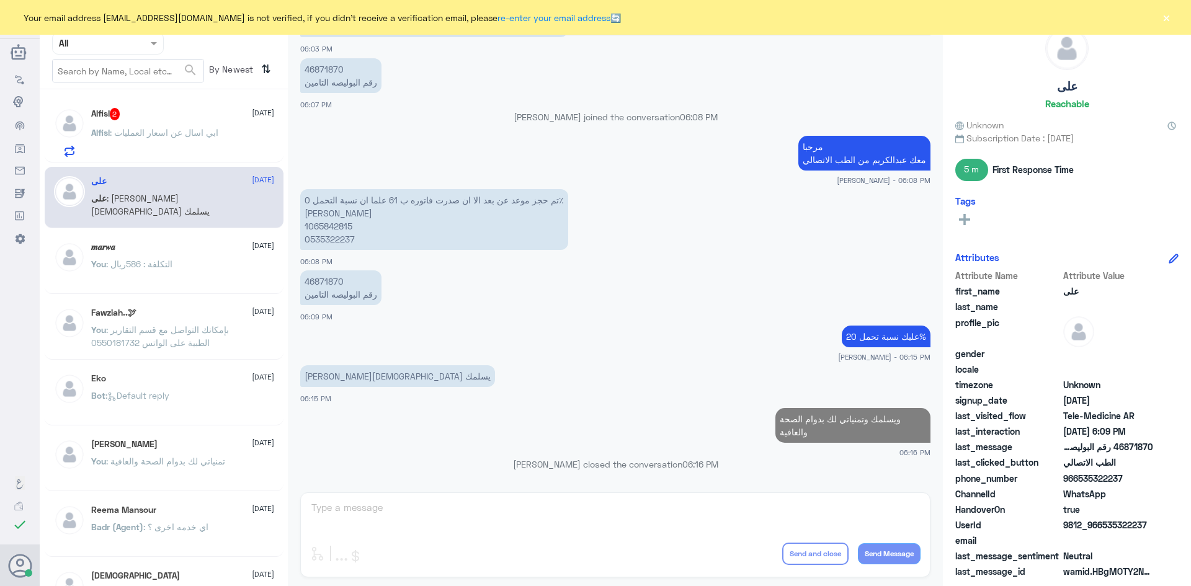
click at [199, 125] on div "Alfisl 2 11 September Alfisl : ابي اسال عن اسعار العمليات" at bounding box center [182, 132] width 183 height 49
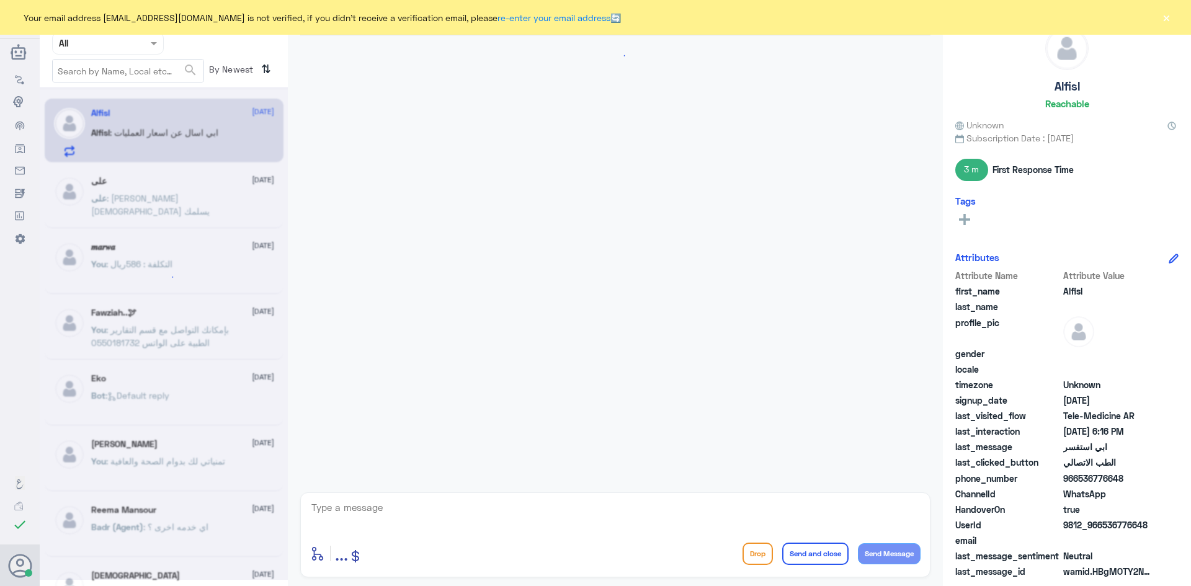
scroll to position [182, 0]
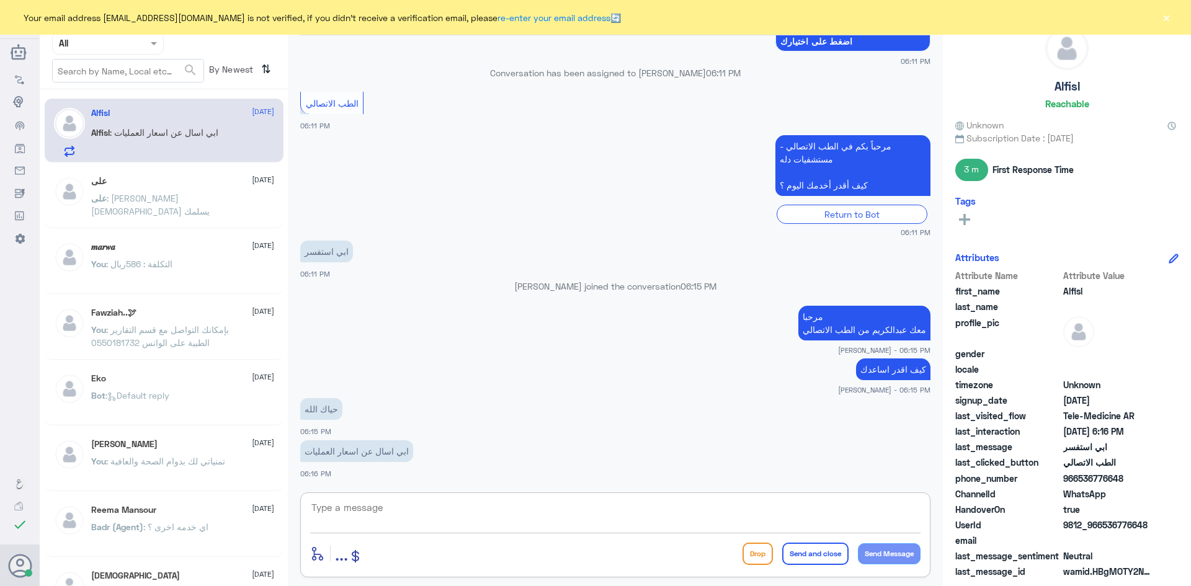
click at [465, 519] on textarea at bounding box center [615, 515] width 611 height 30
type textarea "تكلفة كل عملية يحددها الطبيب بعد التشخيص"
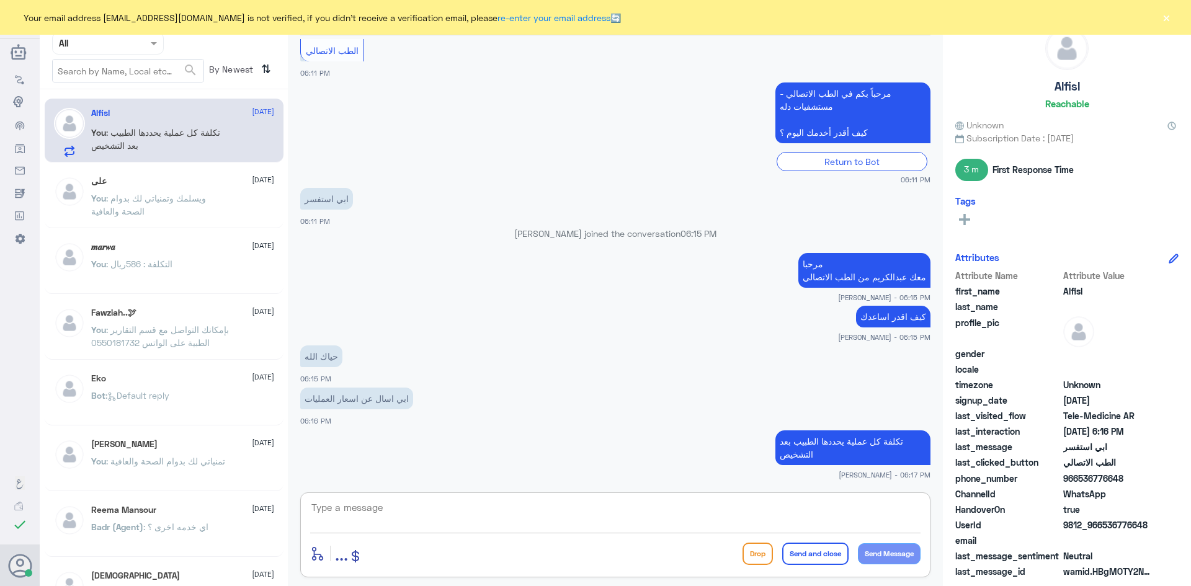
click at [1163, 18] on button "×" at bounding box center [1166, 17] width 12 height 12
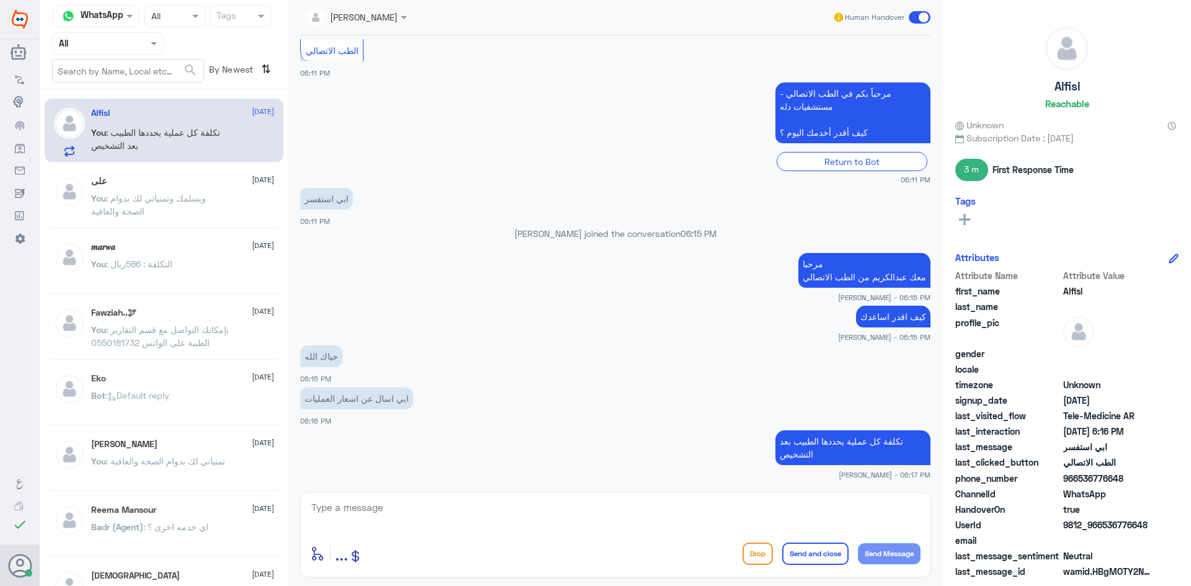
click at [915, 17] on span at bounding box center [920, 17] width 22 height 12
click at [0, 0] on input "checkbox" at bounding box center [0, 0] width 0 height 0
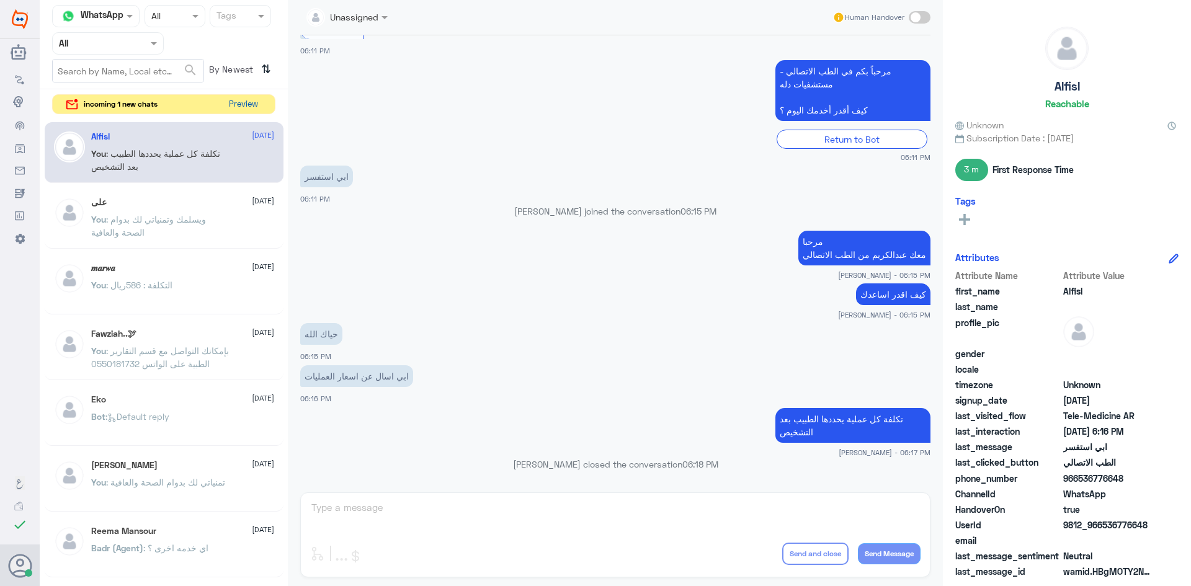
click at [237, 106] on button "Preview" at bounding box center [243, 104] width 38 height 19
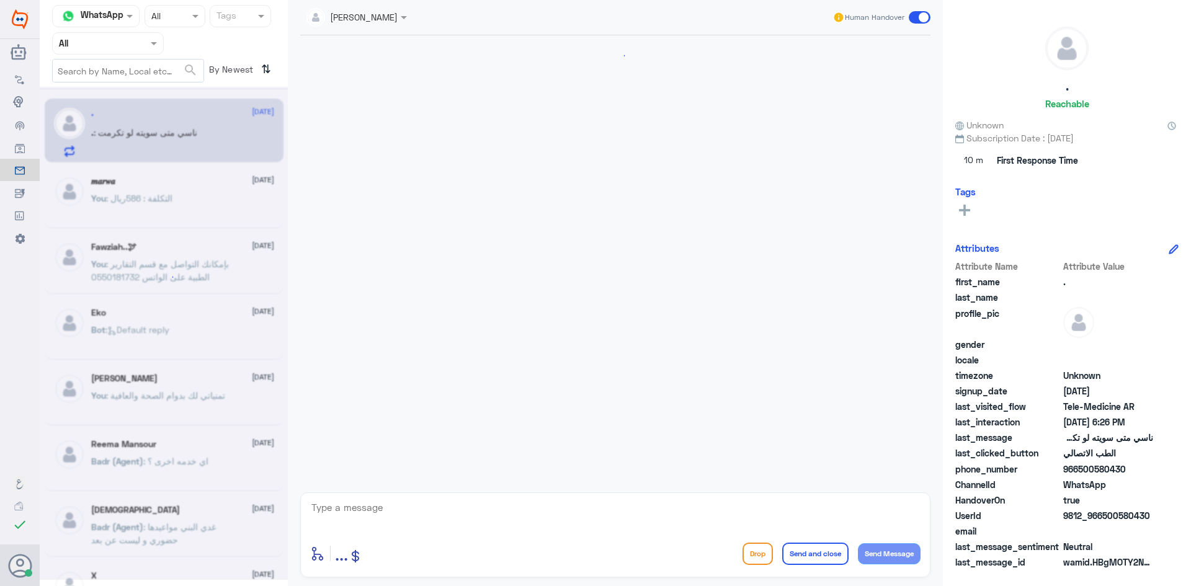
scroll to position [25, 0]
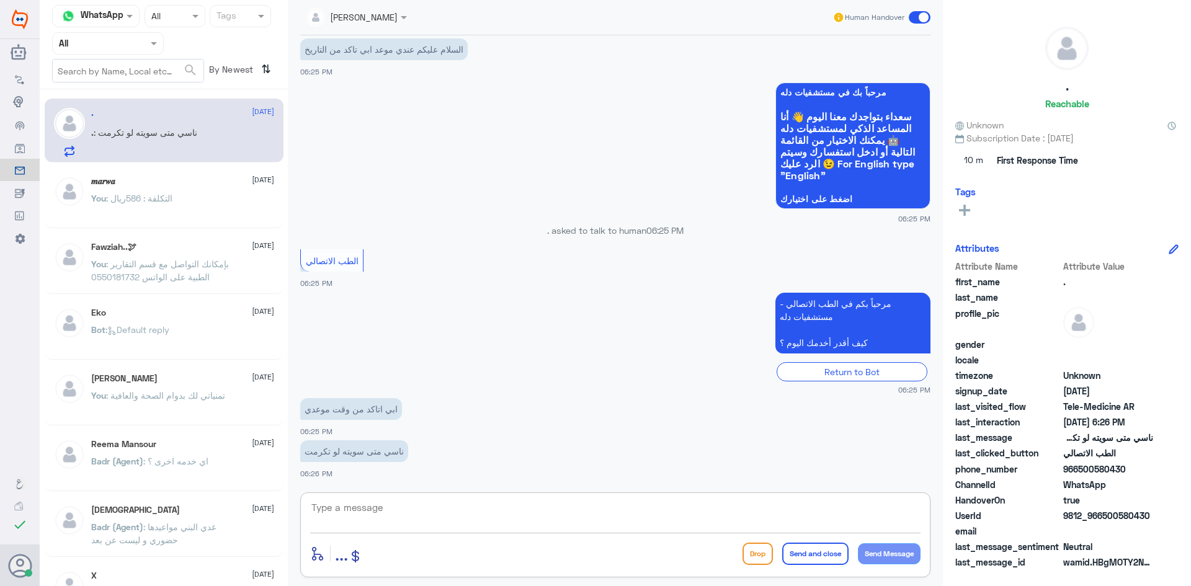
click at [419, 503] on textarea at bounding box center [615, 515] width 611 height 30
paste textarea "مرحبا معك [PERSON_NAME] من الطب الاتصالي"
type textarea "مرحبا معك [PERSON_NAME] من الطب الاتصالي"
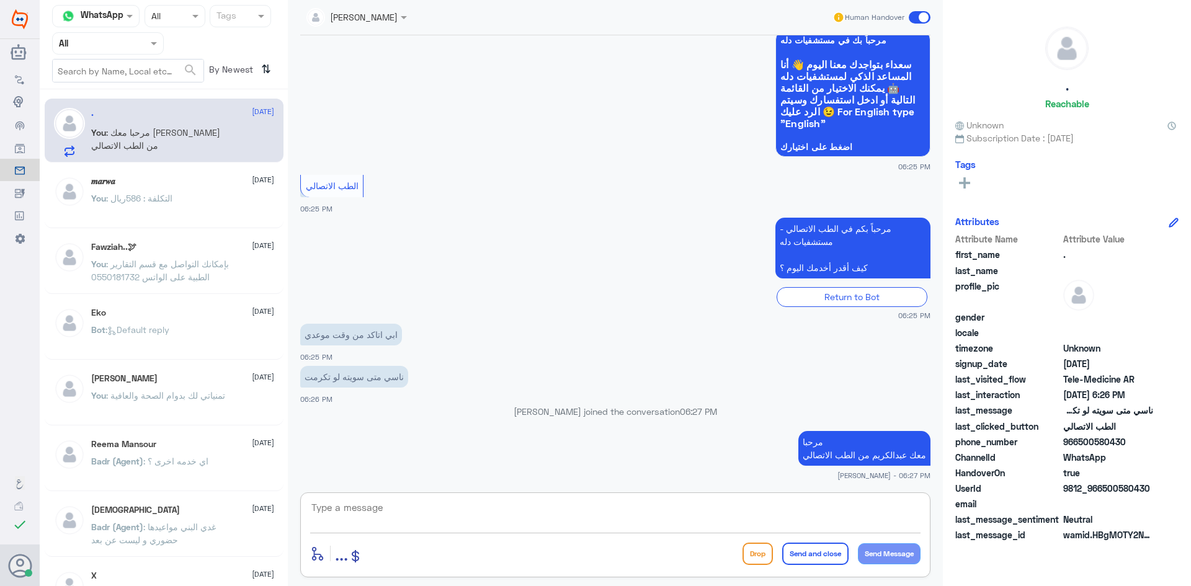
scroll to position [78, 0]
click at [718, 506] on textarea at bounding box center [615, 515] width 611 height 30
type textarea "ممكن تزودني برقم الهوية او رقم الملف"
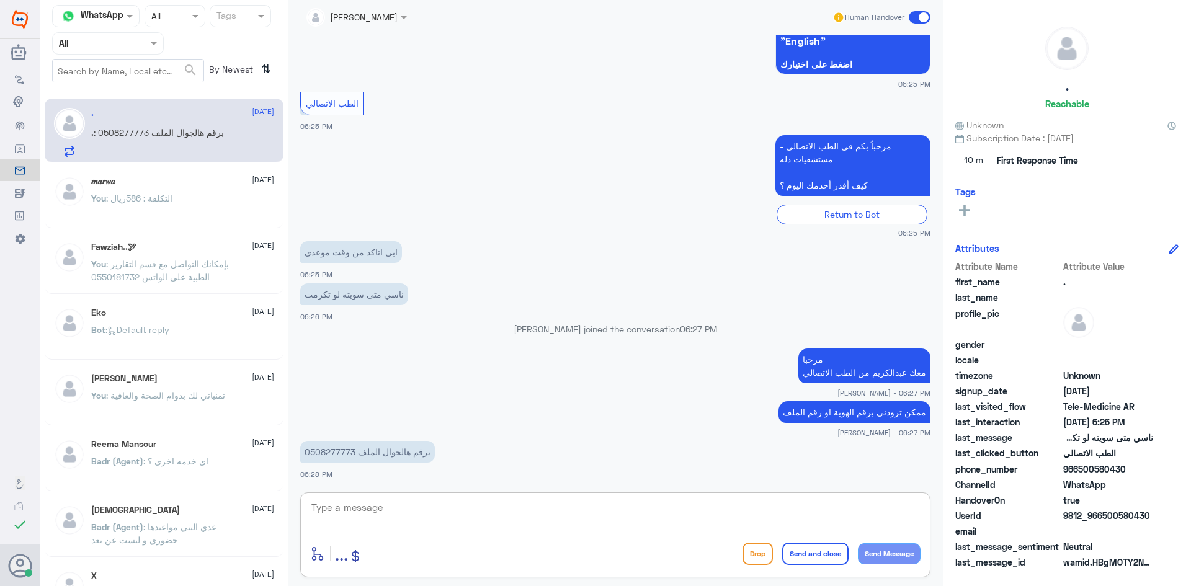
scroll to position [202, 0]
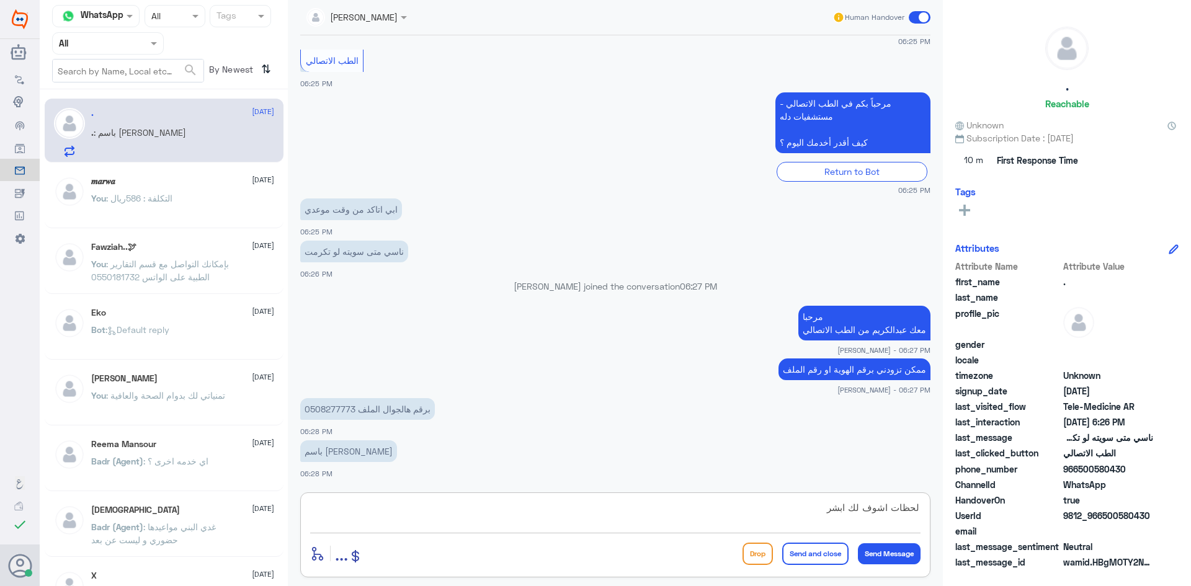
type textarea "لحظات اشوف لك ابشر"
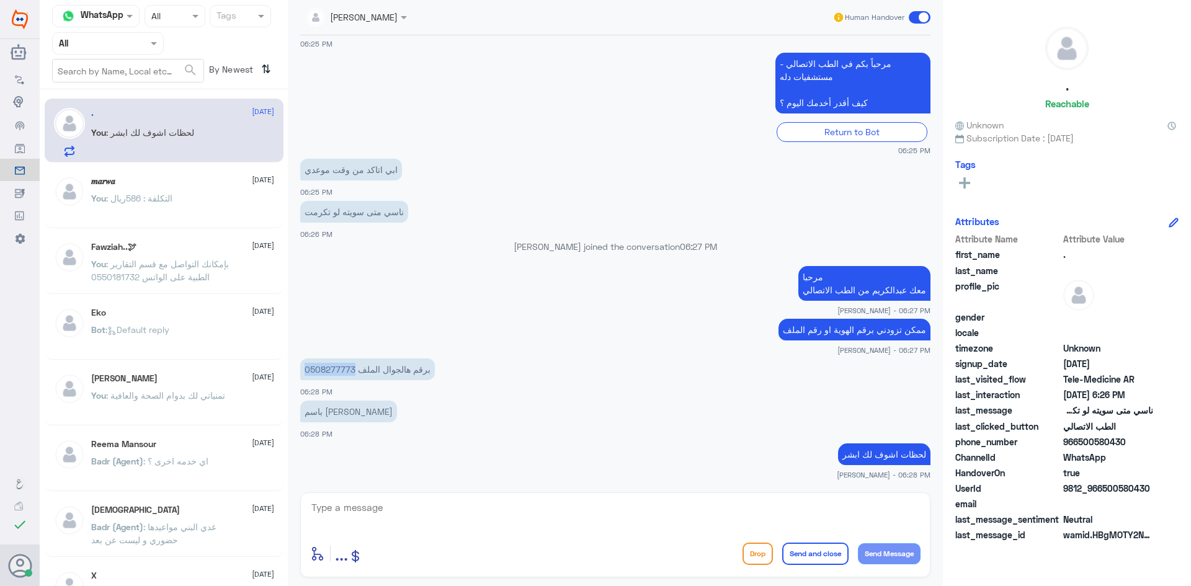
drag, startPoint x: 353, startPoint y: 370, endPoint x: 302, endPoint y: 374, distance: 51.6
click at [302, 374] on p "0508277773 برقم هالجوال الملف" at bounding box center [367, 370] width 135 height 22
copy p "0508277773"
click at [541, 503] on textarea at bounding box center [615, 515] width 611 height 30
type textarea "في دله النخيل ؟"
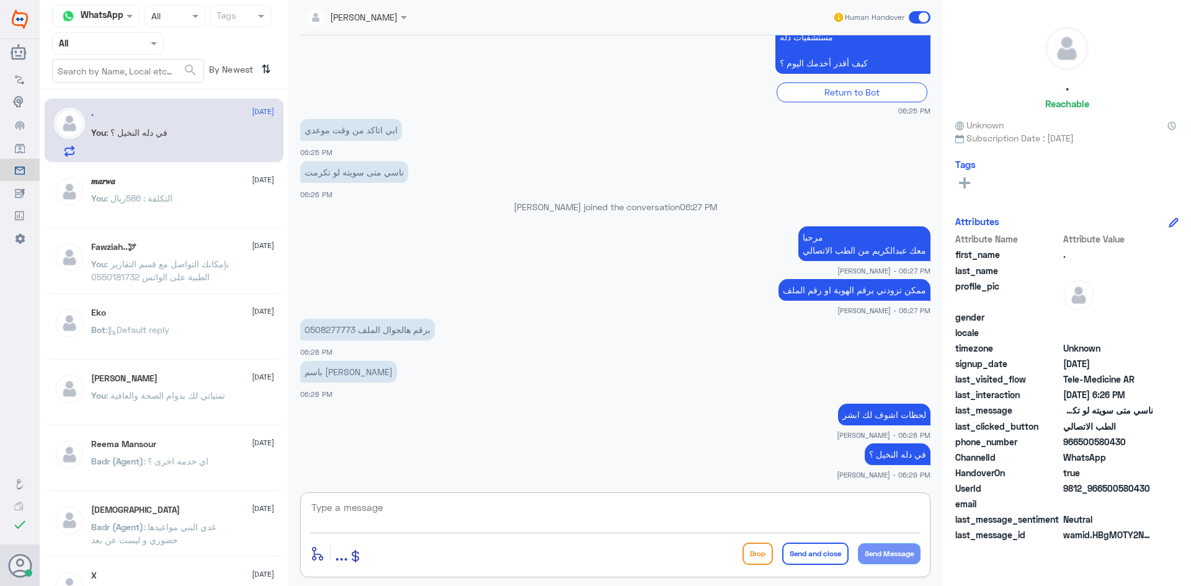
scroll to position [324, 0]
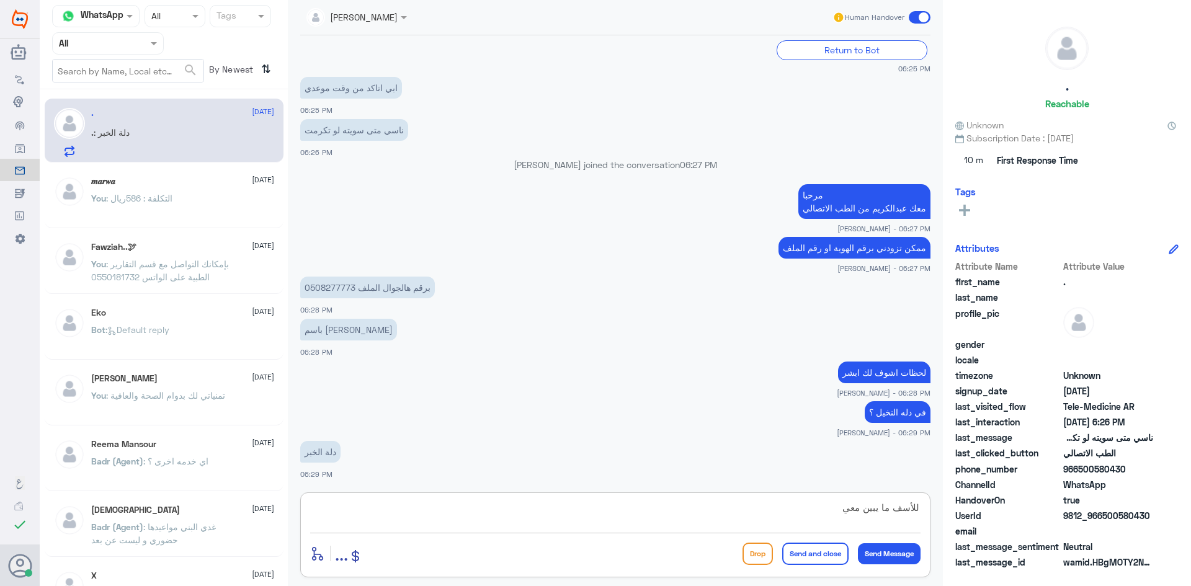
type textarea "للأسف ما يبين معي"
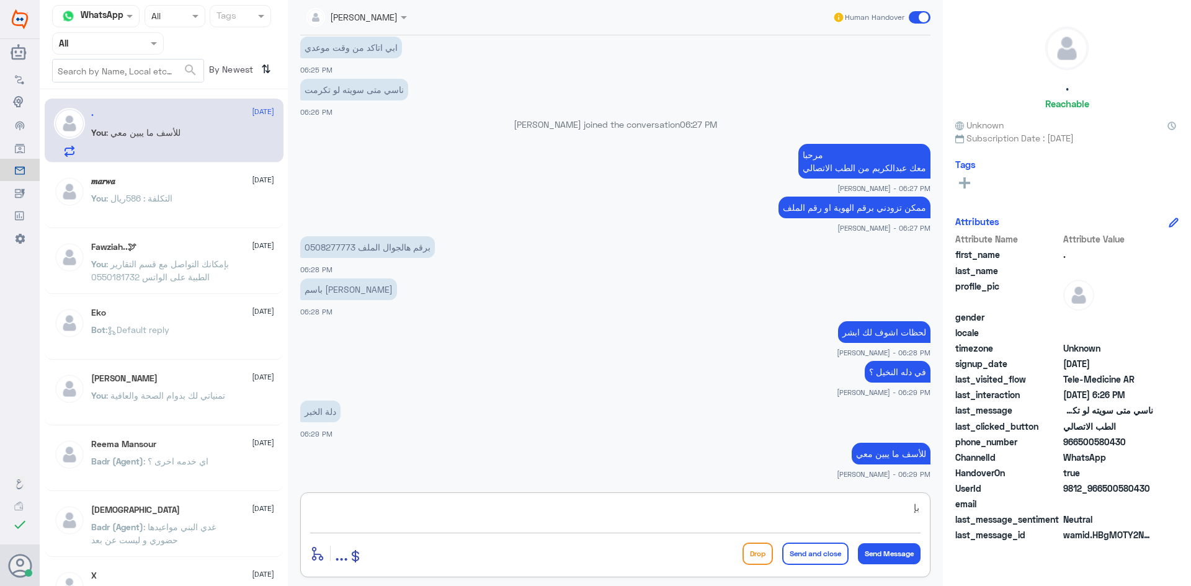
type textarea "ب"
type textarea "ما وصلتك رسالة على الجوال ؟"
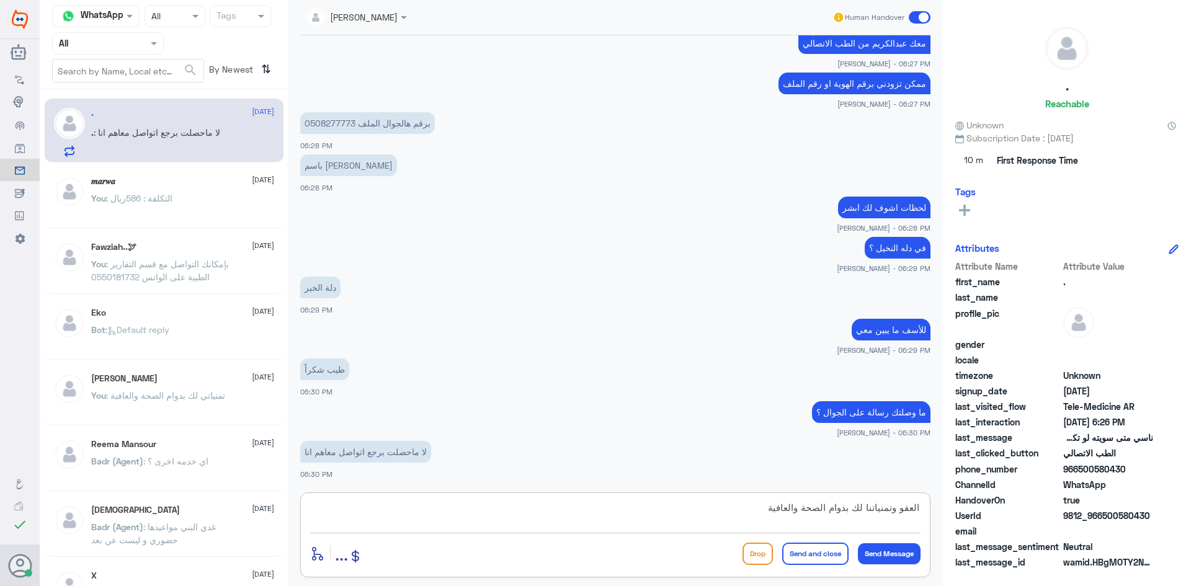
type textarea "العفو وتمنياتنا لك بدوام الصحة والعافية"
click at [802, 552] on button "Send and close" at bounding box center [815, 554] width 66 height 22
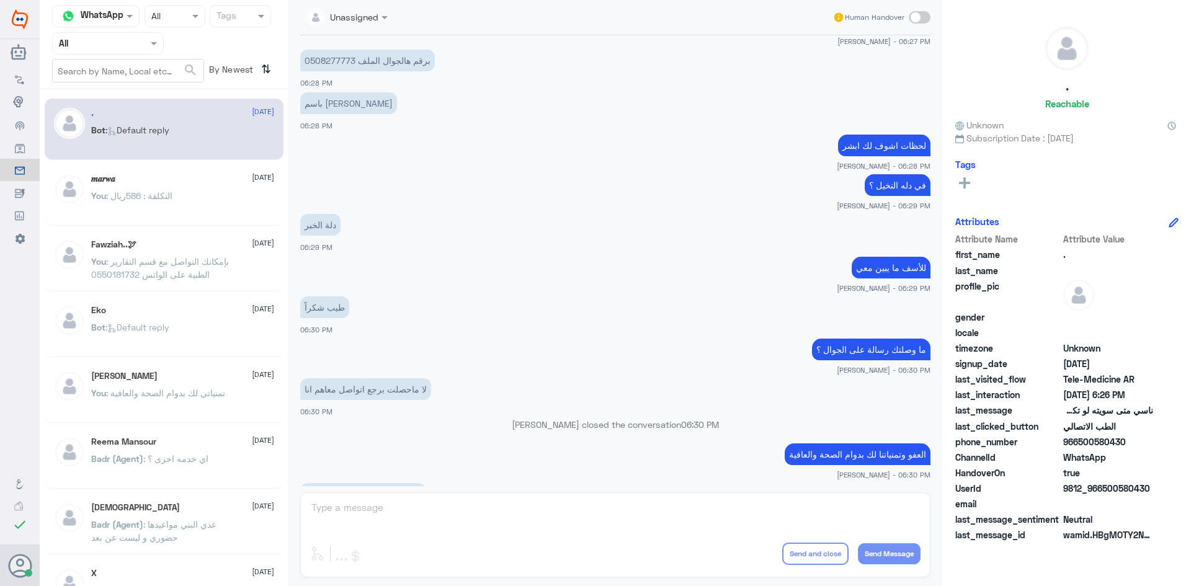
scroll to position [674, 0]
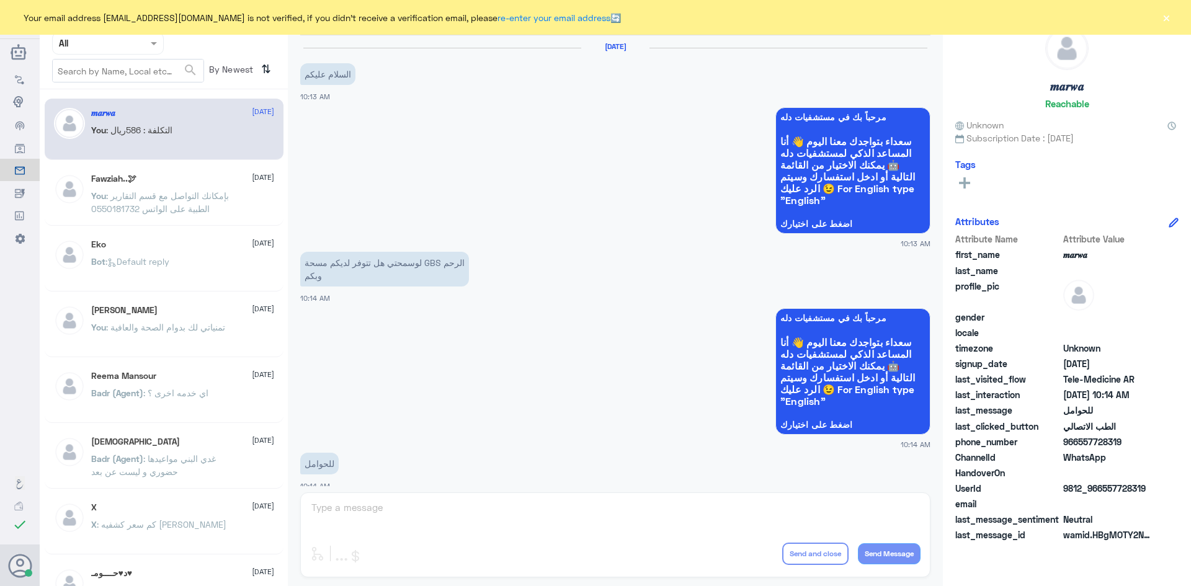
scroll to position [627, 0]
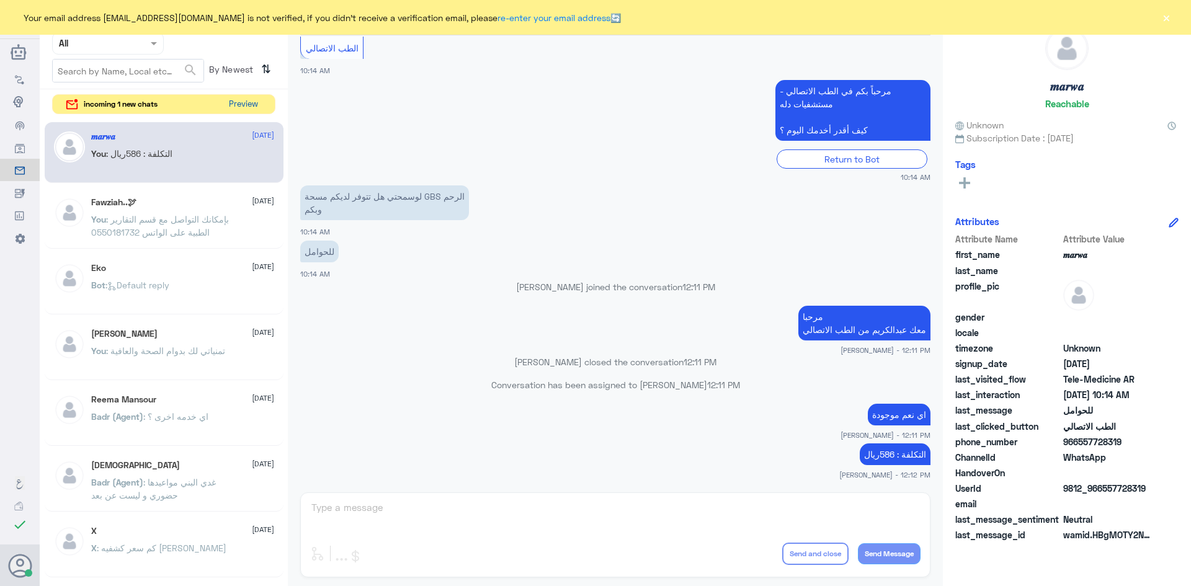
click at [250, 105] on button "Preview" at bounding box center [243, 104] width 38 height 19
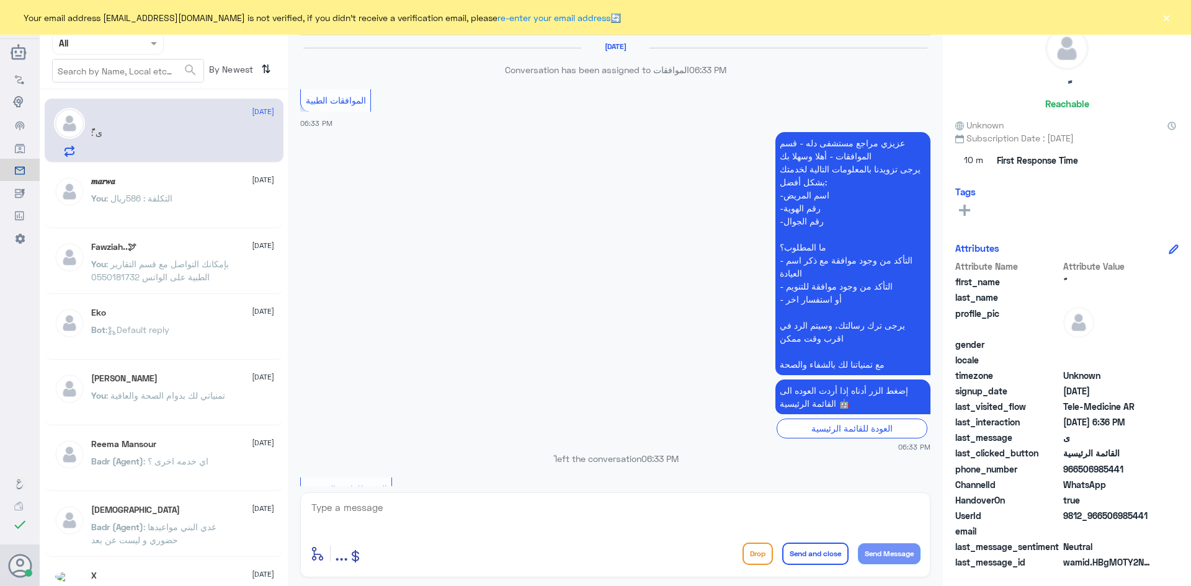
scroll to position [762, 0]
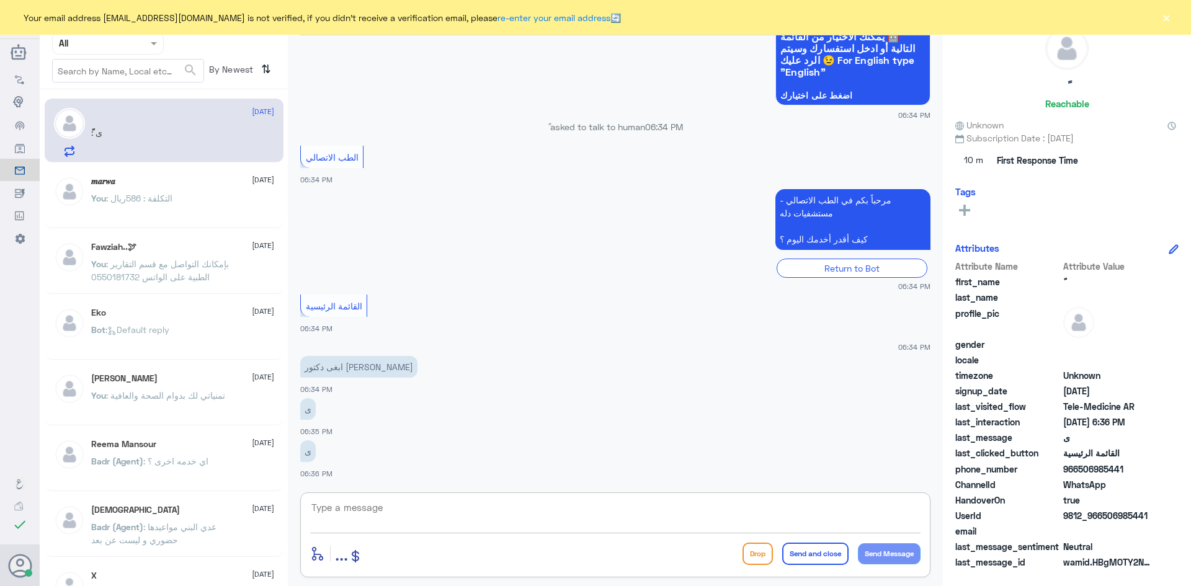
click at [436, 526] on textarea at bounding box center [615, 515] width 611 height 30
paste textarea "مرحبا معك [PERSON_NAME] من الطب الاتصالي"
type textarea "مرحبا معك [PERSON_NAME] من الطب الاتصالي"
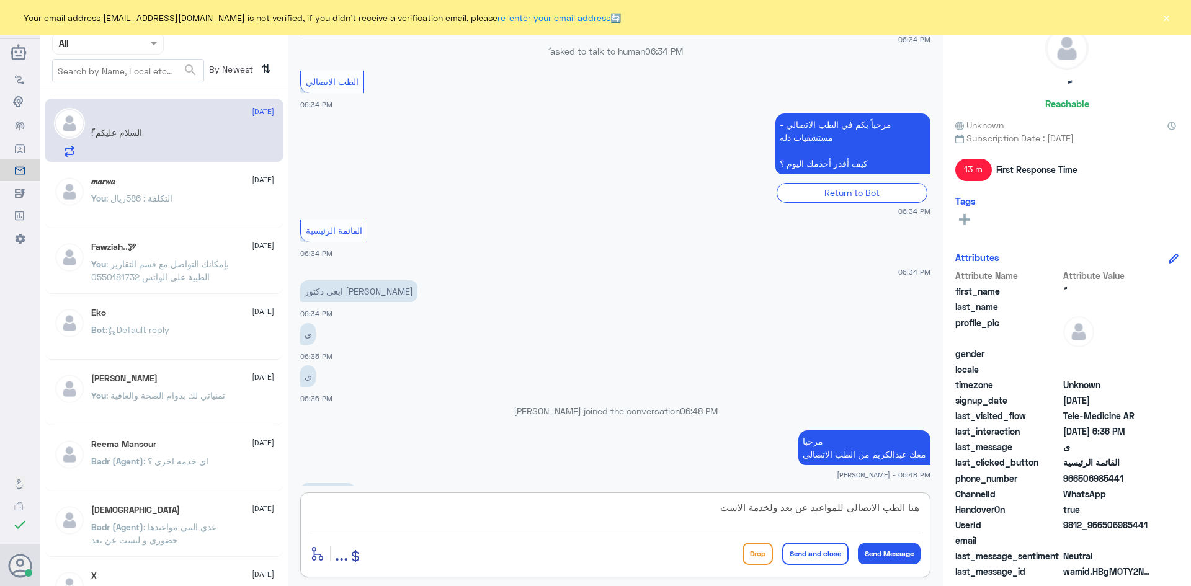
scroll to position [854, 0]
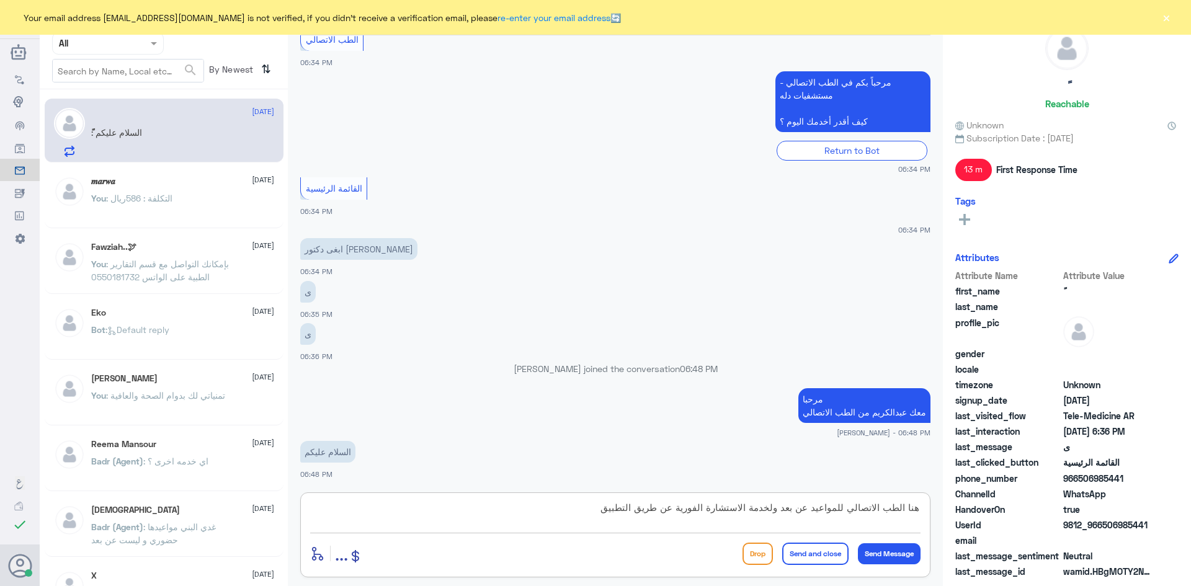
type textarea "هنا الطب الاتصالي للمواعيد عن بعد ولخدمة الاستشارة الفورية عن طريق التطبيق"
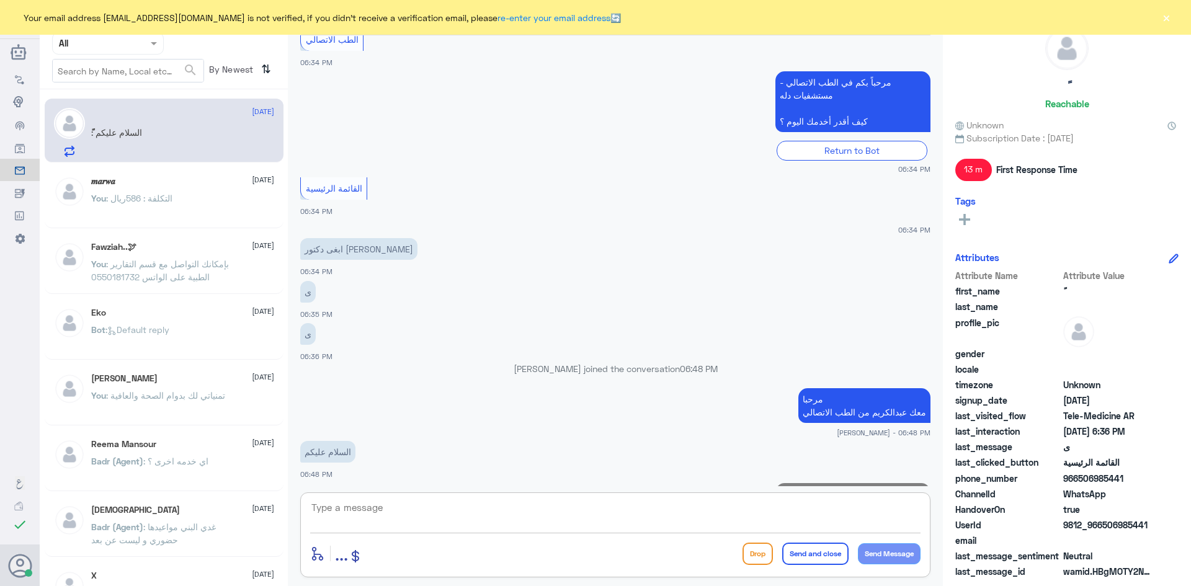
scroll to position [920, 0]
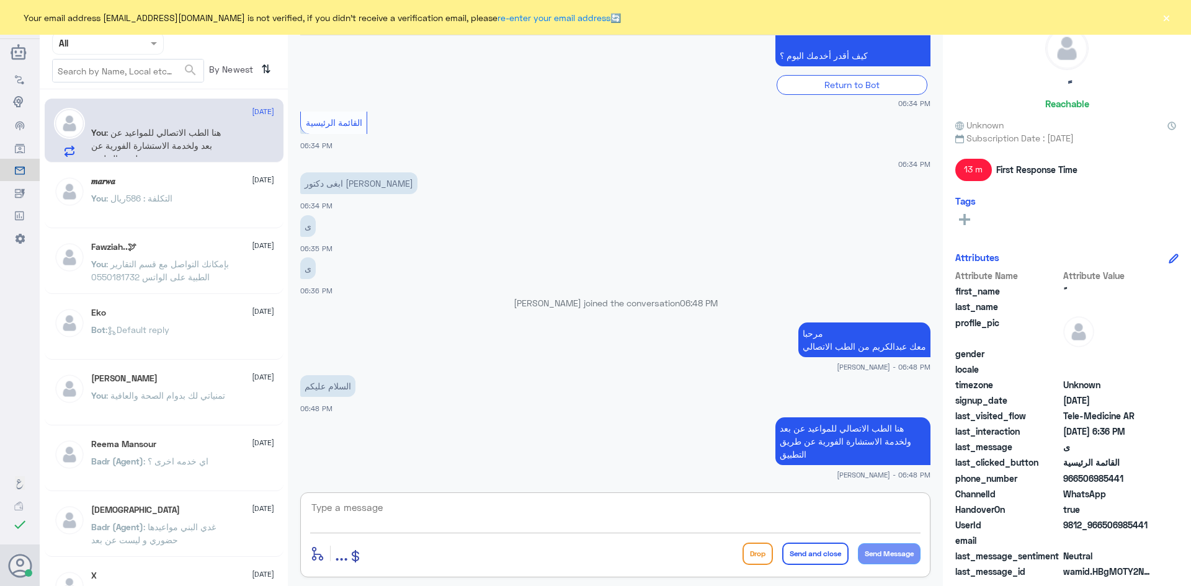
paste textarea "بإمكانك حجز موعد عن طريق التطبيق أو بالاتصال على الرقم الموحد 920012222"
type textarea "بإمكانك حجز موعد عن طريق التطبيق أو بالاتصال على الرقم الموحد 920012222"
click at [805, 557] on button "Send and close" at bounding box center [815, 554] width 66 height 22
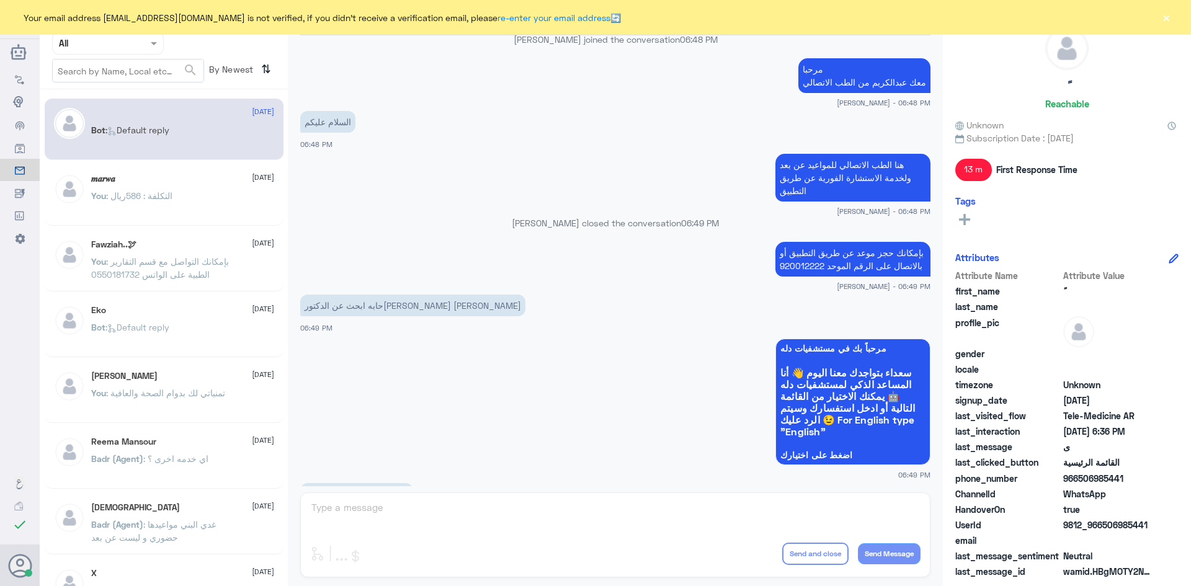
scroll to position [1349, 0]
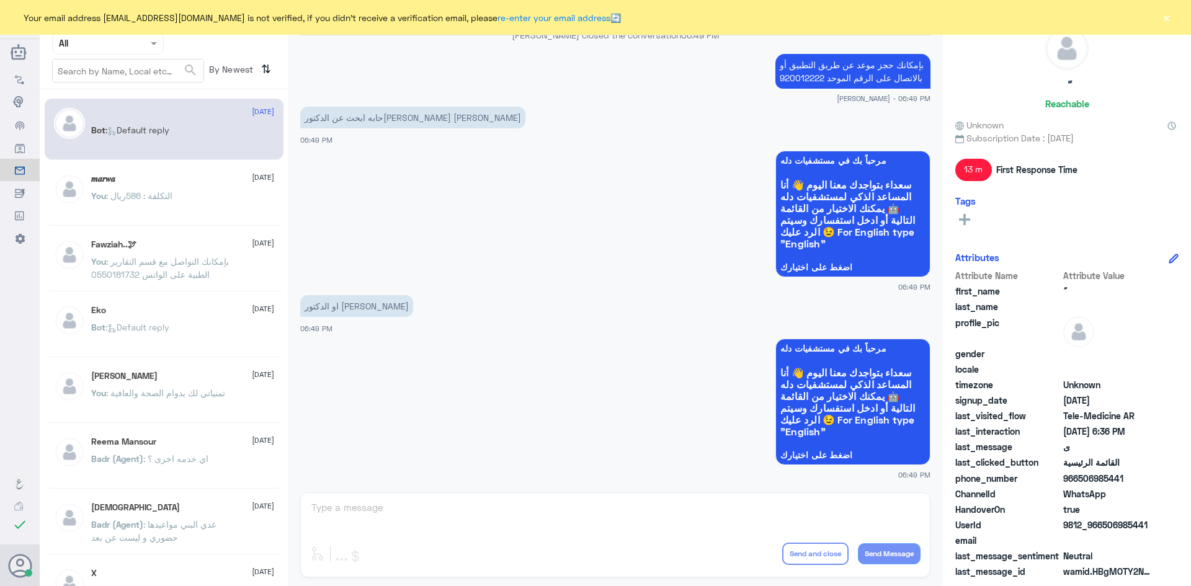
click at [1165, 16] on button "×" at bounding box center [1166, 17] width 12 height 12
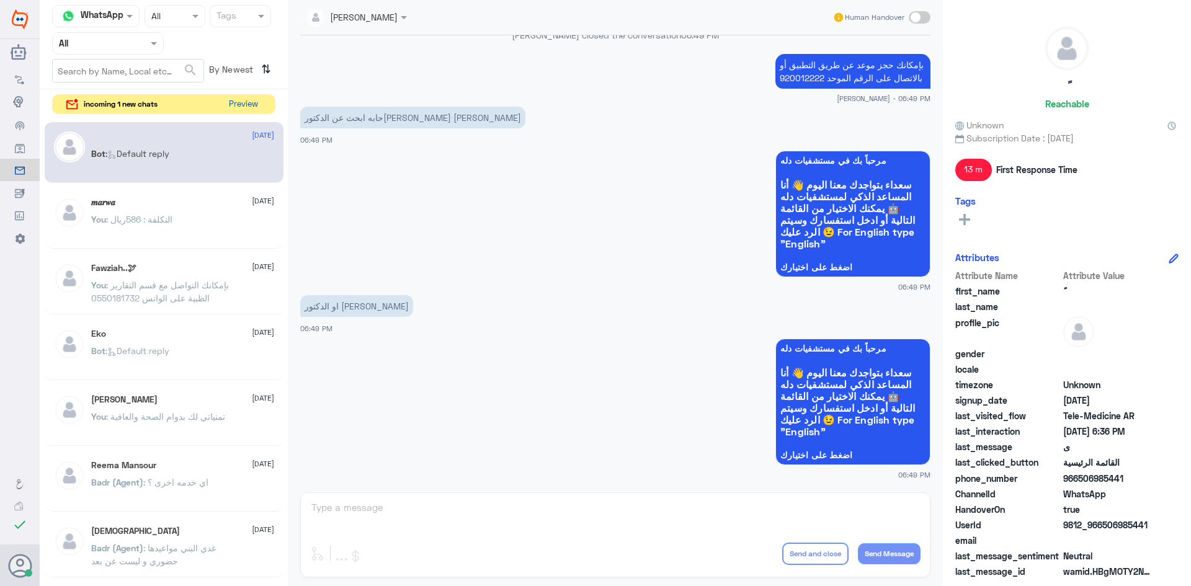
click at [245, 105] on button "Preview" at bounding box center [243, 104] width 38 height 19
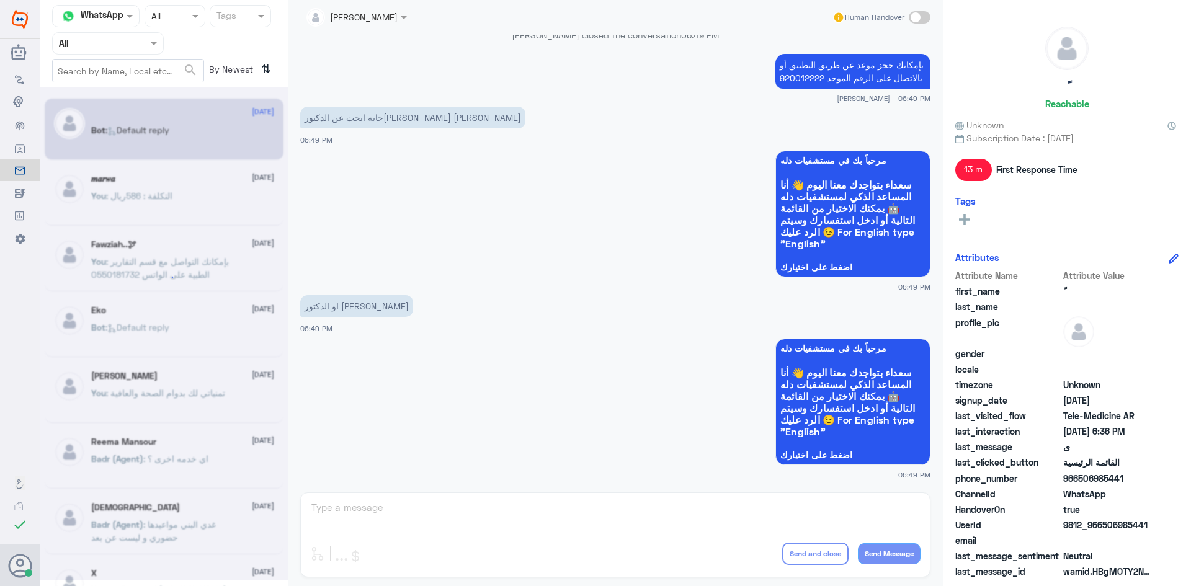
scroll to position [0, 0]
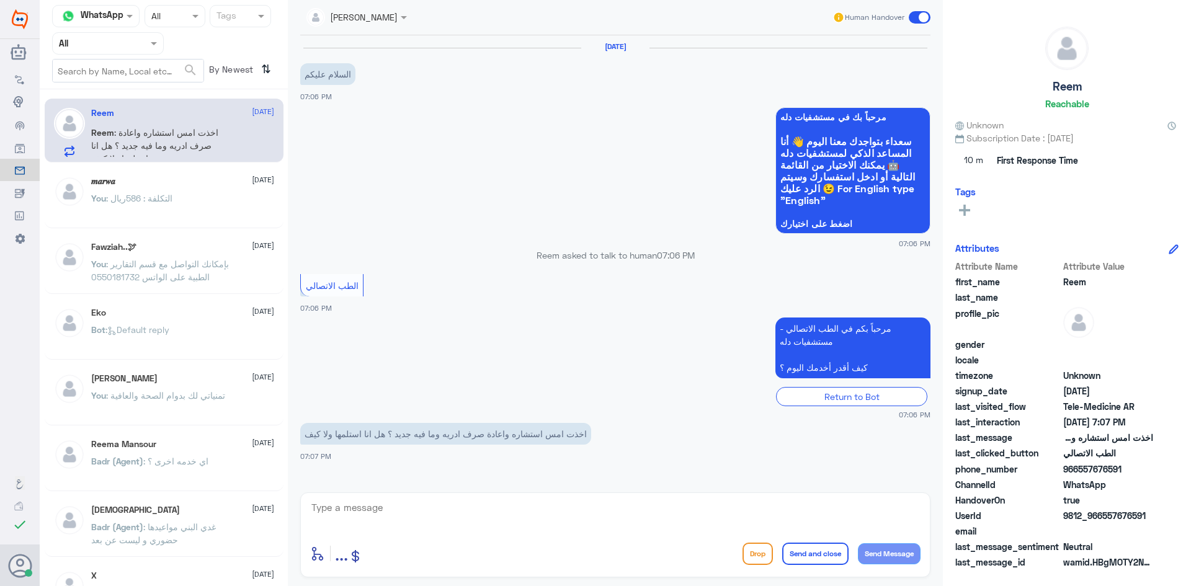
click at [464, 529] on textarea at bounding box center [615, 515] width 611 height 30
type textarea "ت"
paste textarea "مرحبا معك [PERSON_NAME] من الطب الاتصالي"
type textarea "مرحبا معك [PERSON_NAME] من الطب الاتصالي"
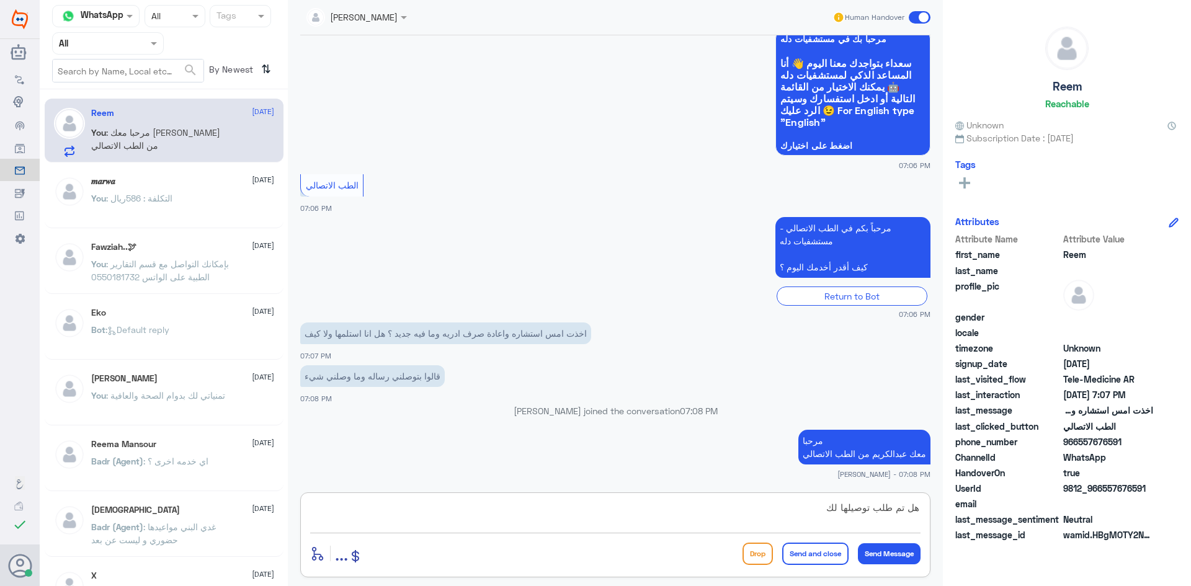
type textarea "هل تم طلب توصيلها لك ؟"
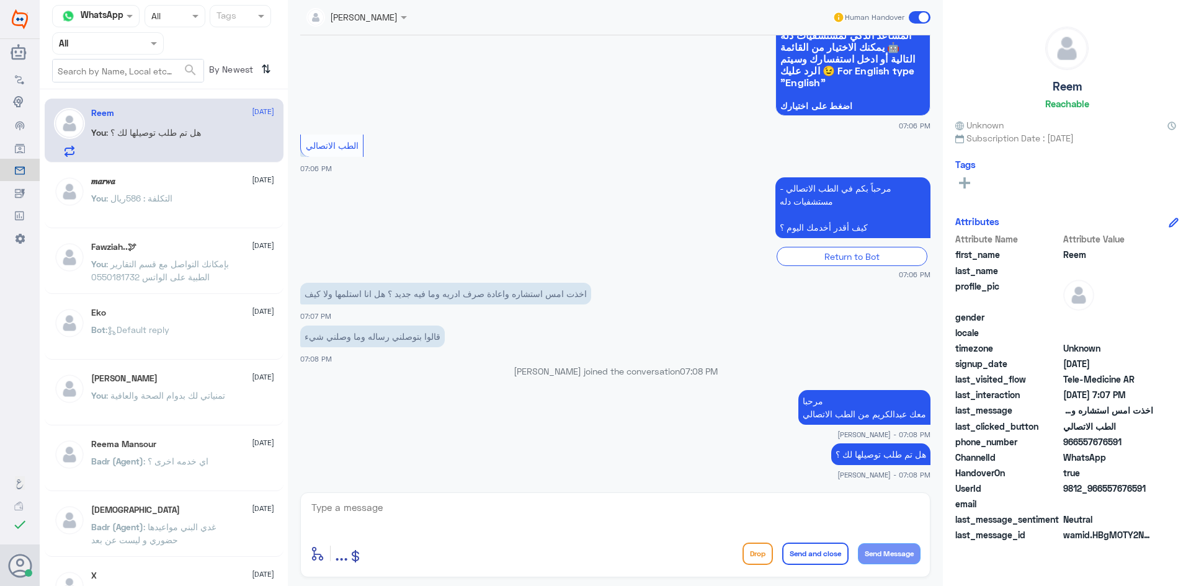
drag, startPoint x: 1145, startPoint y: 489, endPoint x: 1103, endPoint y: 492, distance: 42.3
click at [1103, 492] on span "9812_966557676591" at bounding box center [1109, 488] width 90 height 13
copy span "557676591"
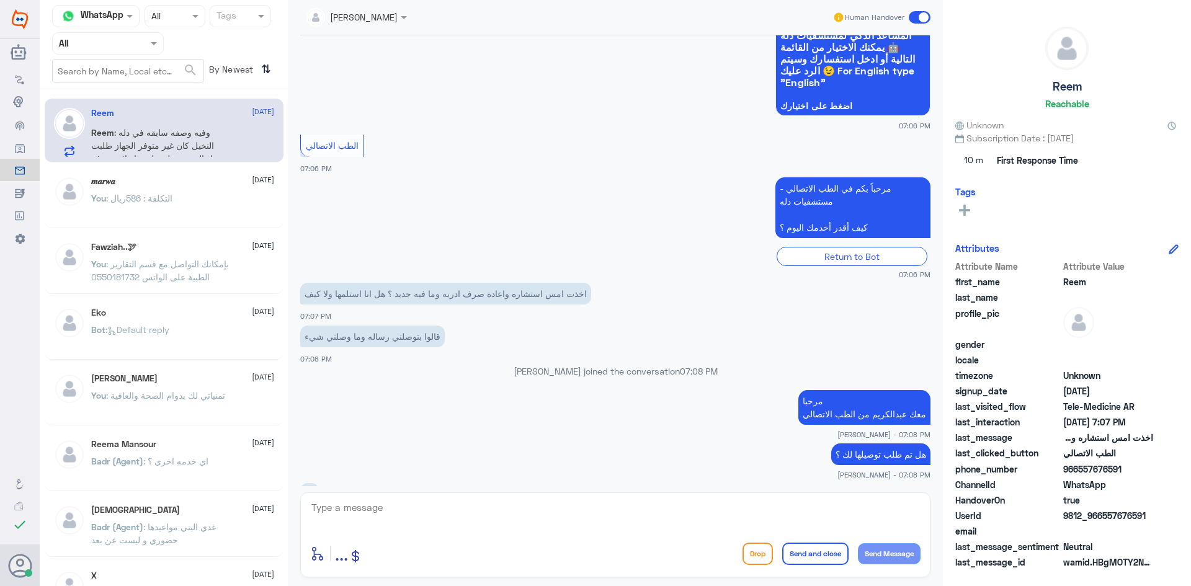
scroll to position [159, 0]
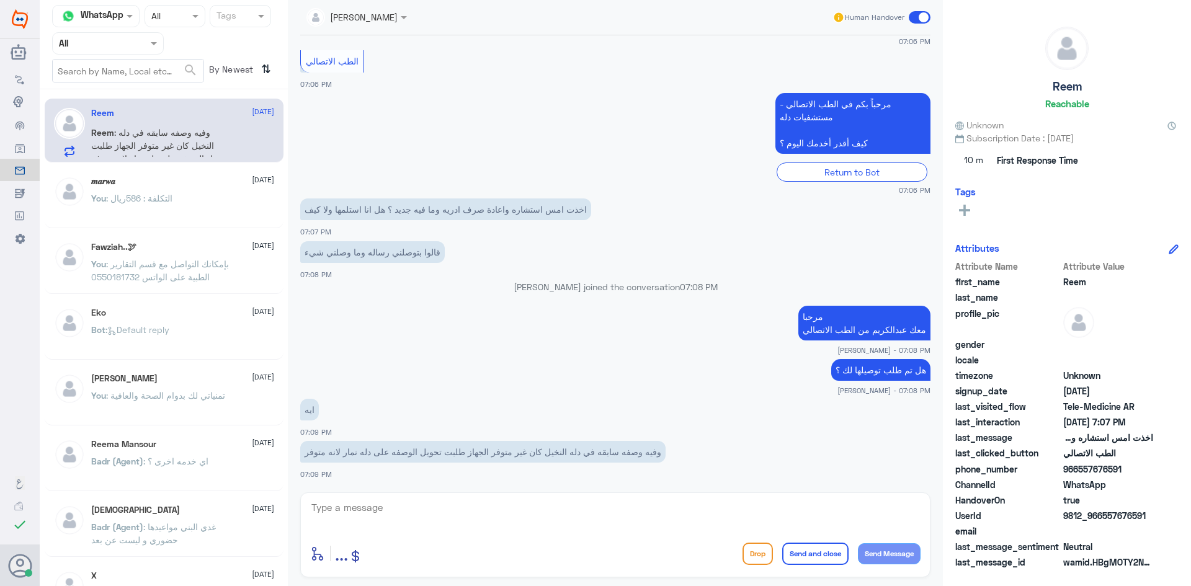
click at [423, 509] on textarea at bounding box center [615, 515] width 611 height 30
click at [431, 510] on textarea at bounding box center [615, 515] width 611 height 30
type textarea "هذي عند الموافقات الطبية"
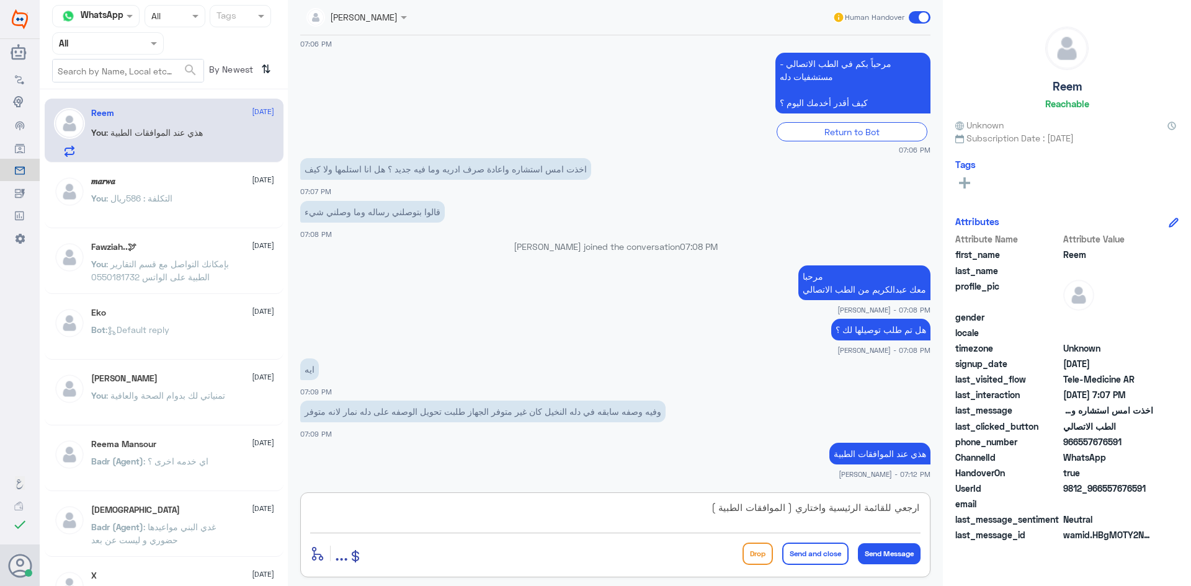
type textarea "ارجعي للقائمة الرئيسية واختاري ( الموافقات الطبية )"
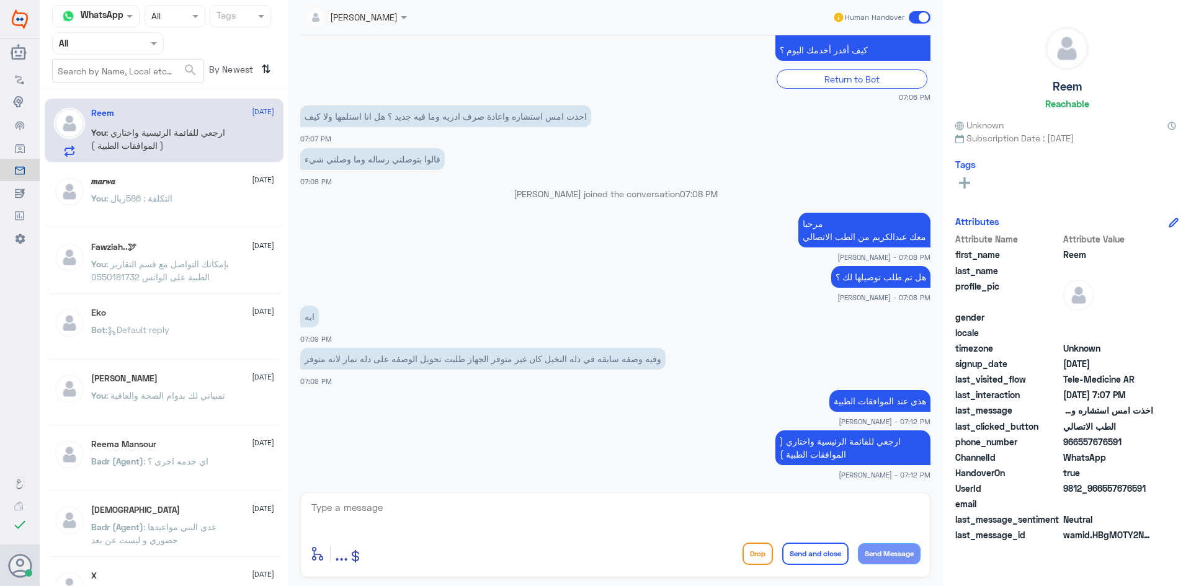
click at [915, 17] on span at bounding box center [920, 17] width 22 height 12
click at [0, 0] on input "checkbox" at bounding box center [0, 0] width 0 height 0
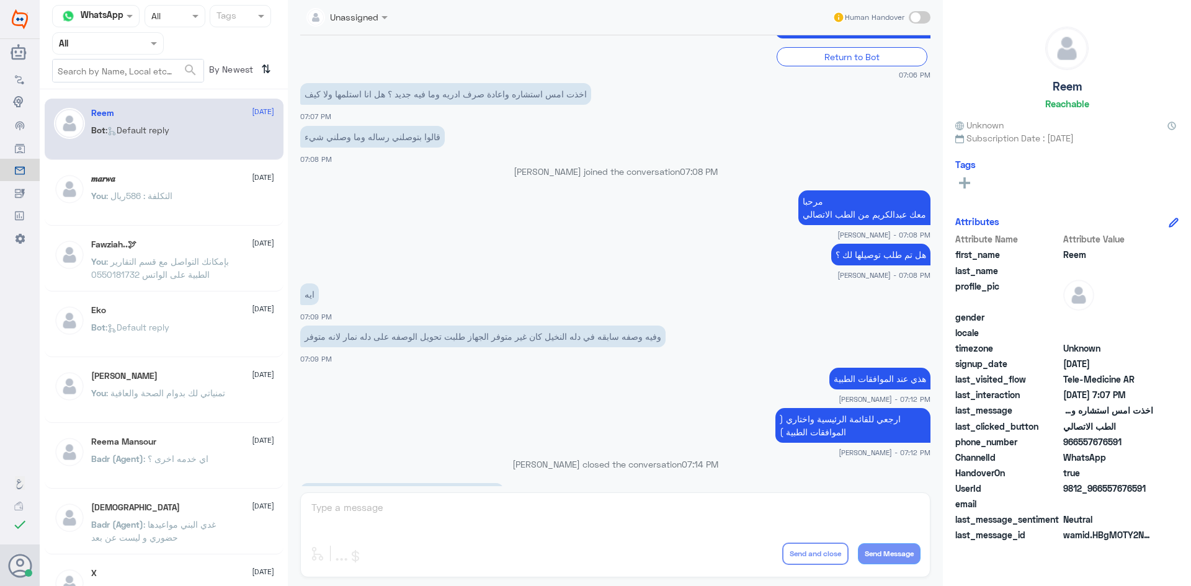
scroll to position [464, 0]
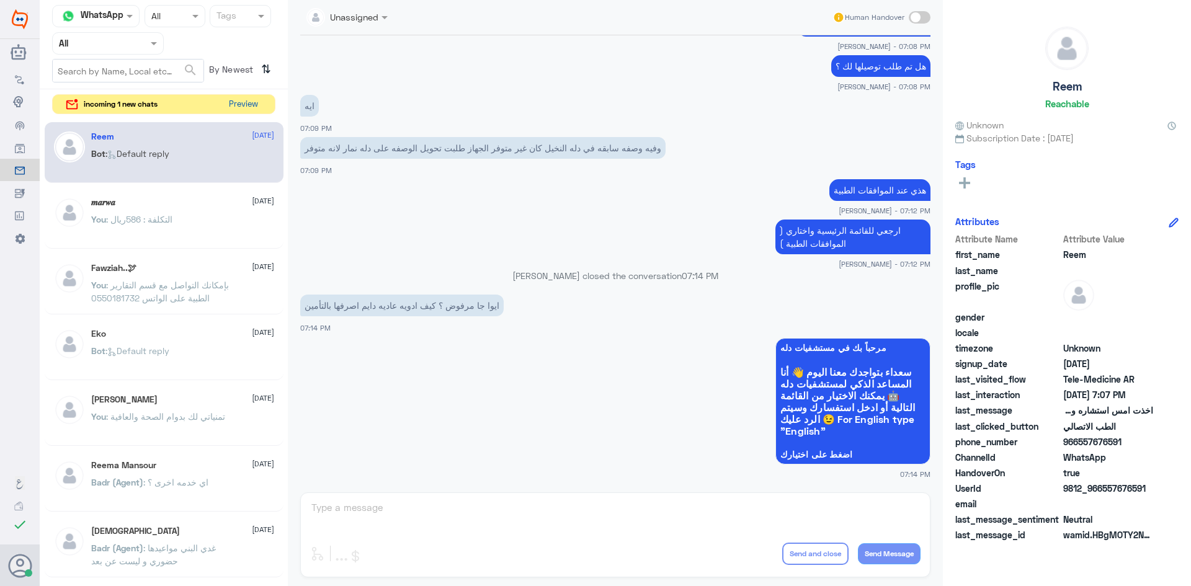
click at [254, 104] on button "Preview" at bounding box center [243, 104] width 38 height 19
